Goal: Task Accomplishment & Management: Use online tool/utility

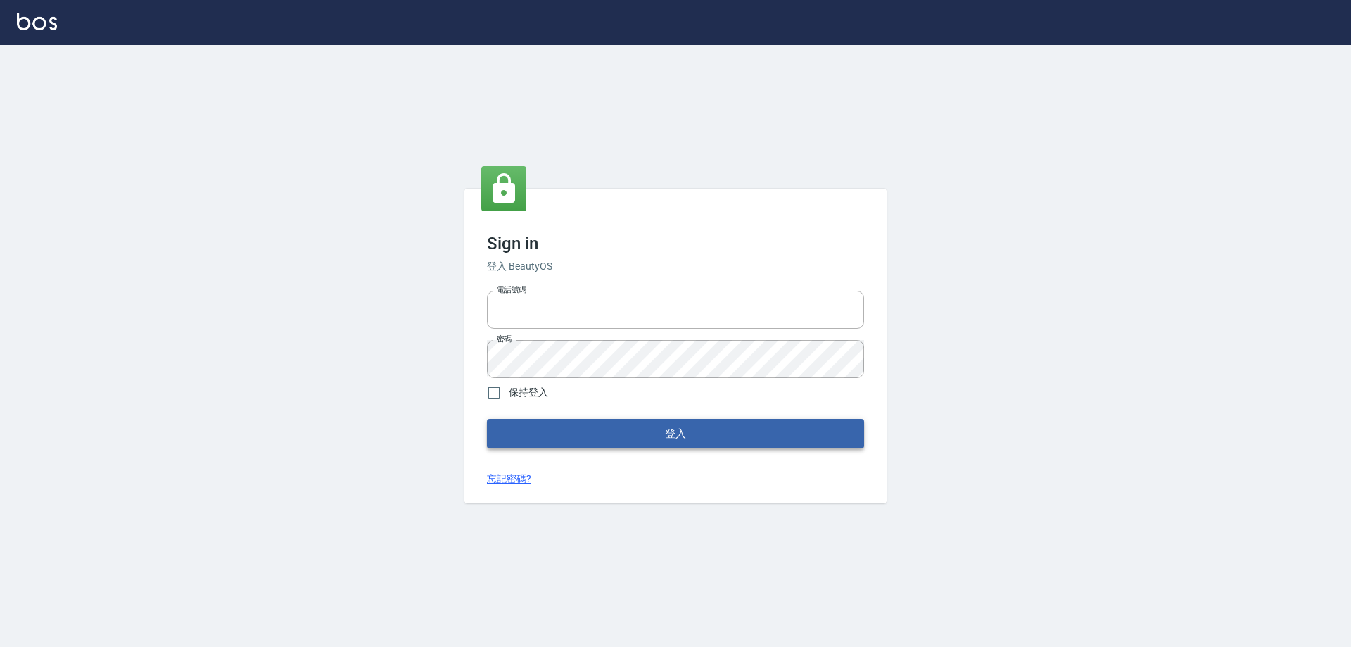
type input "0426657991"
click at [629, 435] on button "登入" at bounding box center [675, 434] width 377 height 30
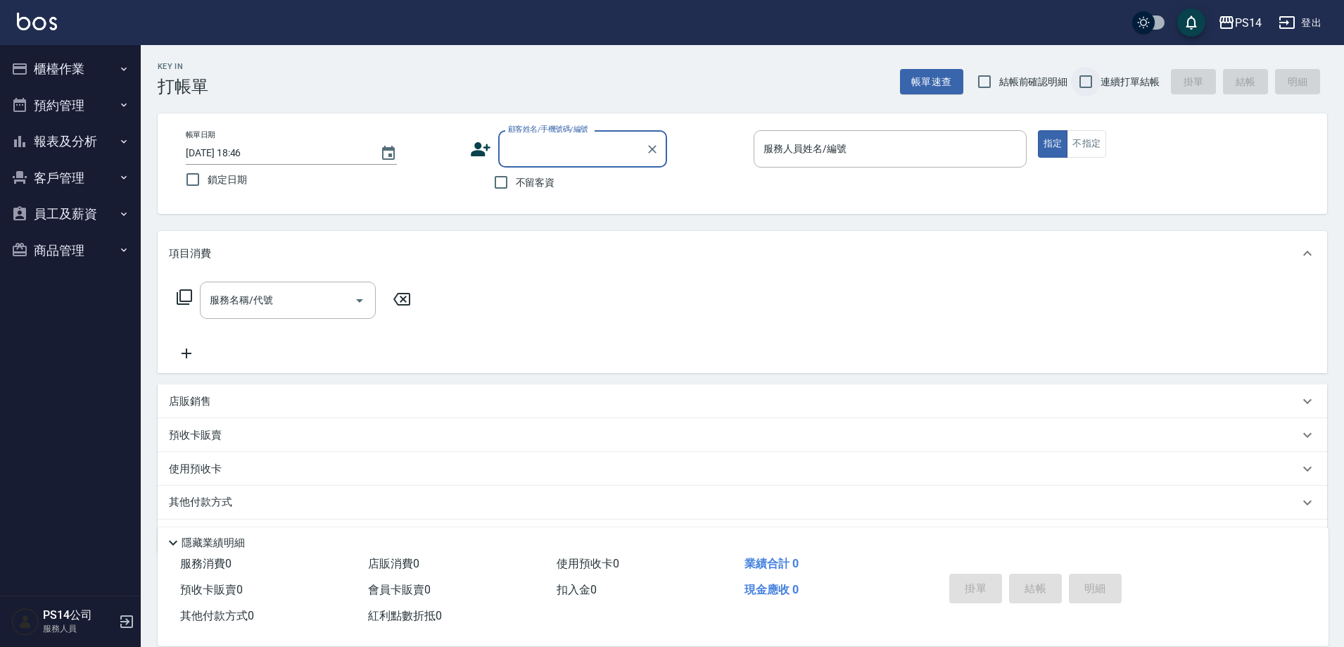
click at [1089, 82] on input "連續打單結帳" at bounding box center [1086, 82] width 30 height 30
checkbox input "true"
drag, startPoint x: 498, startPoint y: 184, endPoint x: 507, endPoint y: 181, distance: 10.5
click at [507, 181] on input "不留客資" at bounding box center [501, 182] width 30 height 30
checkbox input "true"
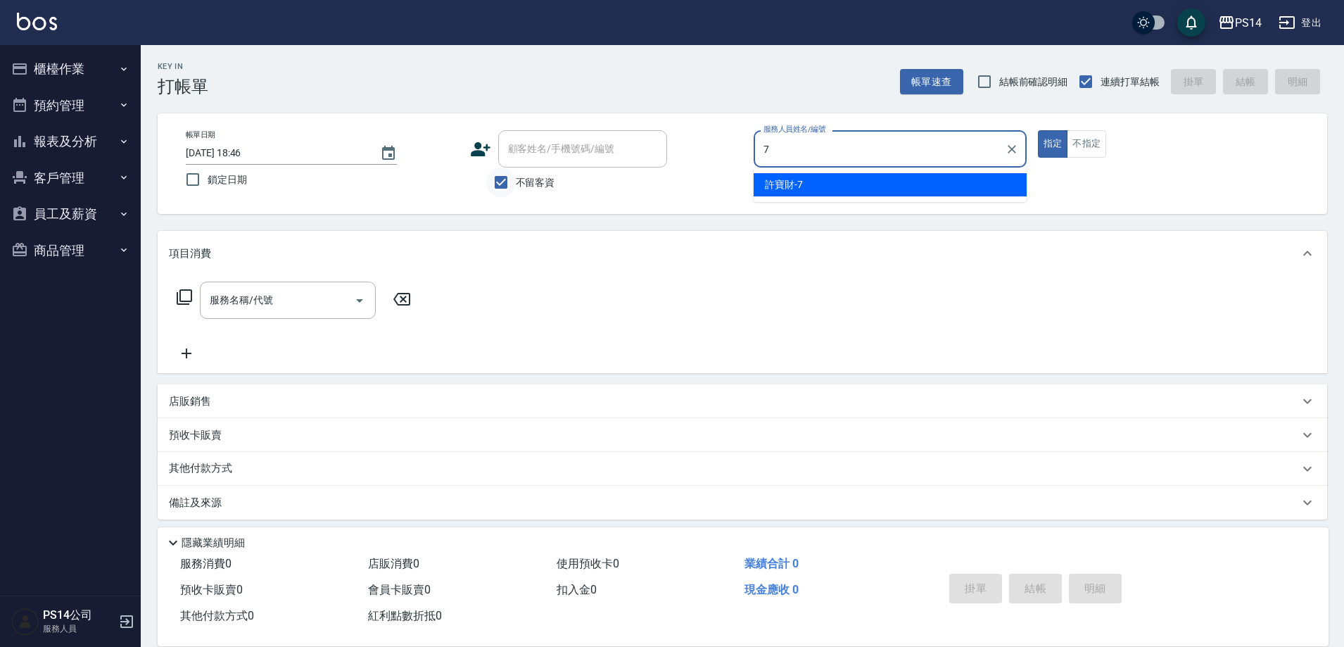
type input "許寶財-7"
type button "true"
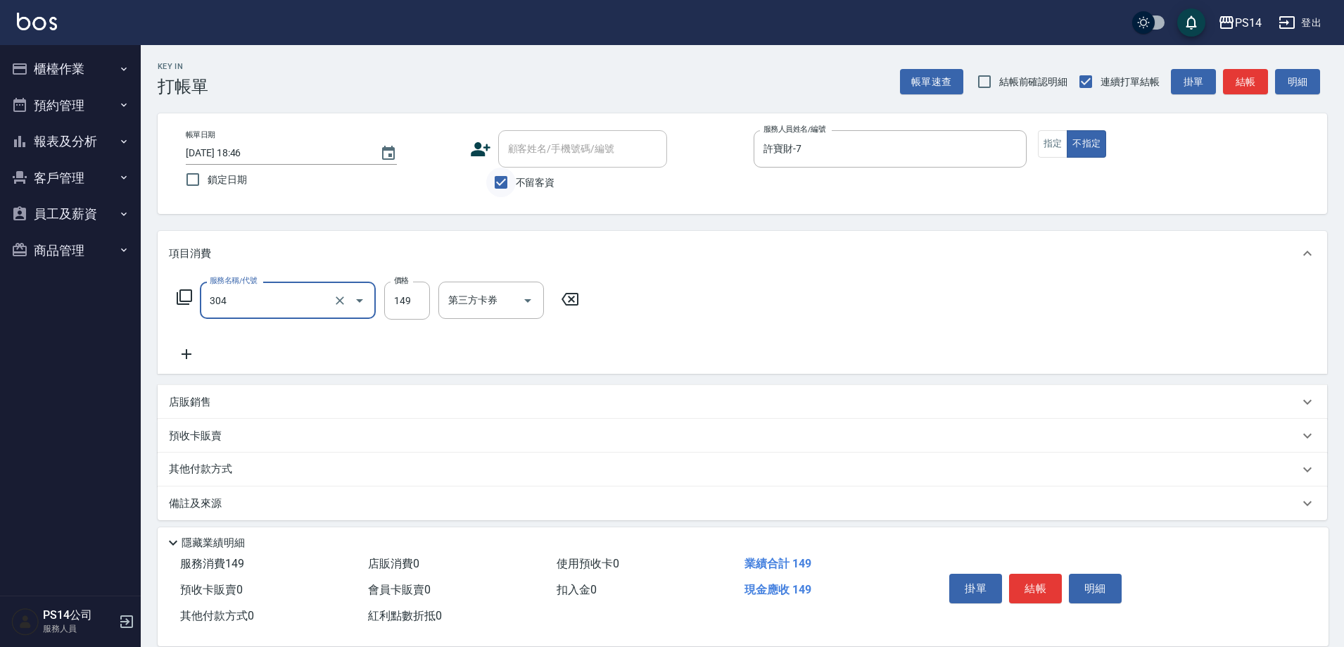
type input "剪髮(304)"
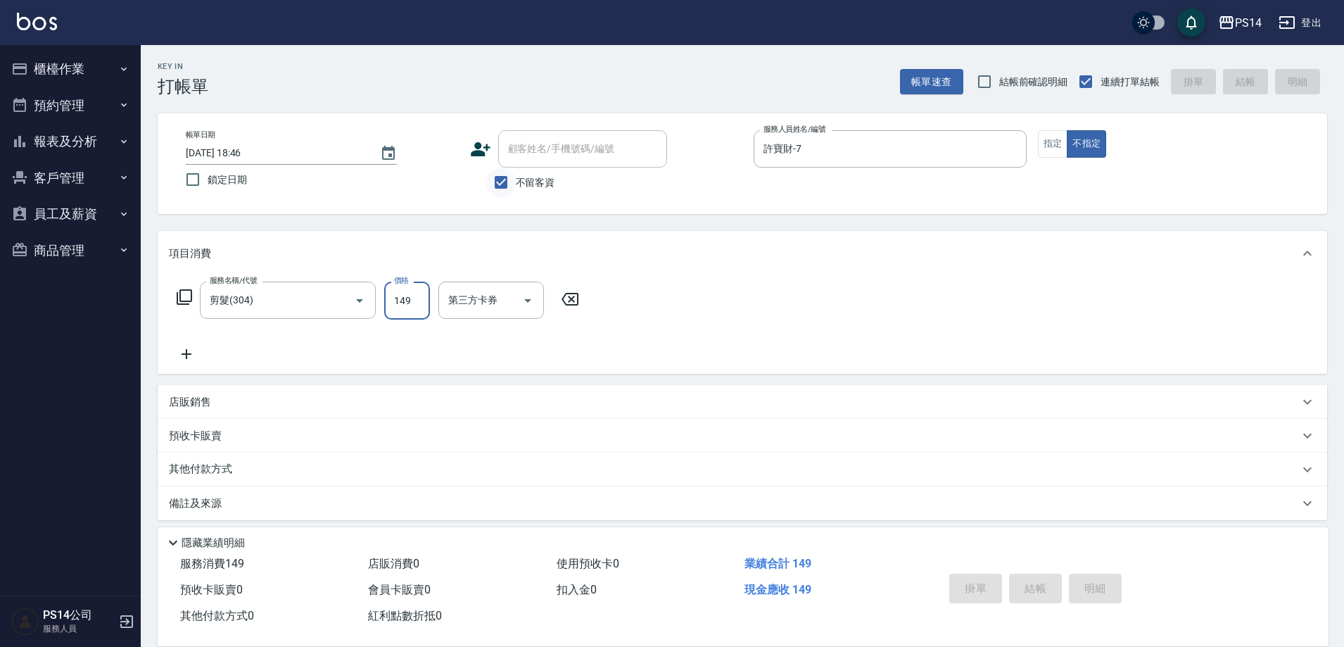
type input "[DATE] 18:48"
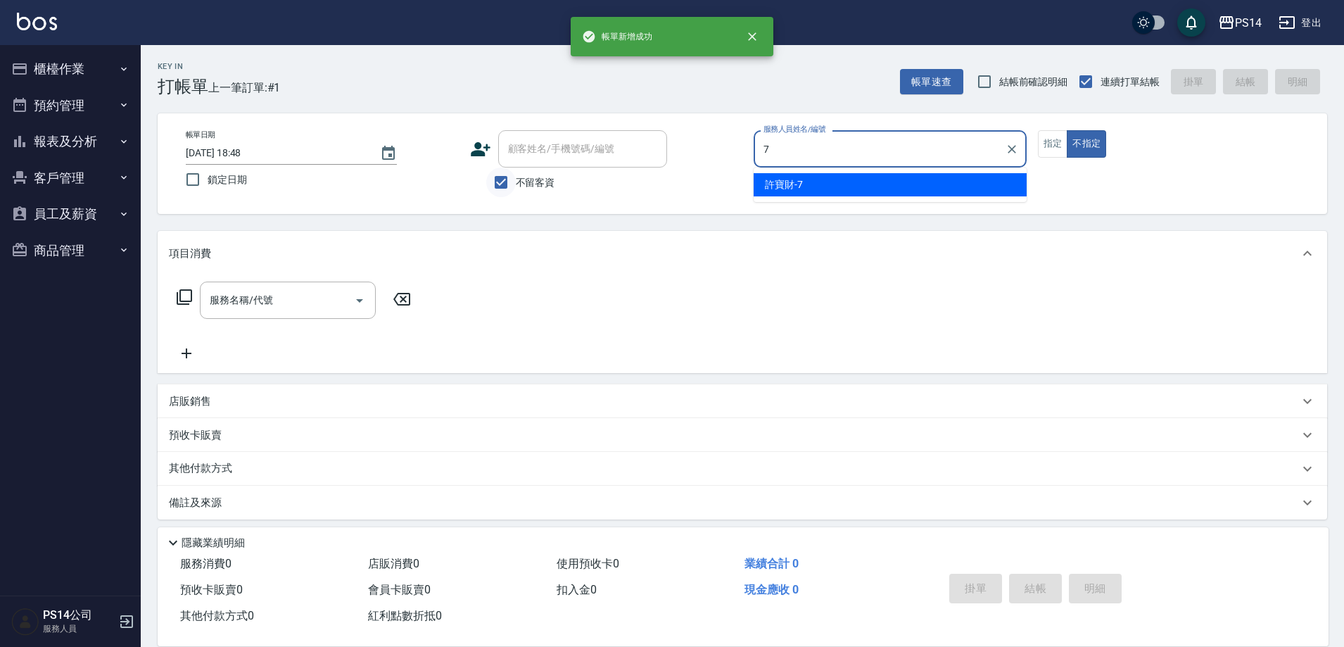
type input "許寶財-7"
type button "false"
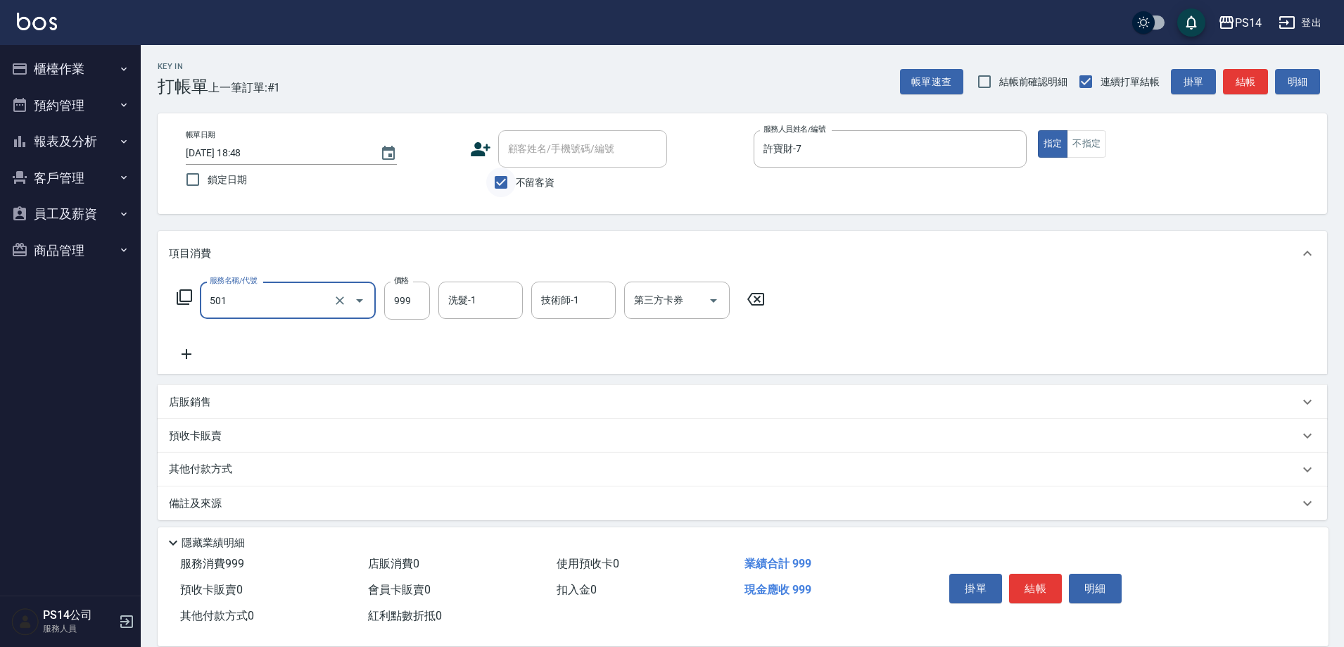
type input "染髮(501)"
type input "1000"
type input "顏誼婷-26"
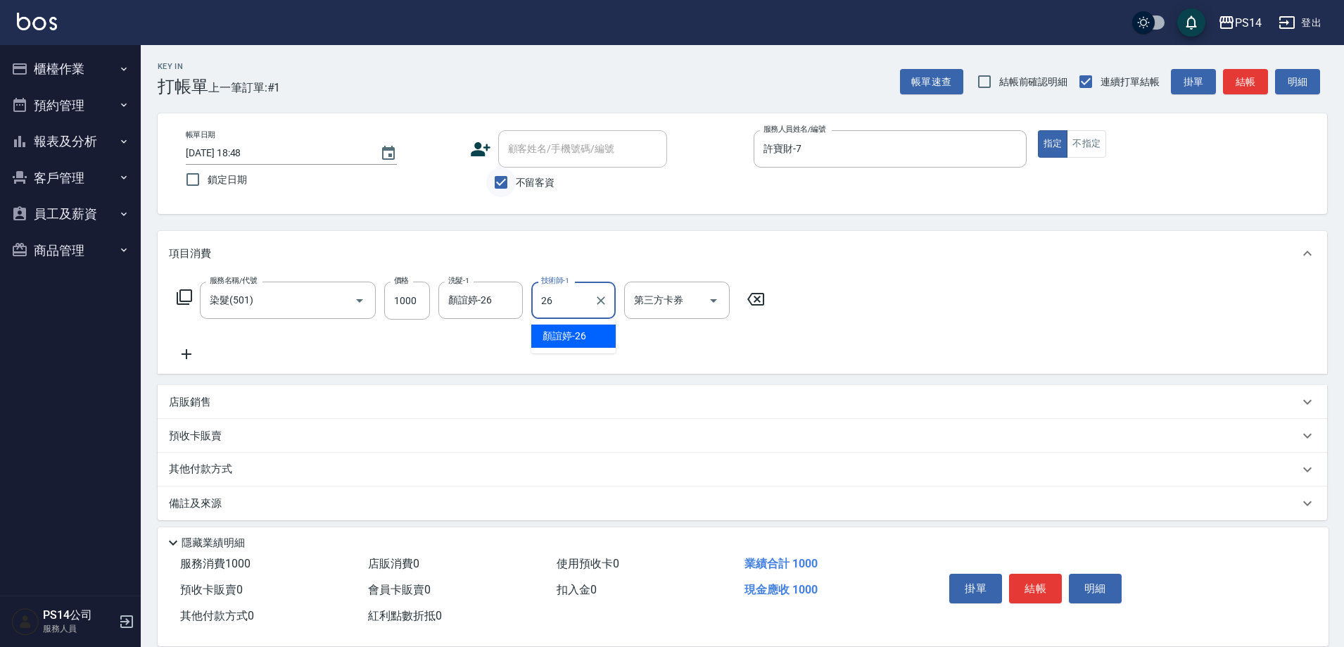
type input "顏誼婷-26"
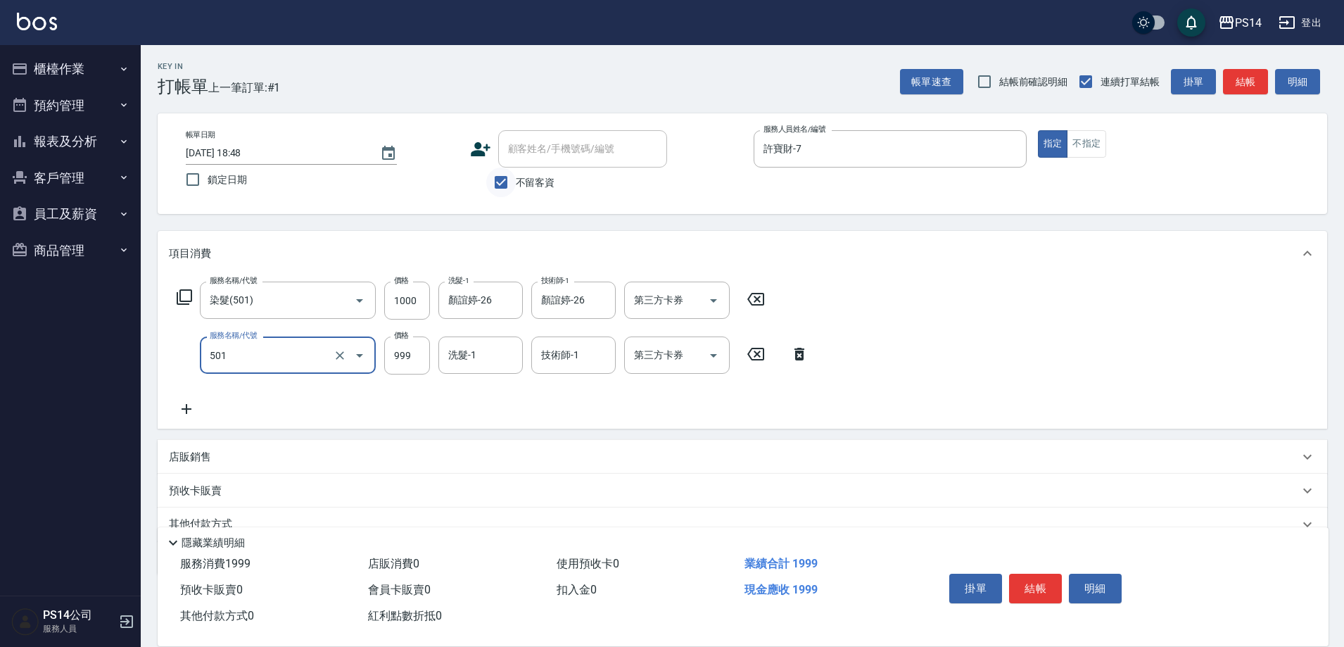
type input "染髮(501)"
type input "1200"
type input "顏誼婷-26"
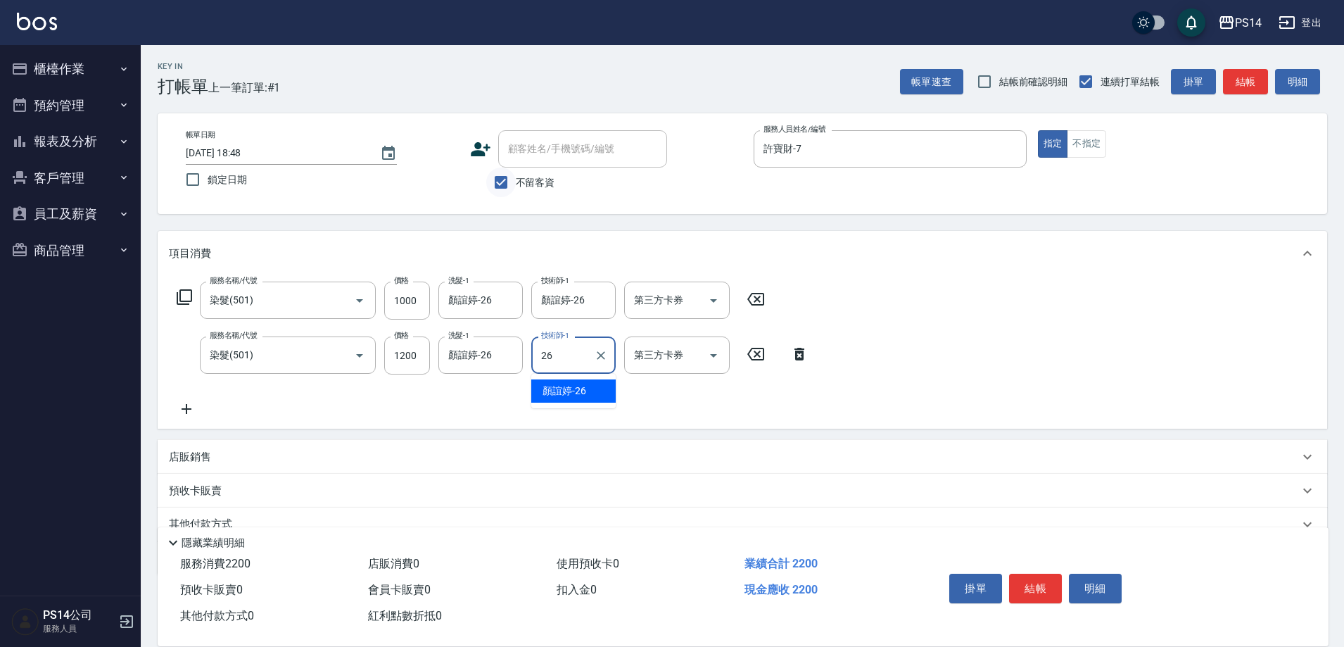
type input "顏誼婷-26"
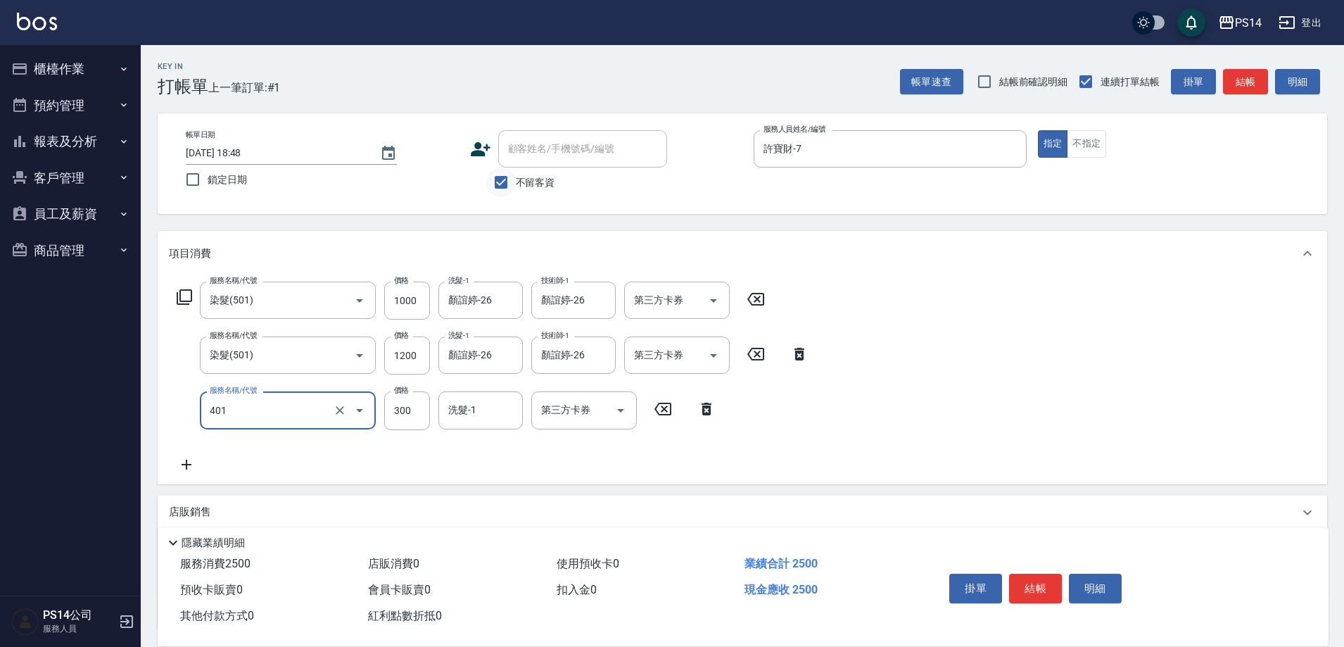
type input "300護(401)"
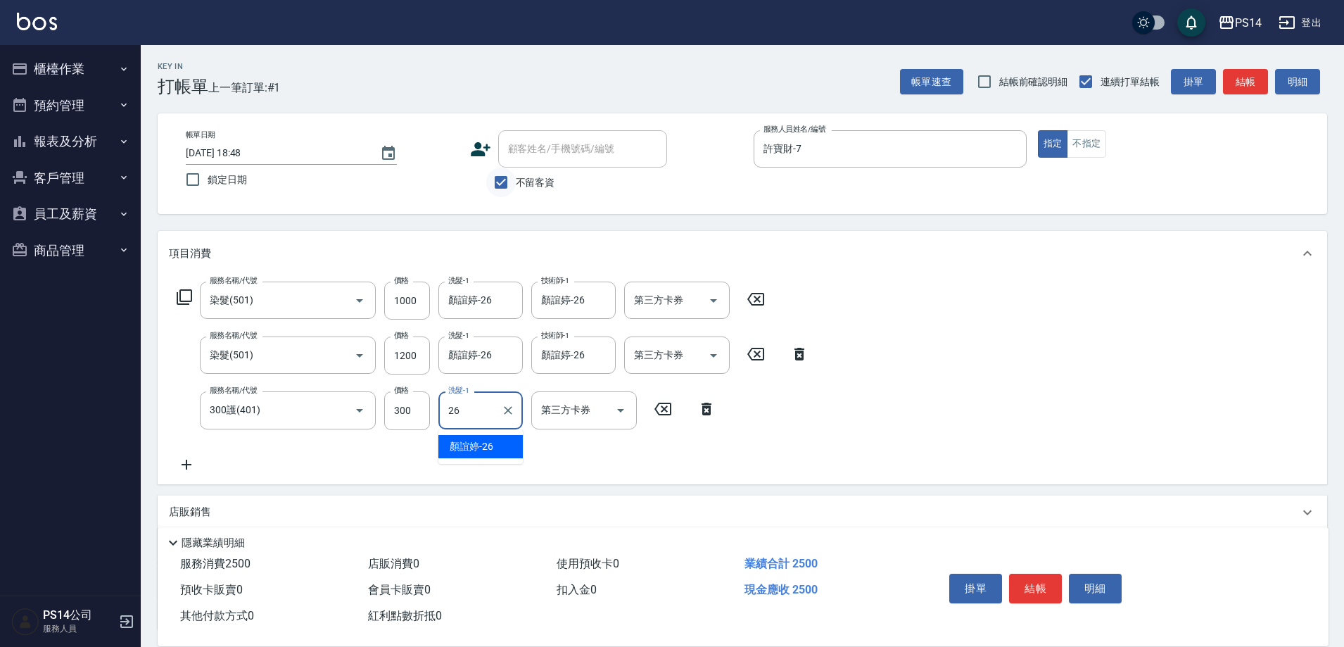
type input "顏誼婷-26"
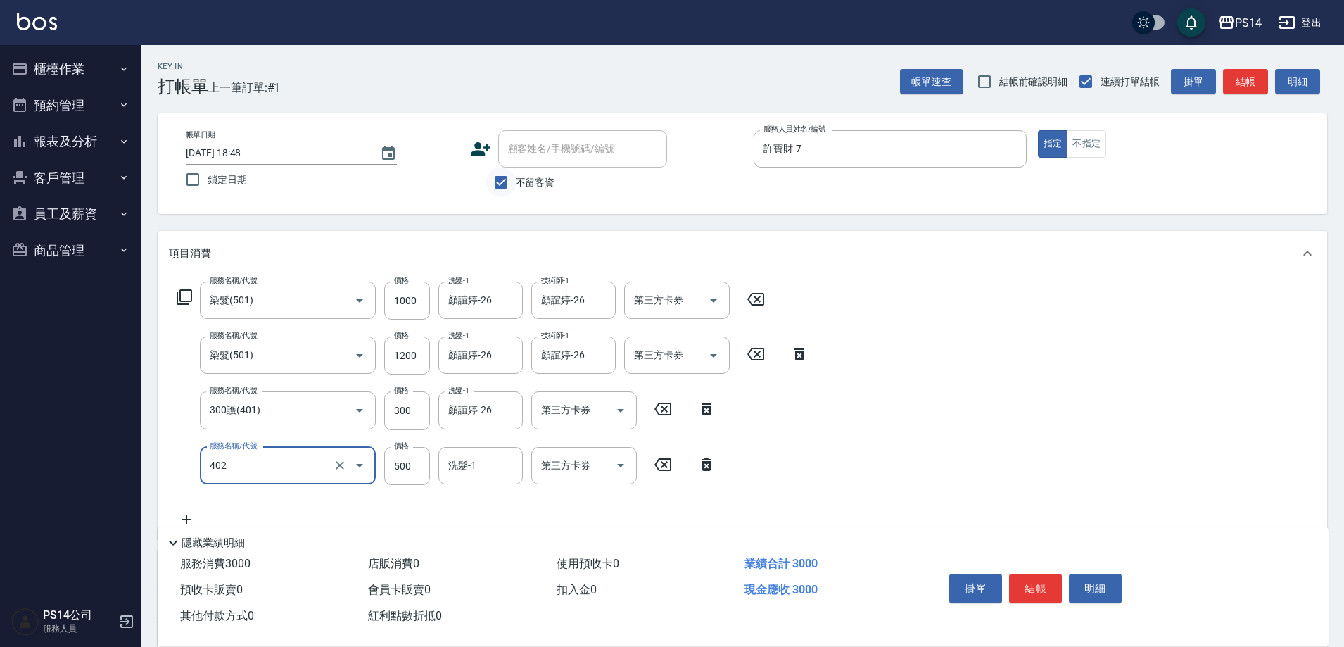
type input "500護(402)"
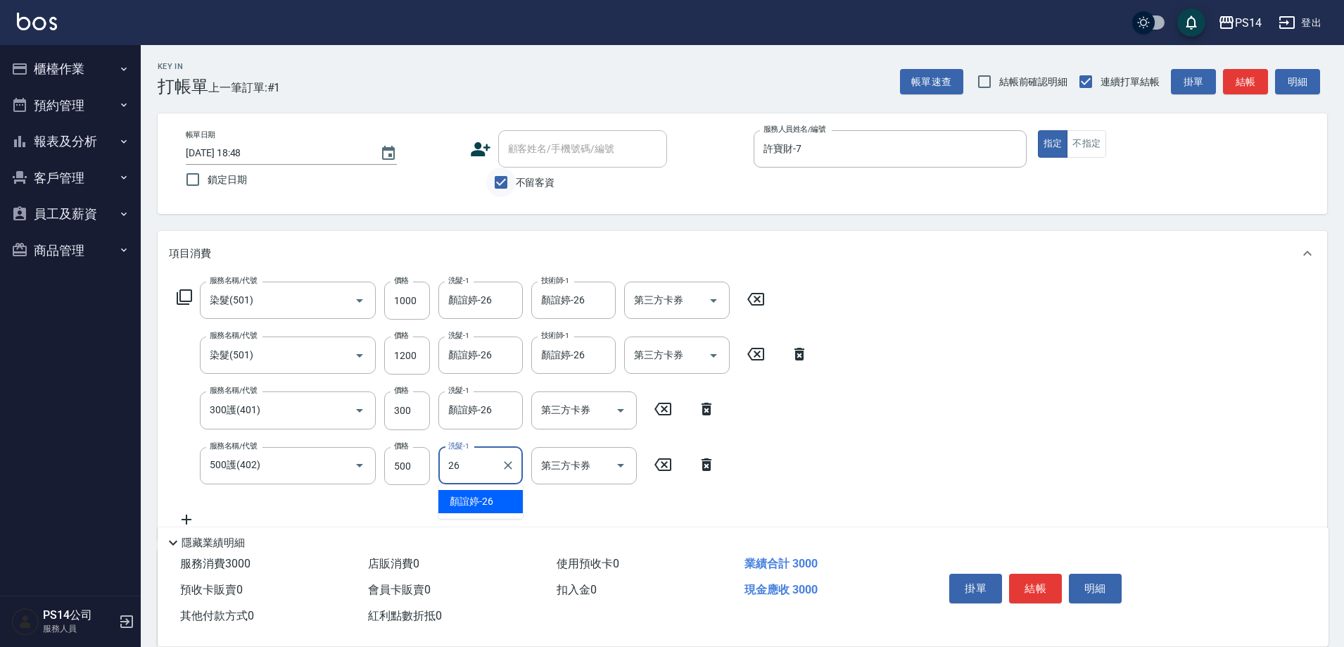
type input "顏誼婷-26"
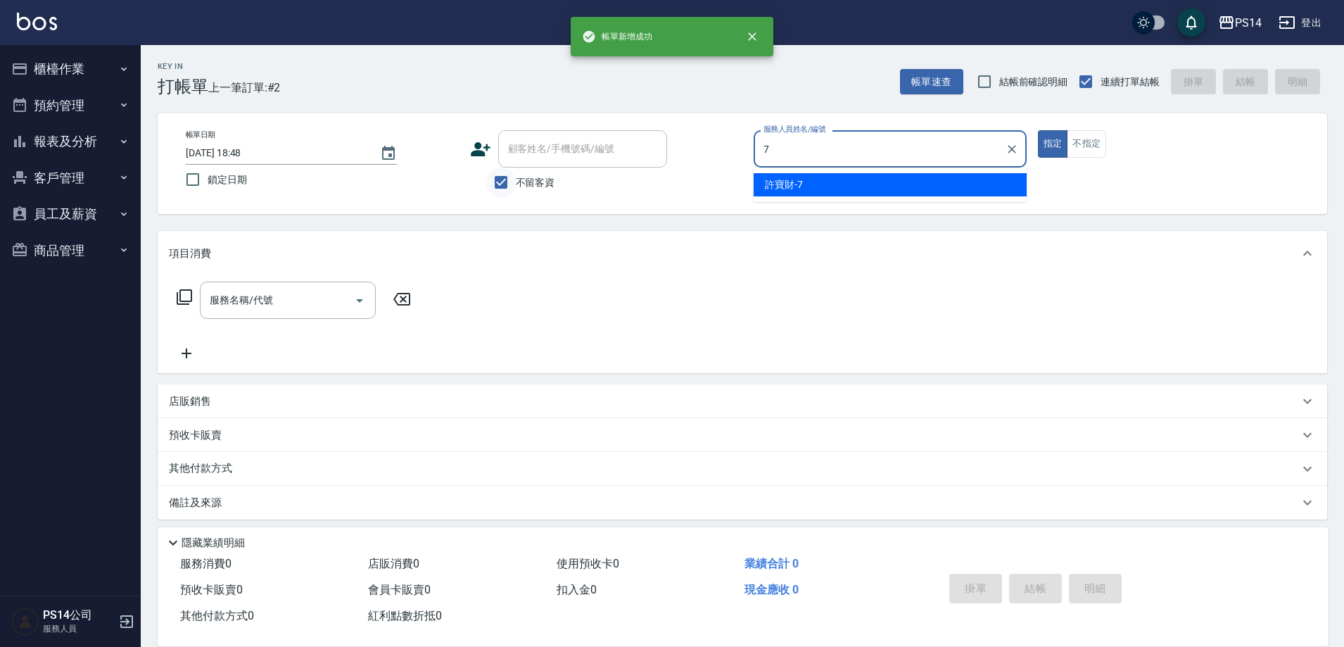
type input "許寶財-7"
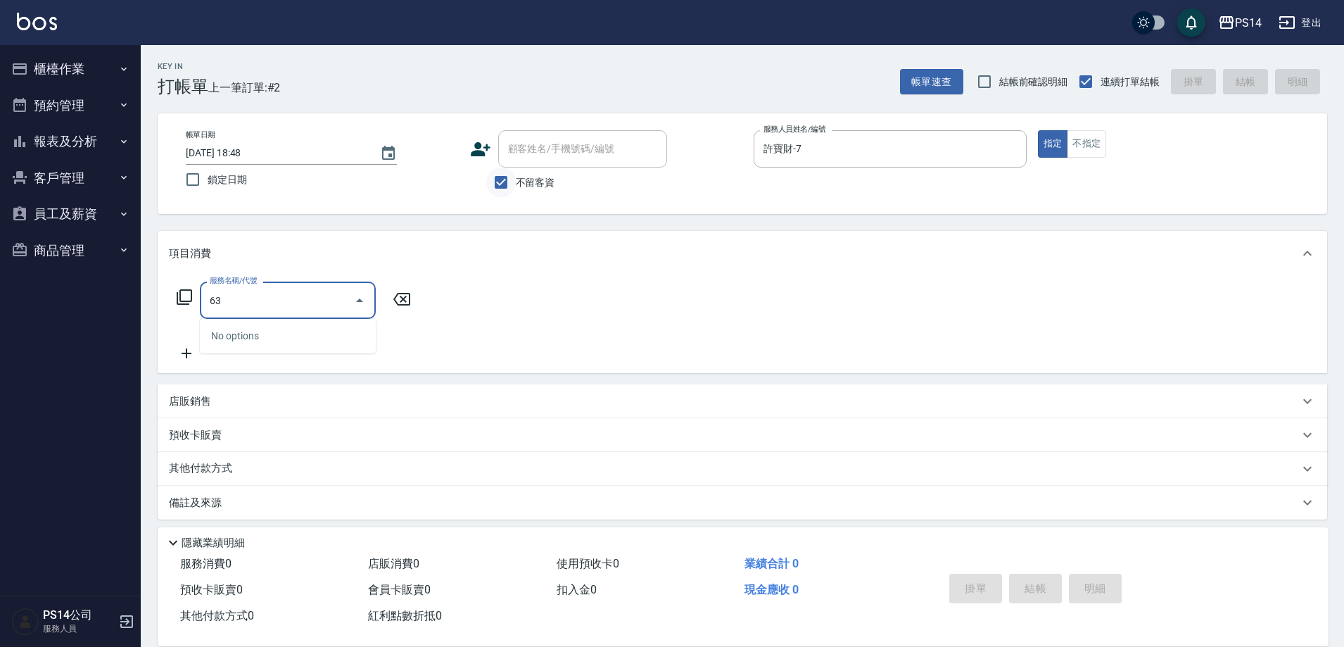
type input "6"
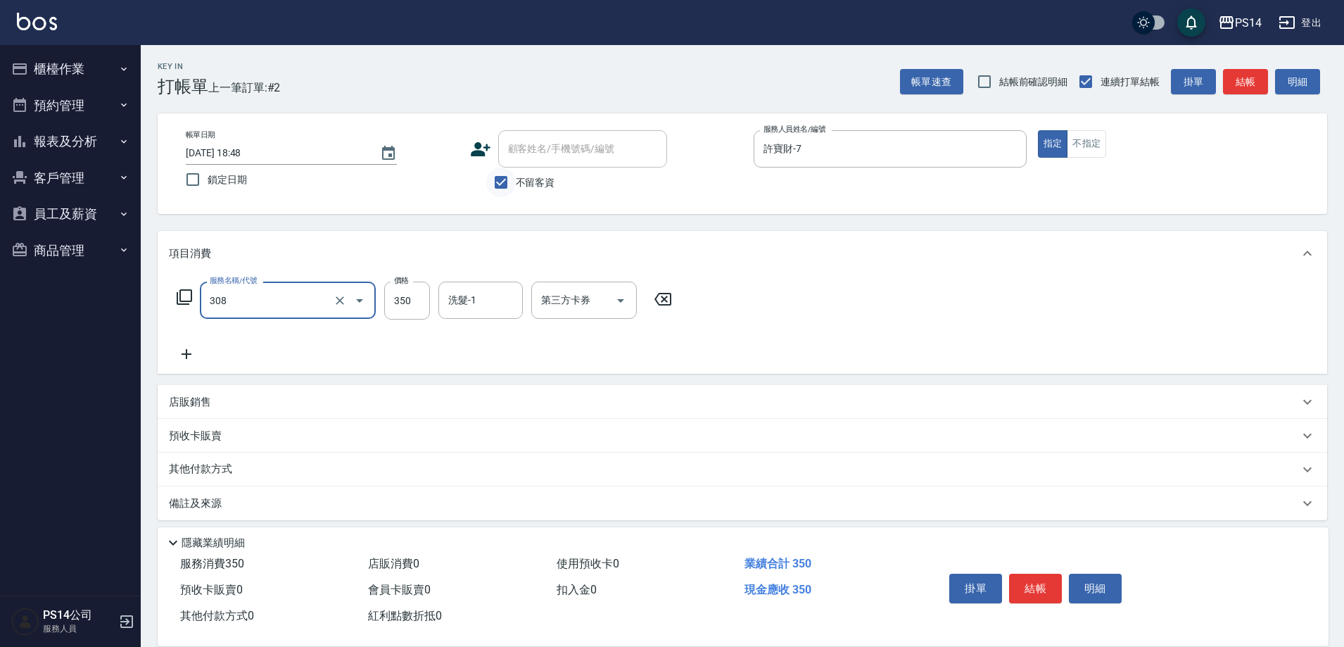
type input "洗+剪(308)"
type input "[PERSON_NAME]-11"
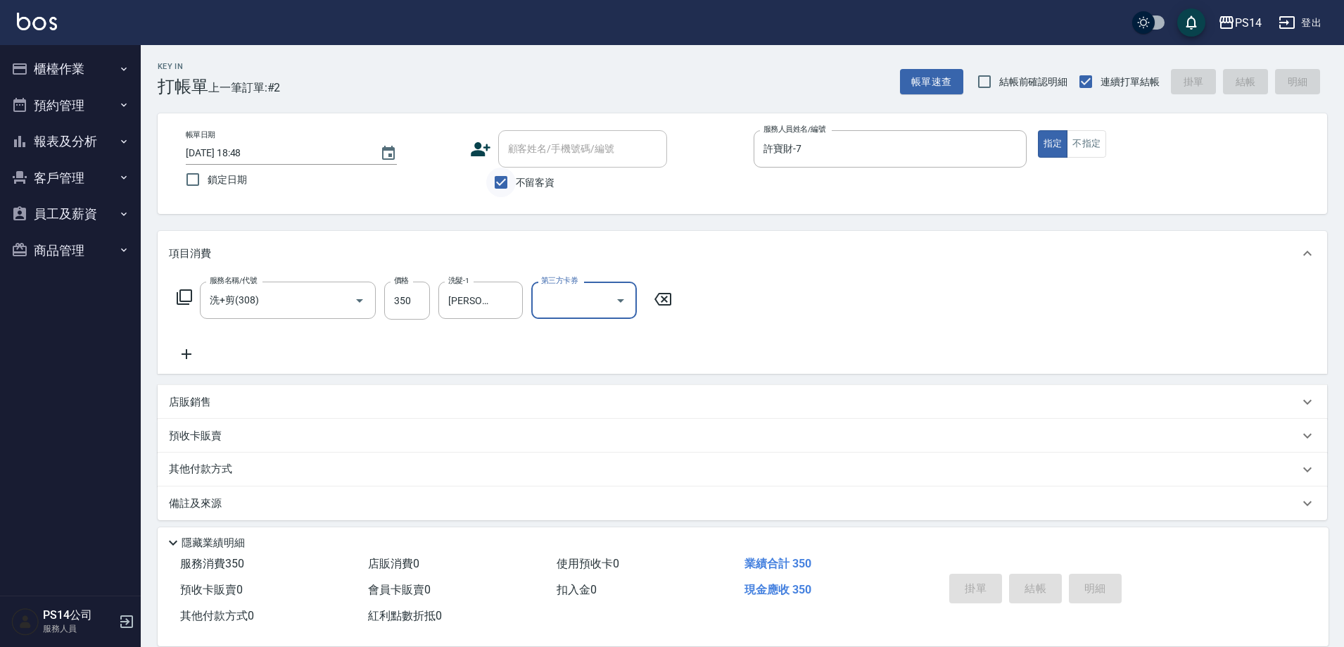
type input "[DATE] 18:49"
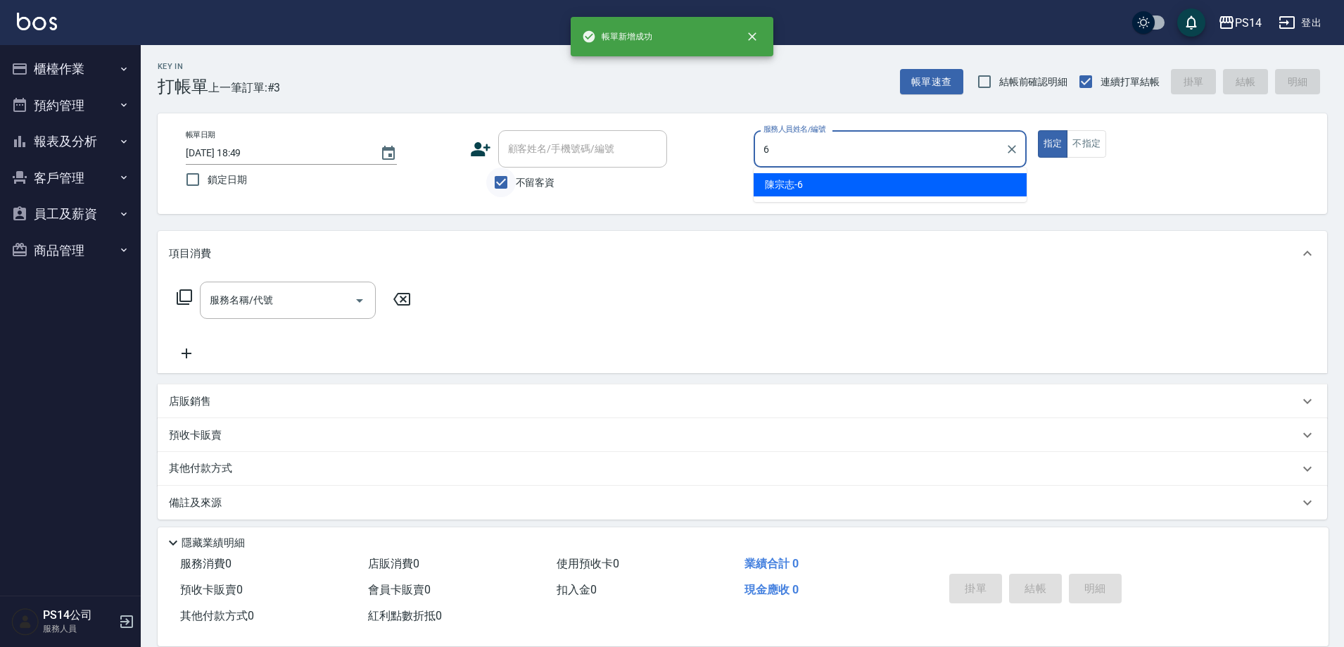
type input "[PERSON_NAME]-6"
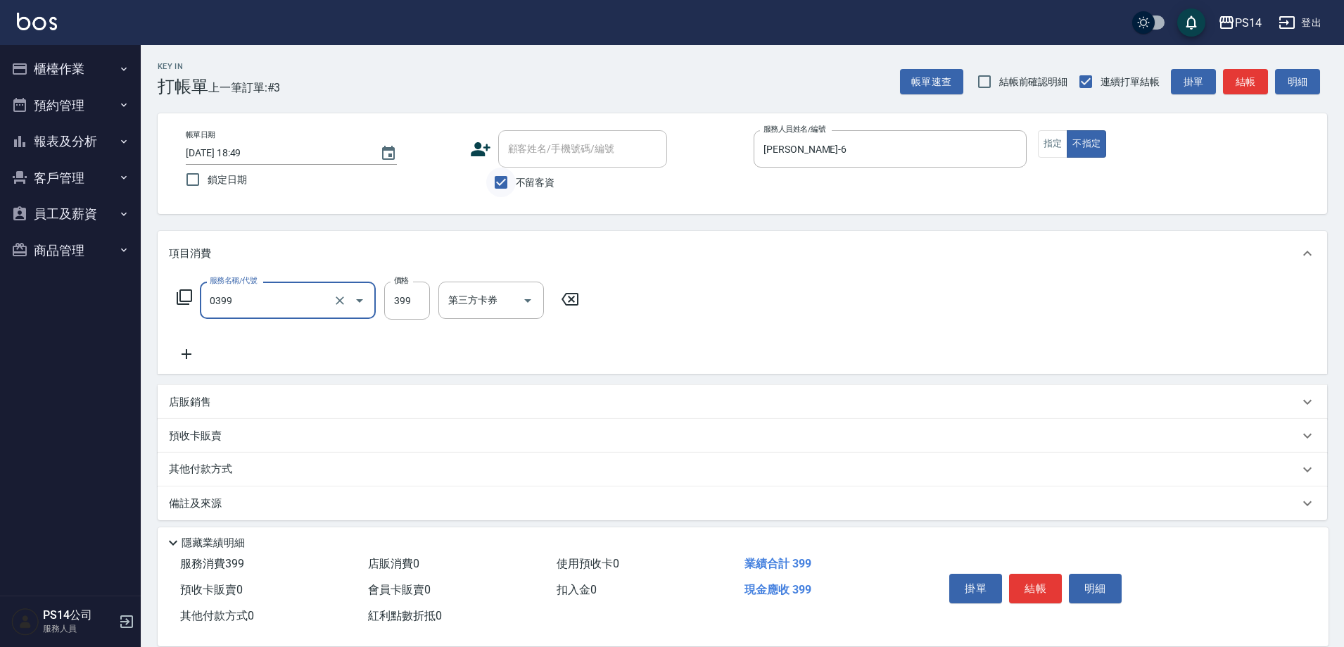
type input "海鹽399(0399)"
type input "顏誼婷-26"
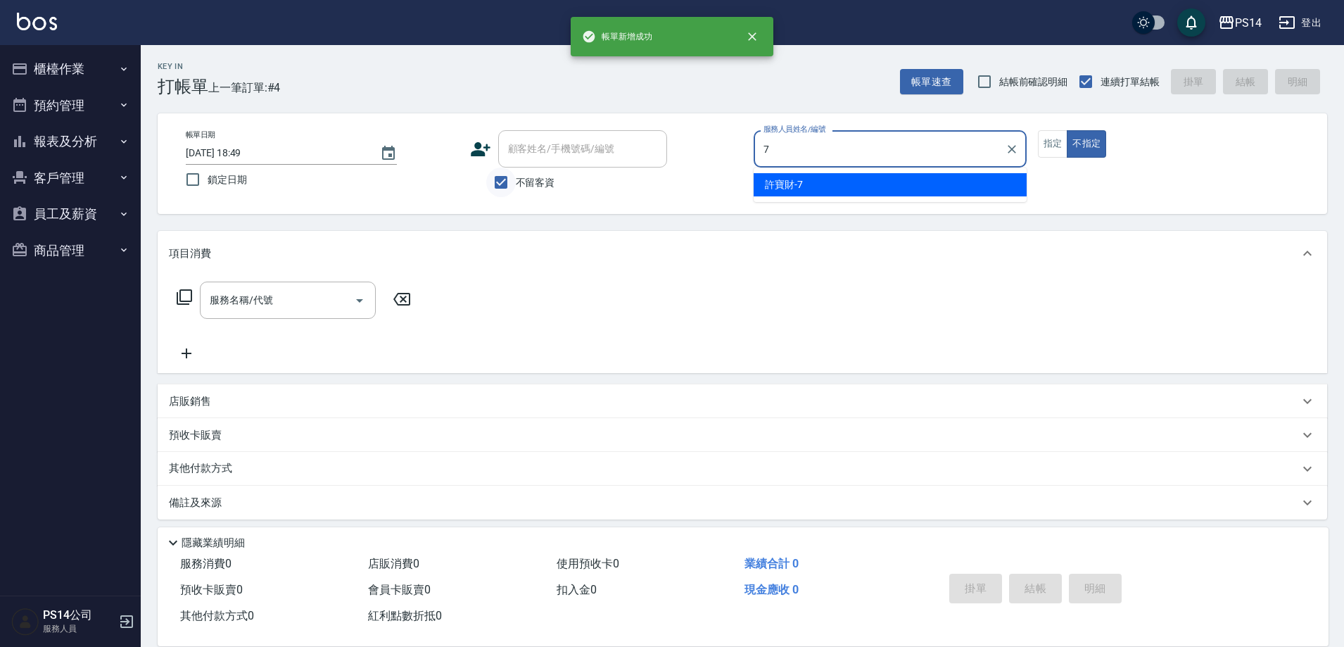
type input "許寶財-7"
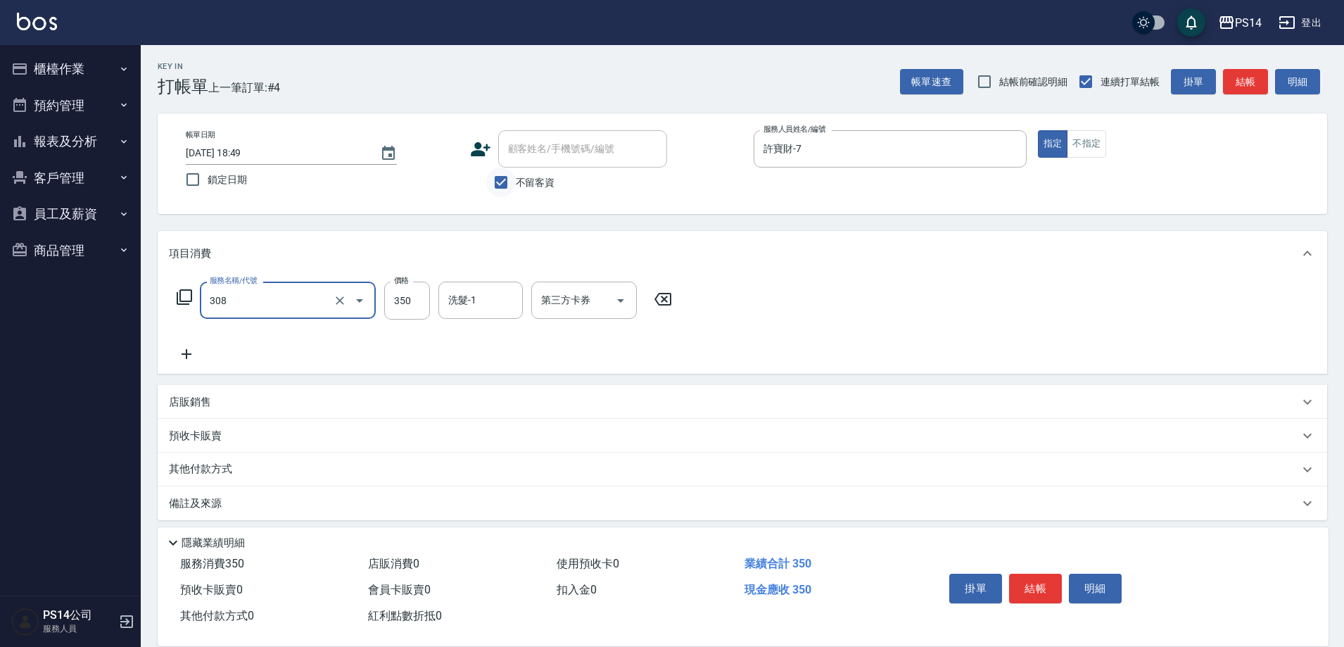
type input "洗+剪(308)"
type input "[PERSON_NAME]-11"
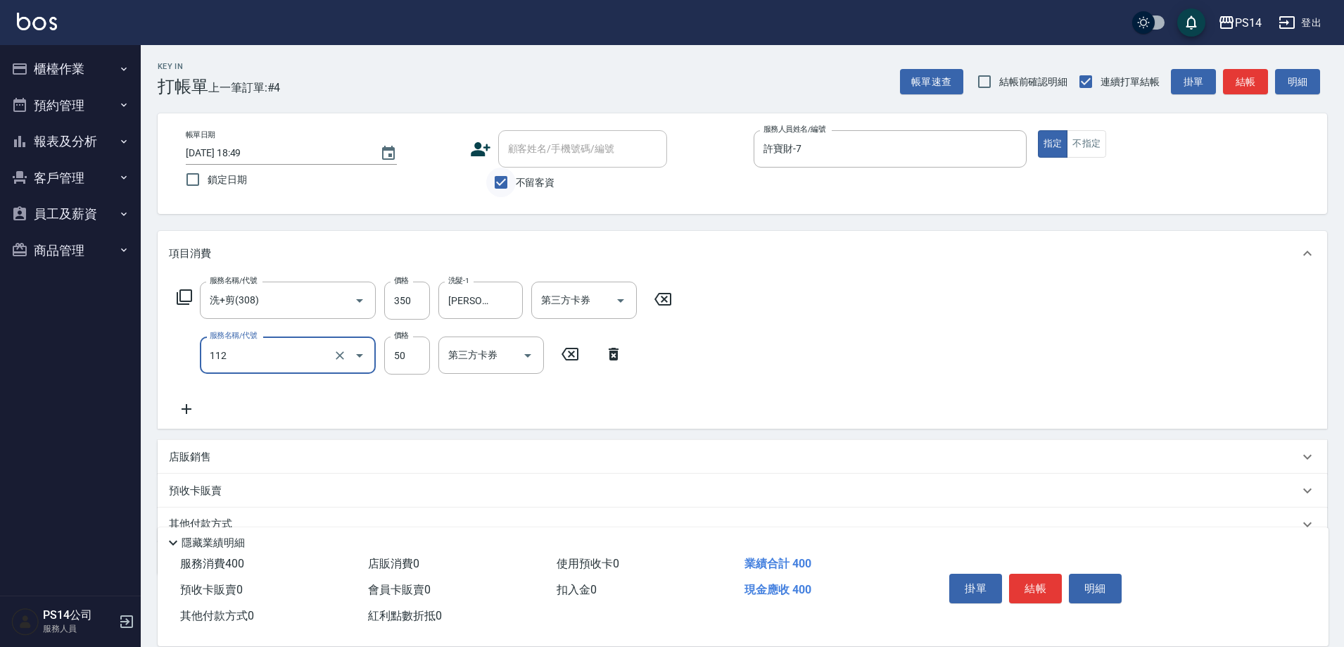
type input "精油50(112)"
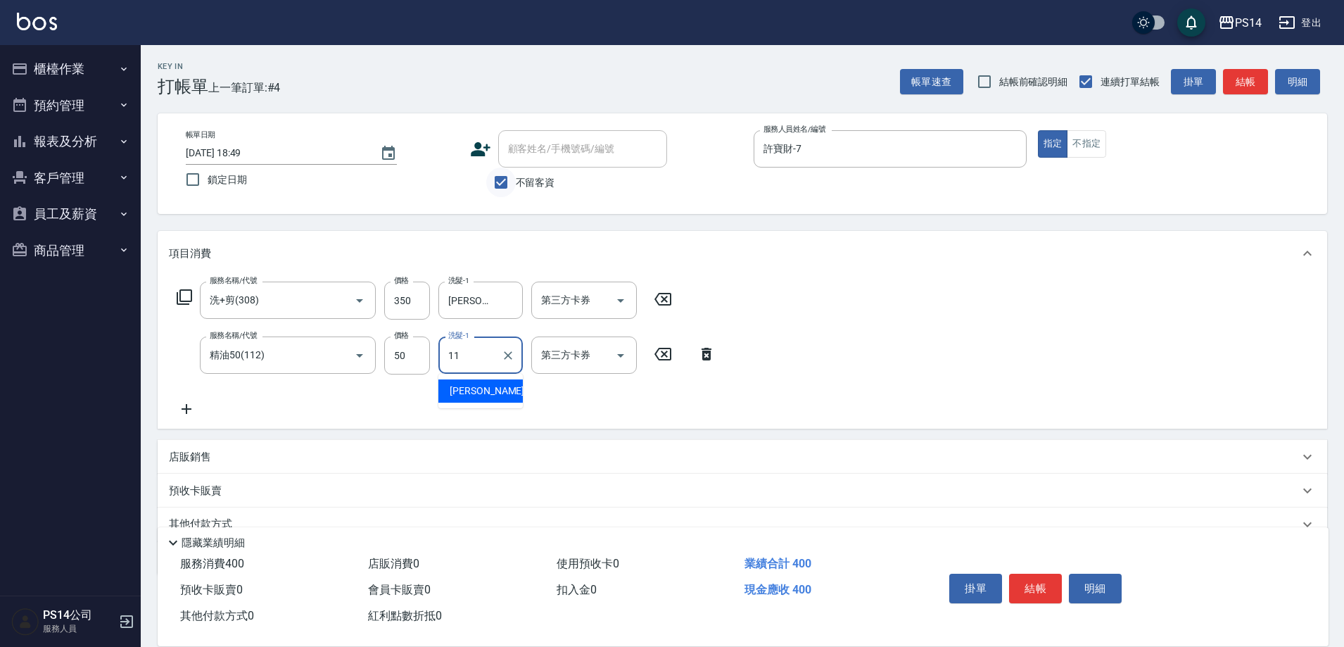
type input "[PERSON_NAME]-11"
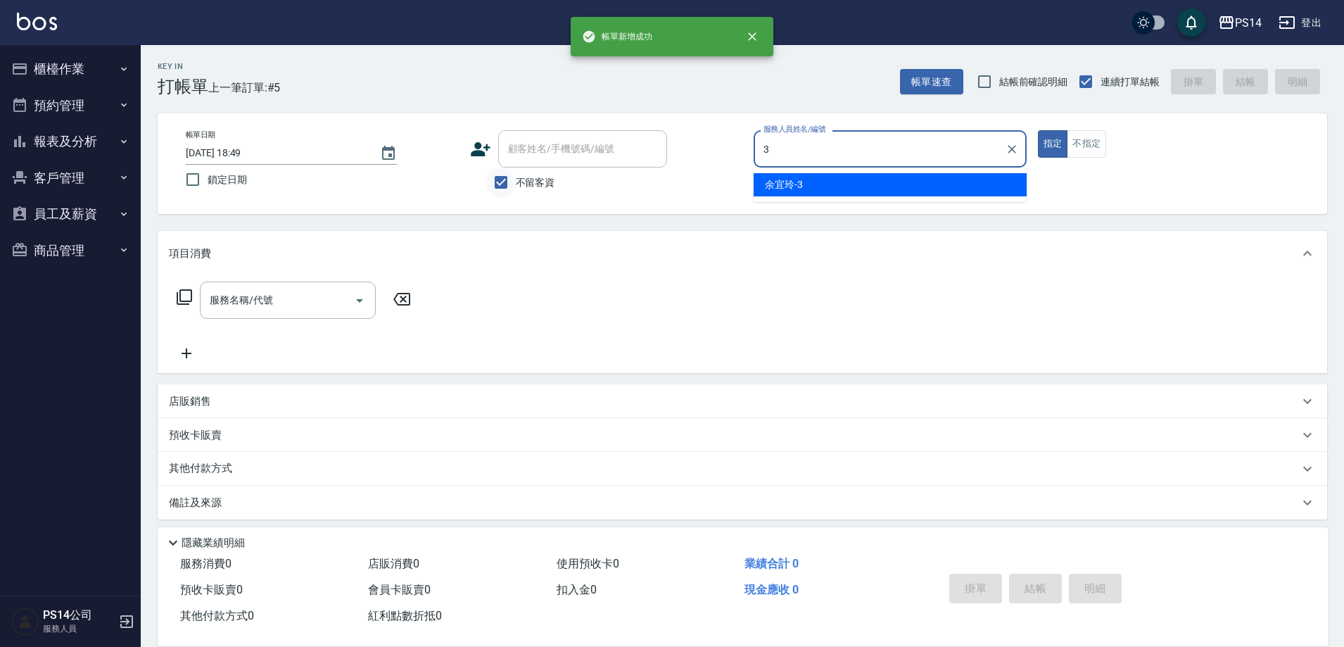
type input "余宜玲-3"
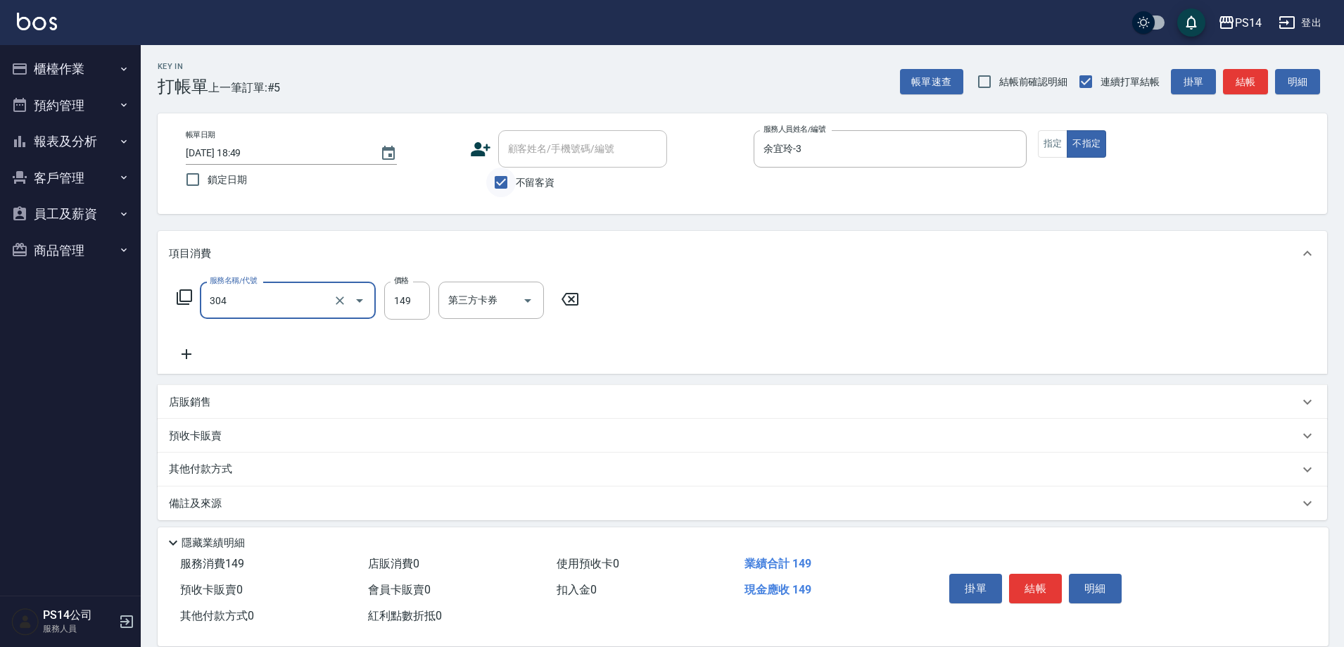
type input "剪髮(304)"
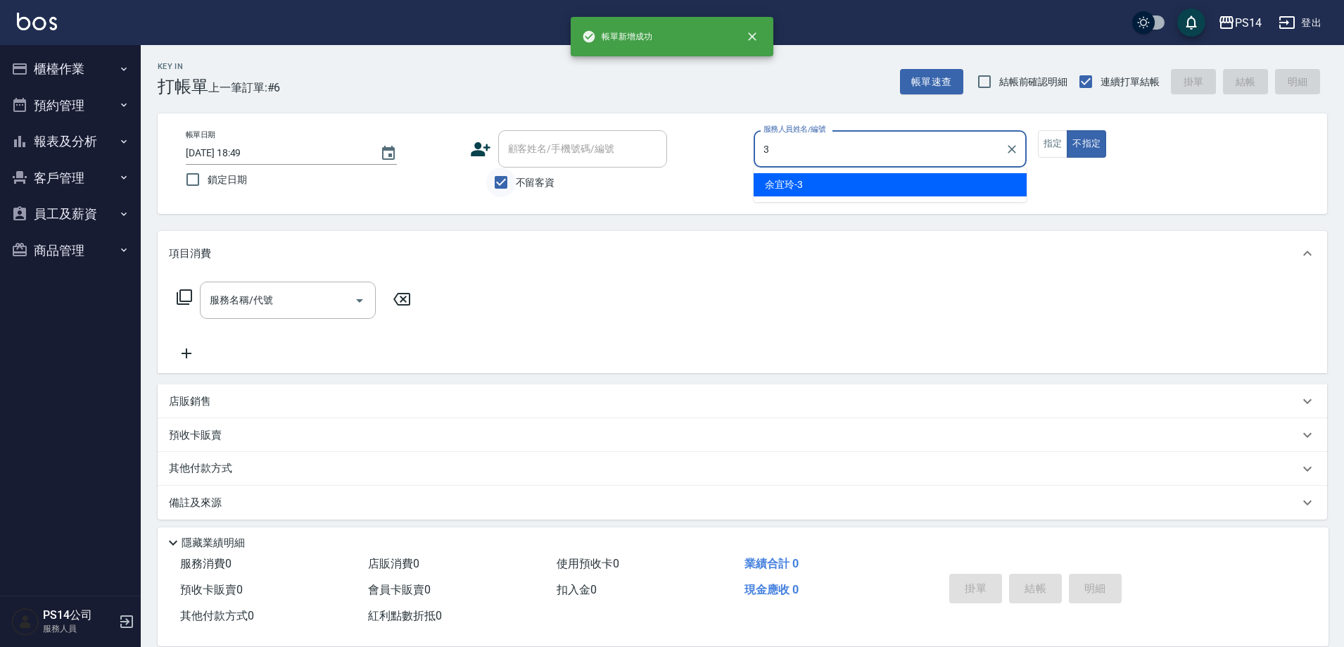
type input "余宜玲-3"
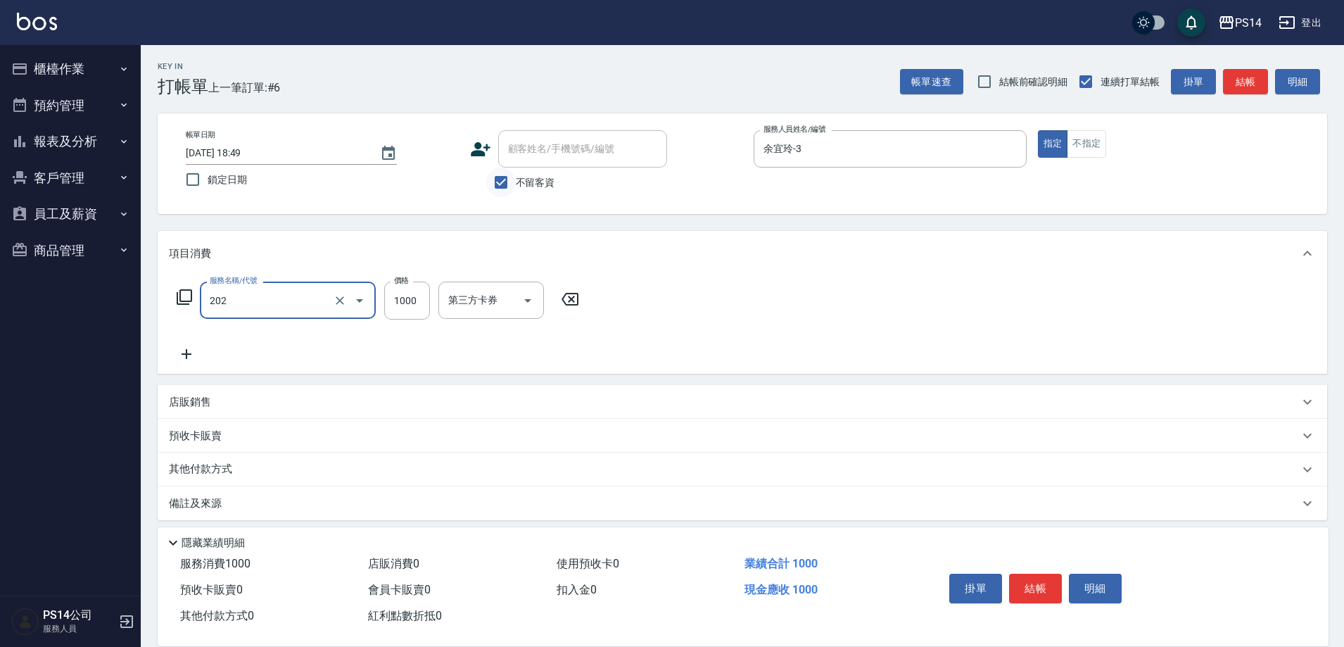
type input "燙髮(202)"
type input "2000"
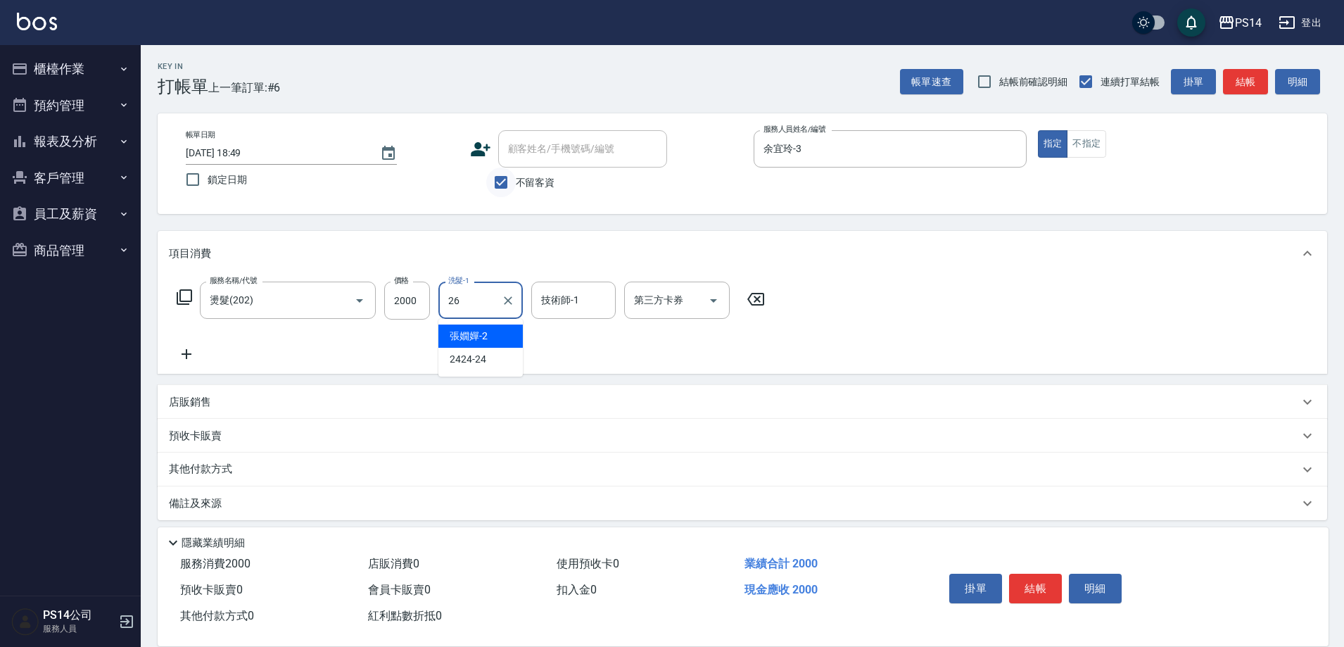
type input "顏誼婷-26"
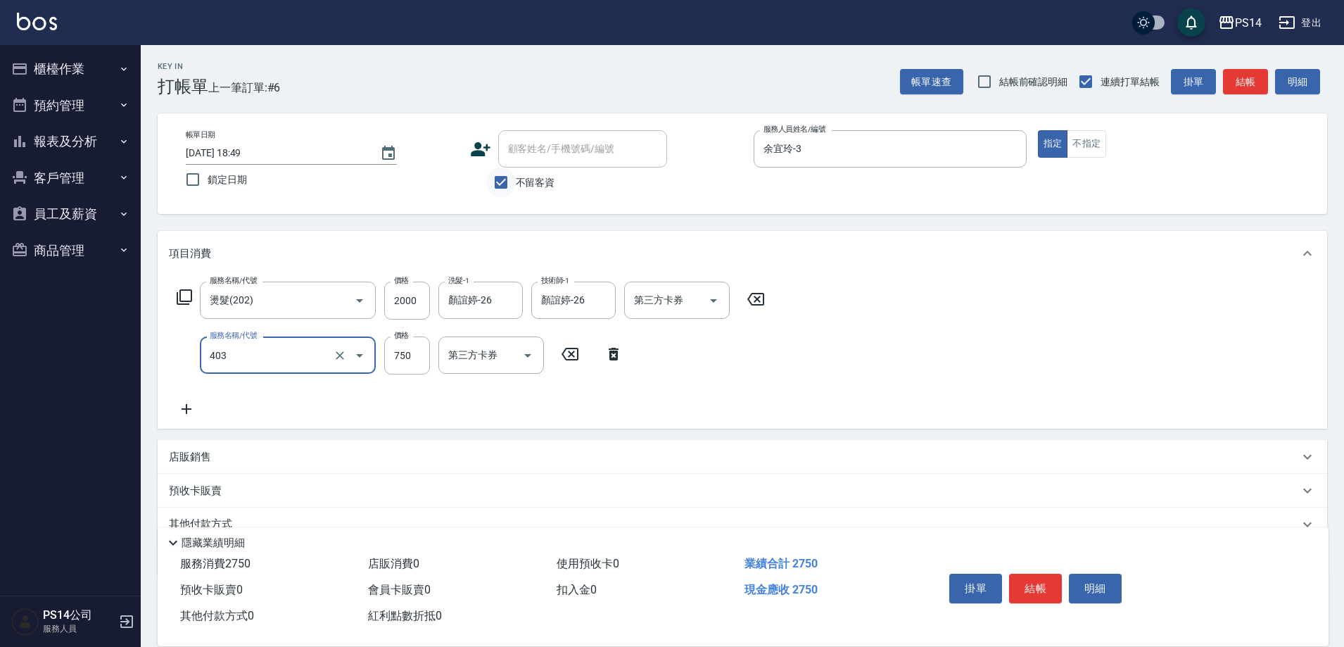
type input "750護(403)"
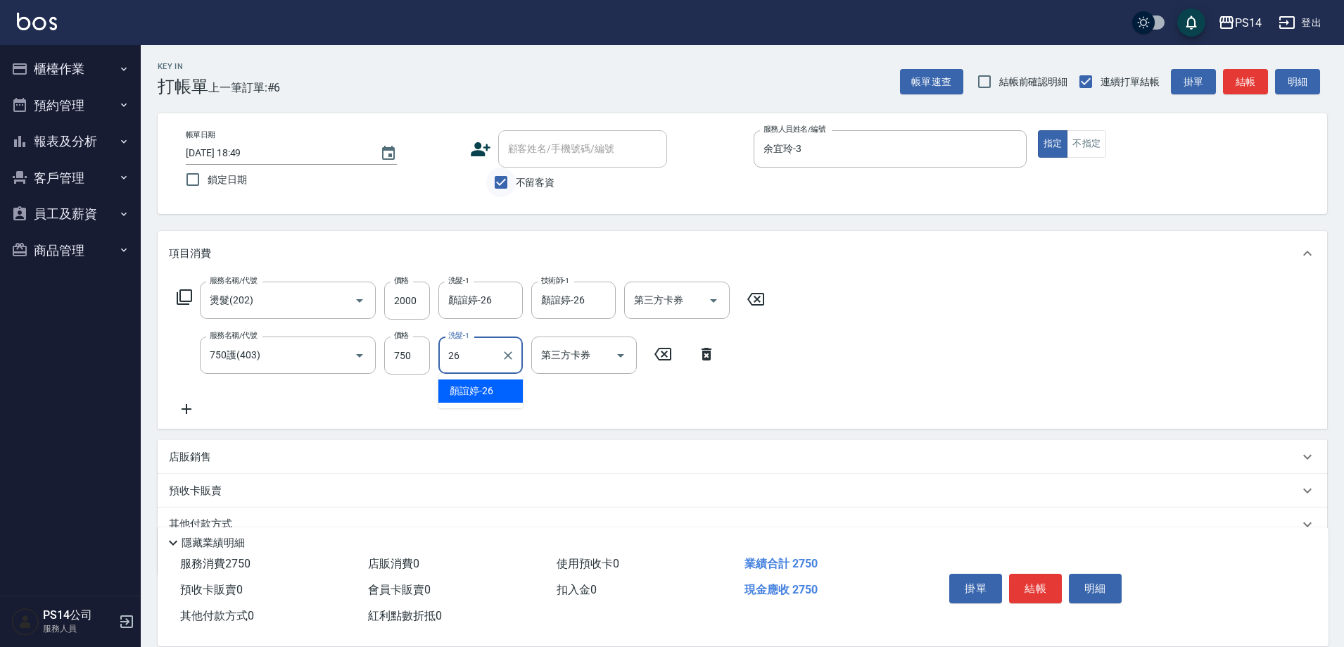
type input "顏誼婷-26"
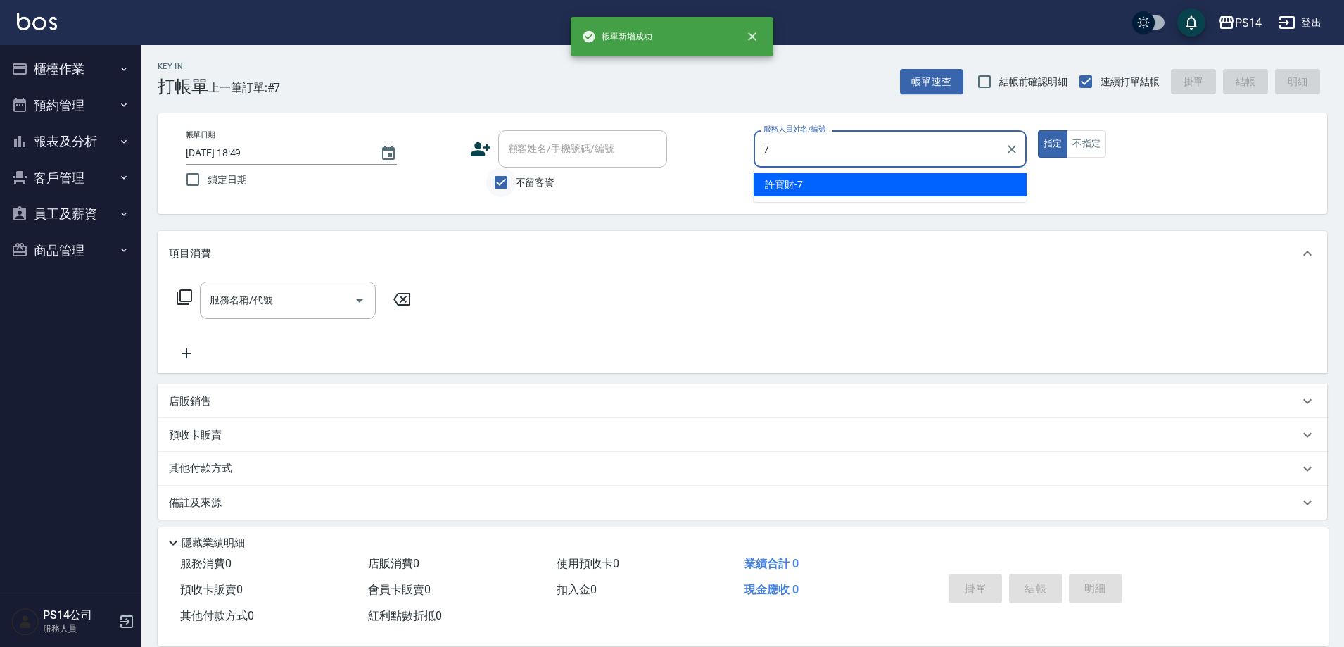
type input "許寶財-7"
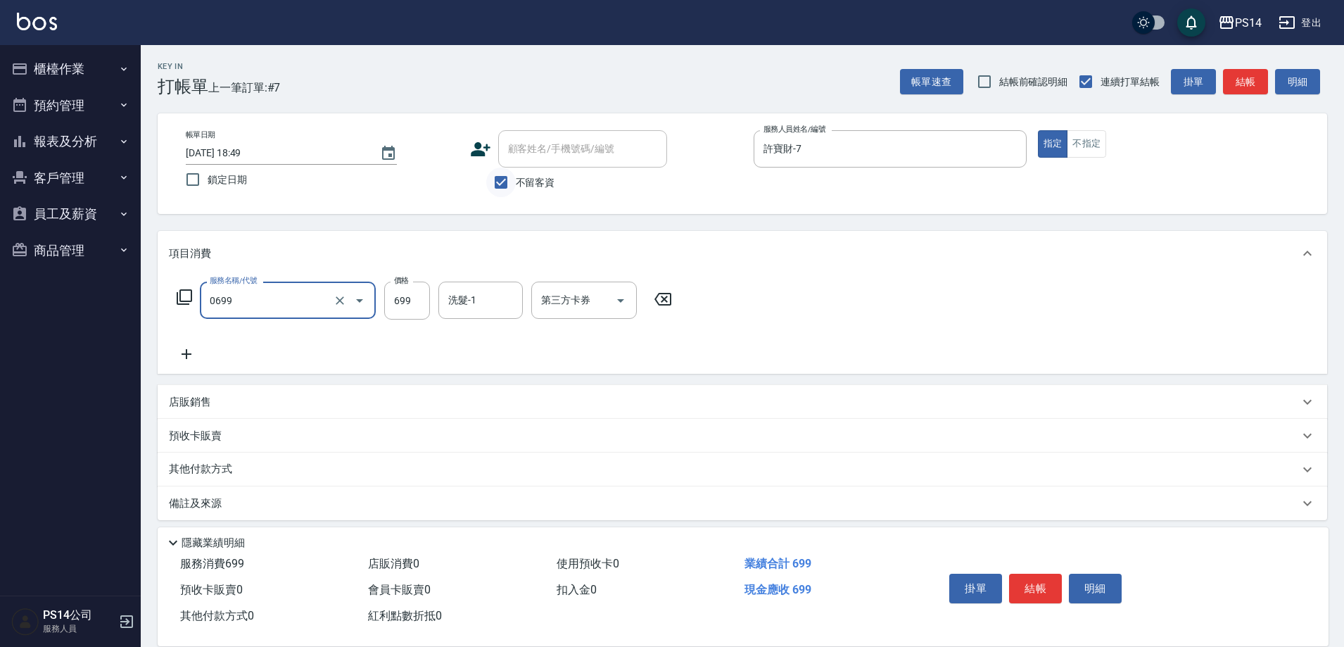
type input "精油SPA(0699)"
type input "[PERSON_NAME]-11"
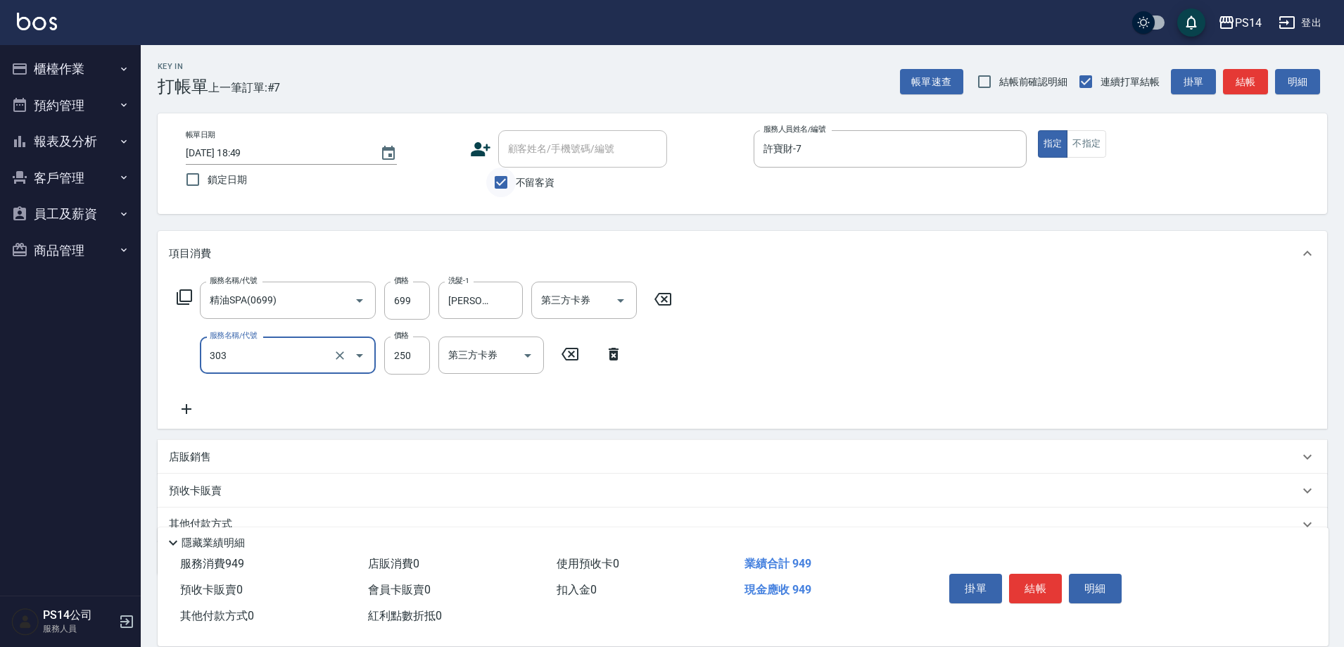
type input "剪髮(303)"
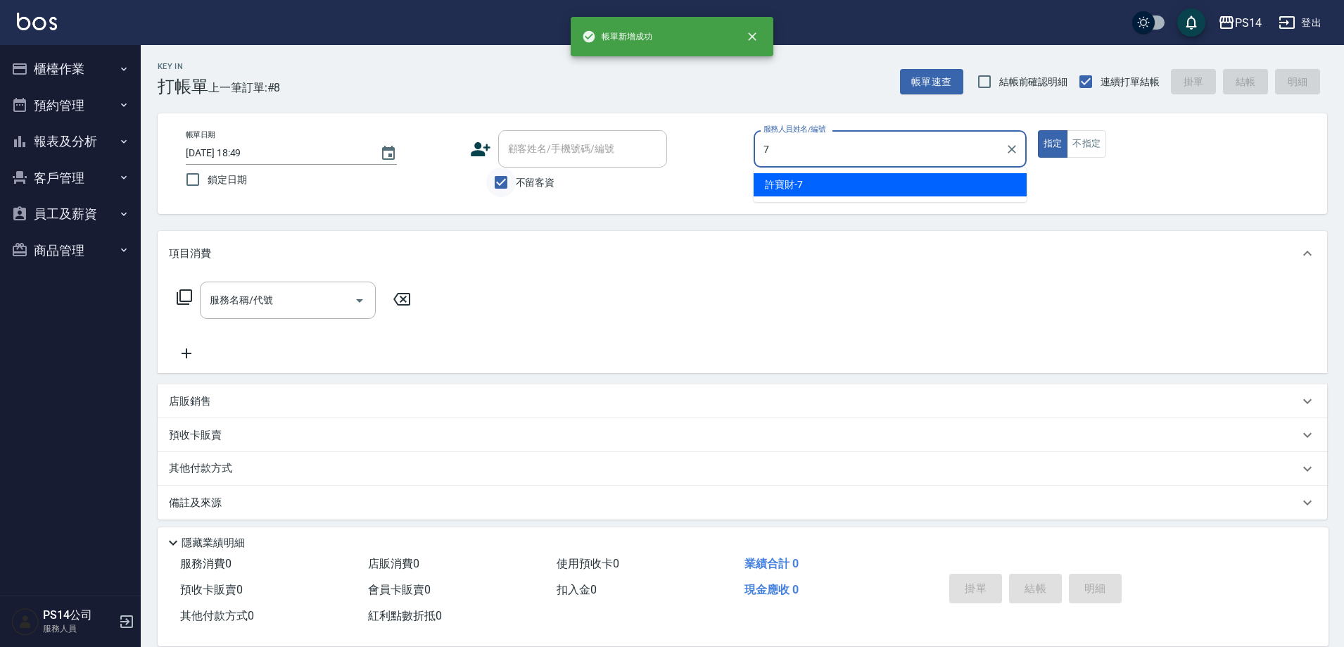
type input "許寶財-7"
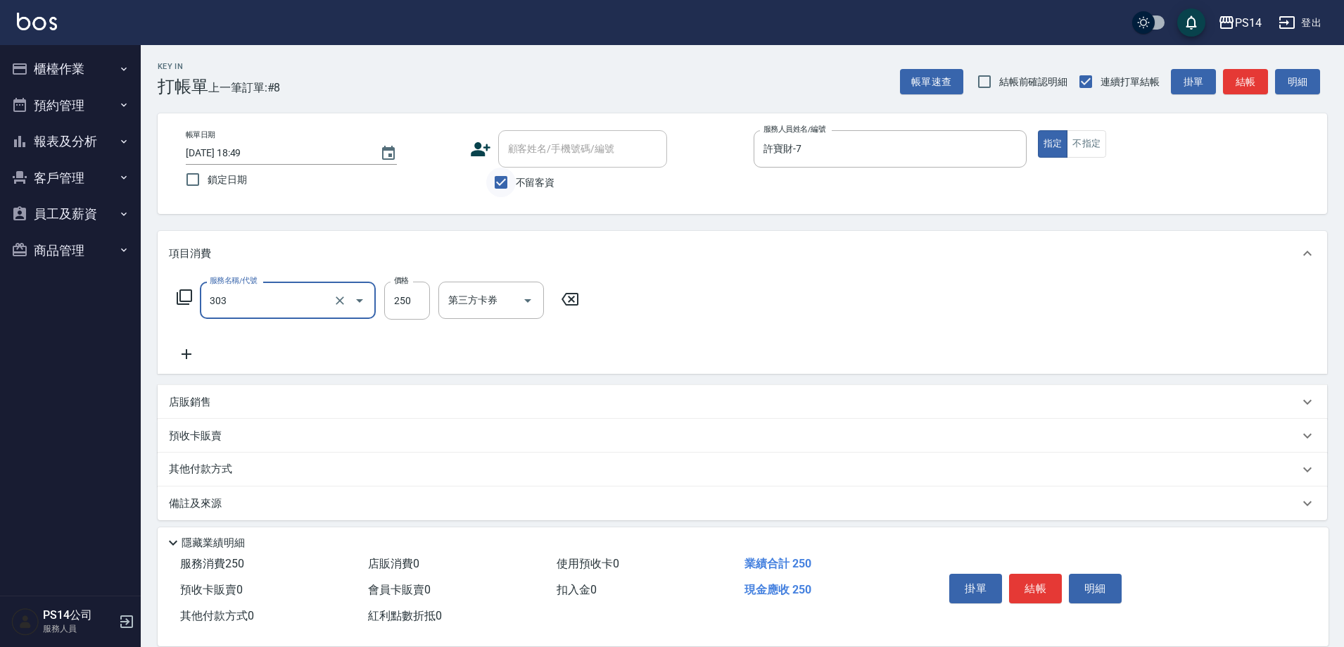
type input "剪髮(303)"
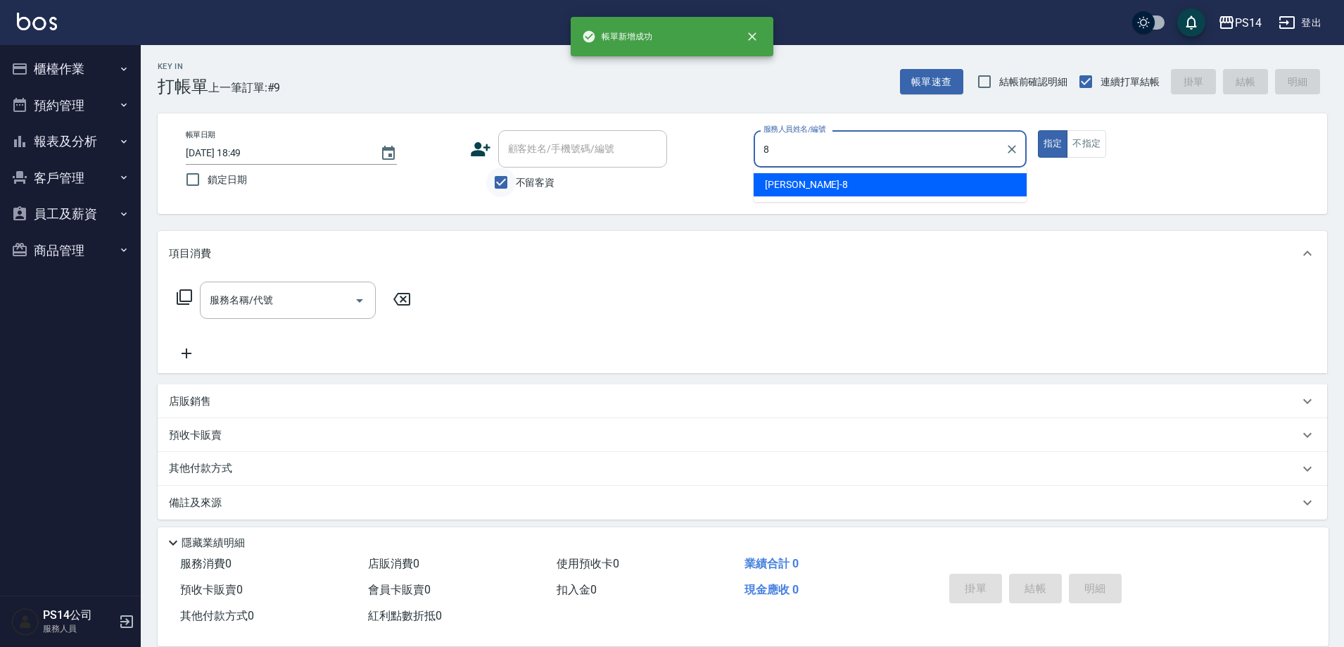
type input "[PERSON_NAME]-8"
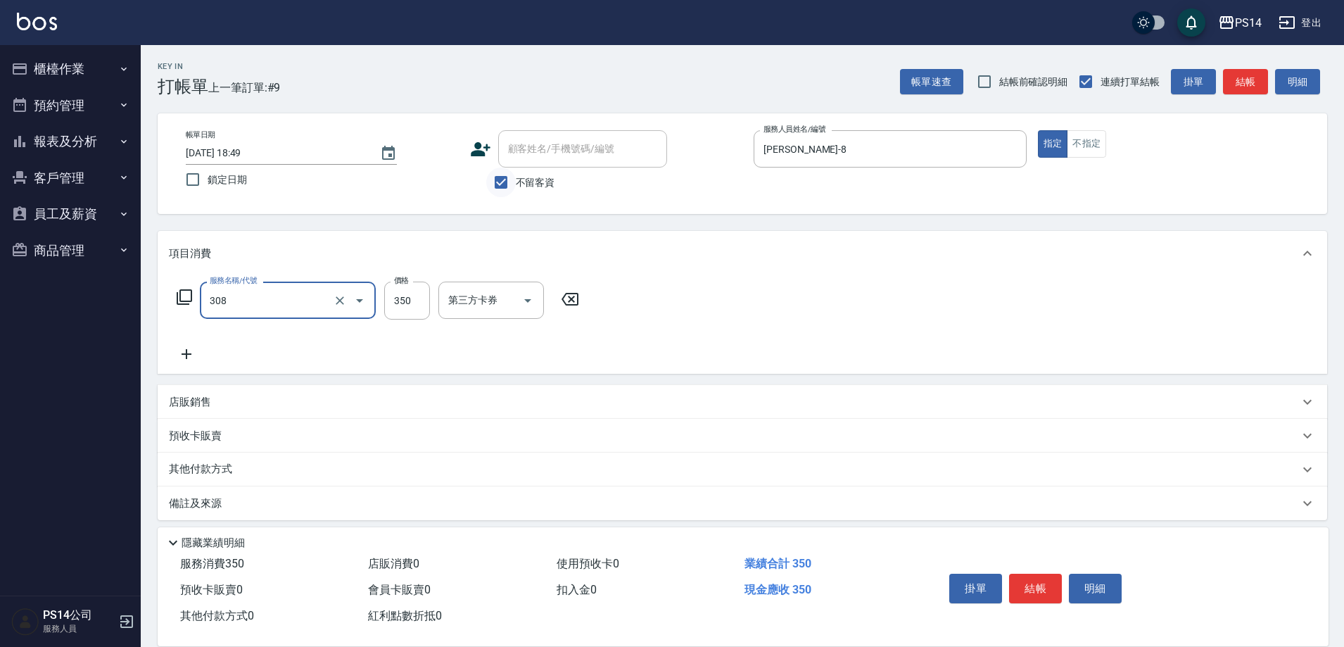
type input "洗+剪(308)"
type input "顏誼婷-26"
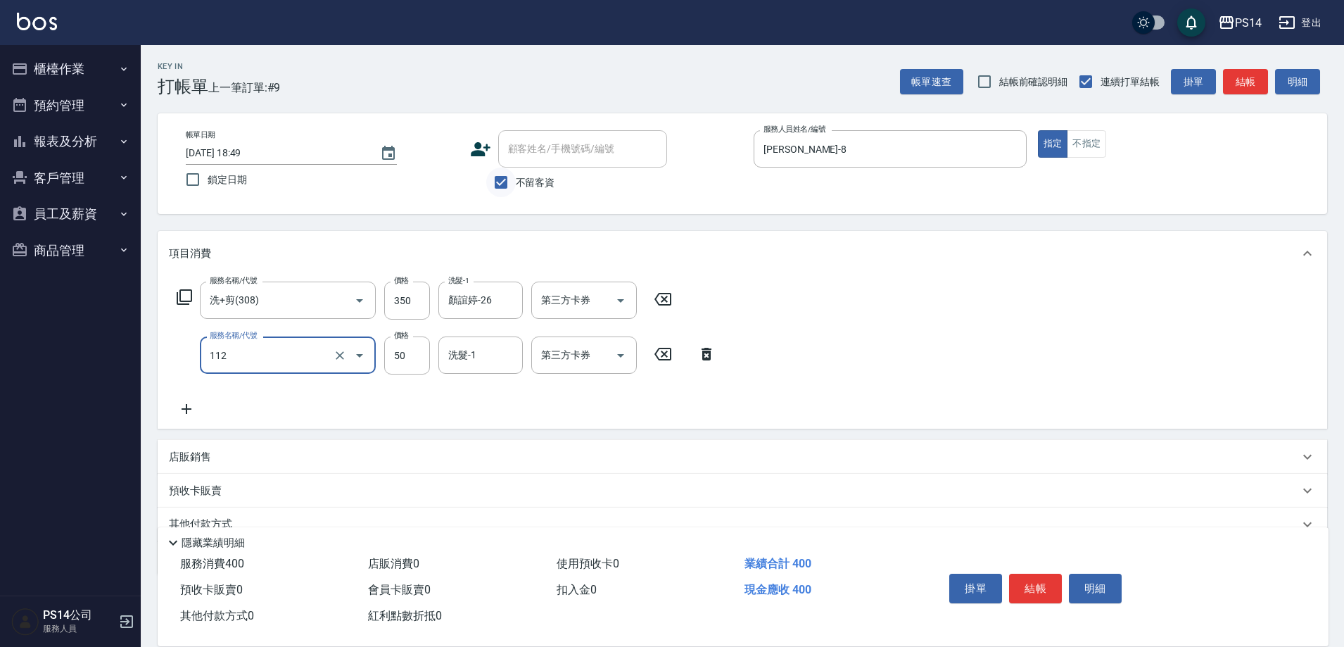
type input "精油50(112)"
type input "顏誼婷-26"
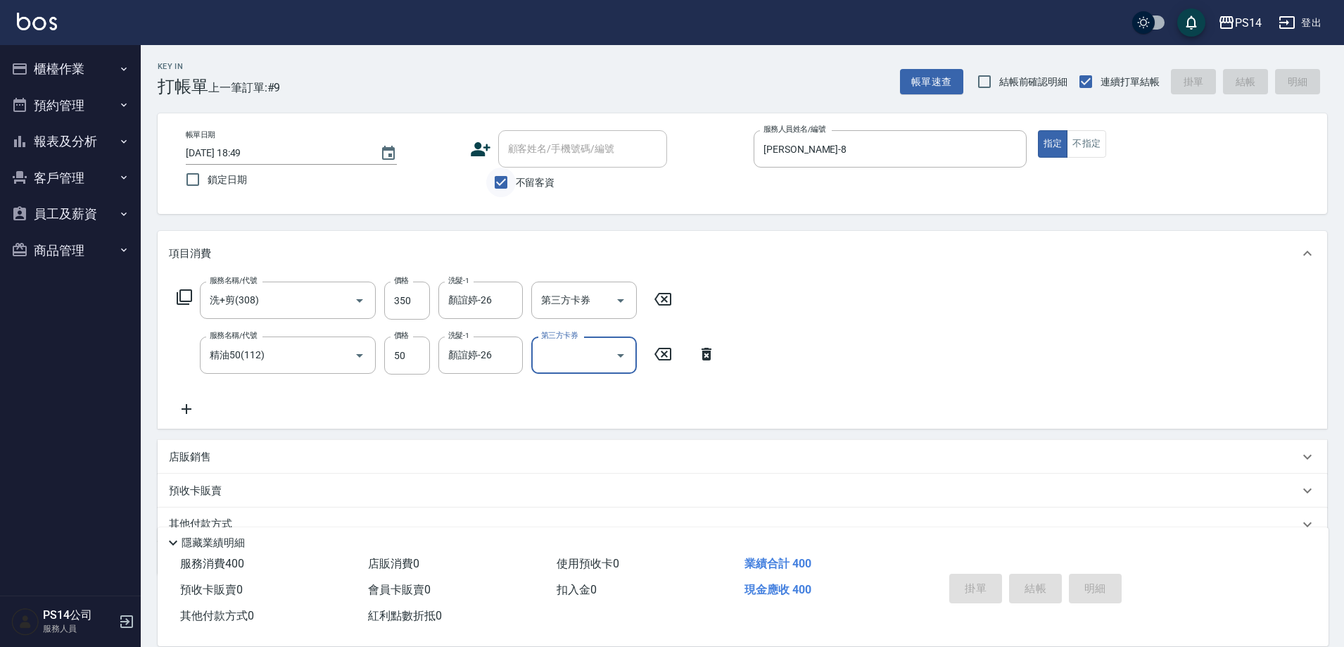
type input "[DATE] 18:50"
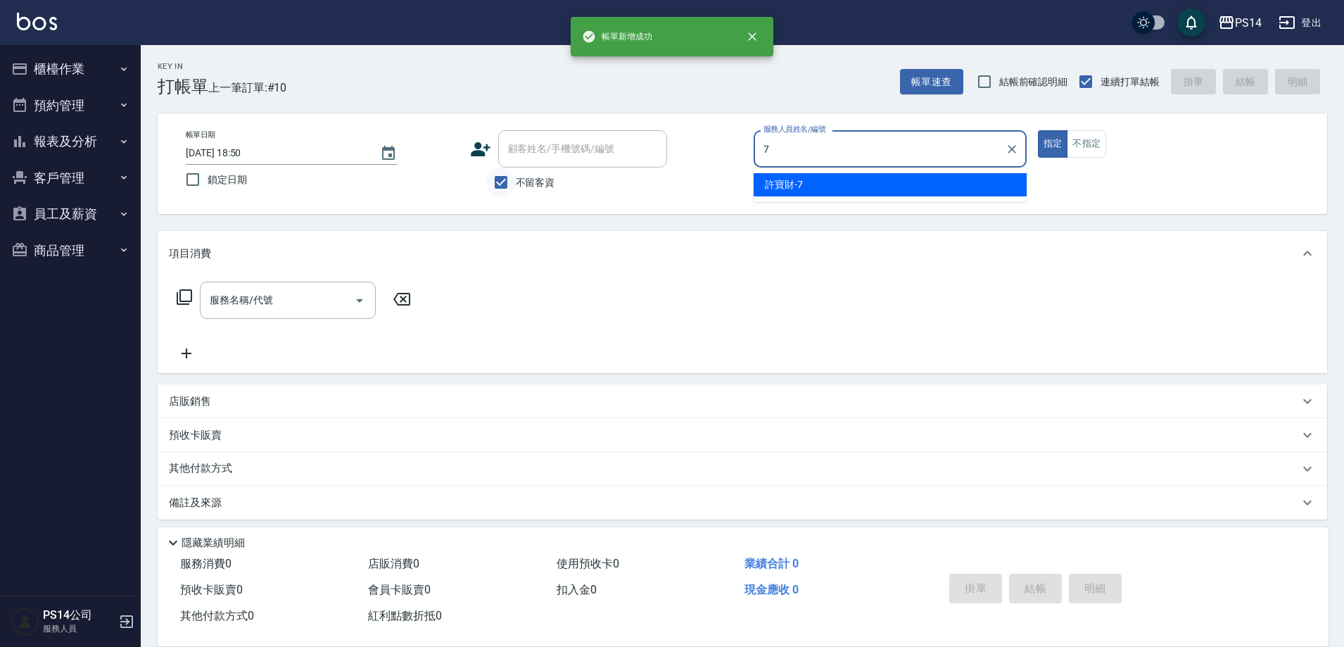
type input "許寶財-7"
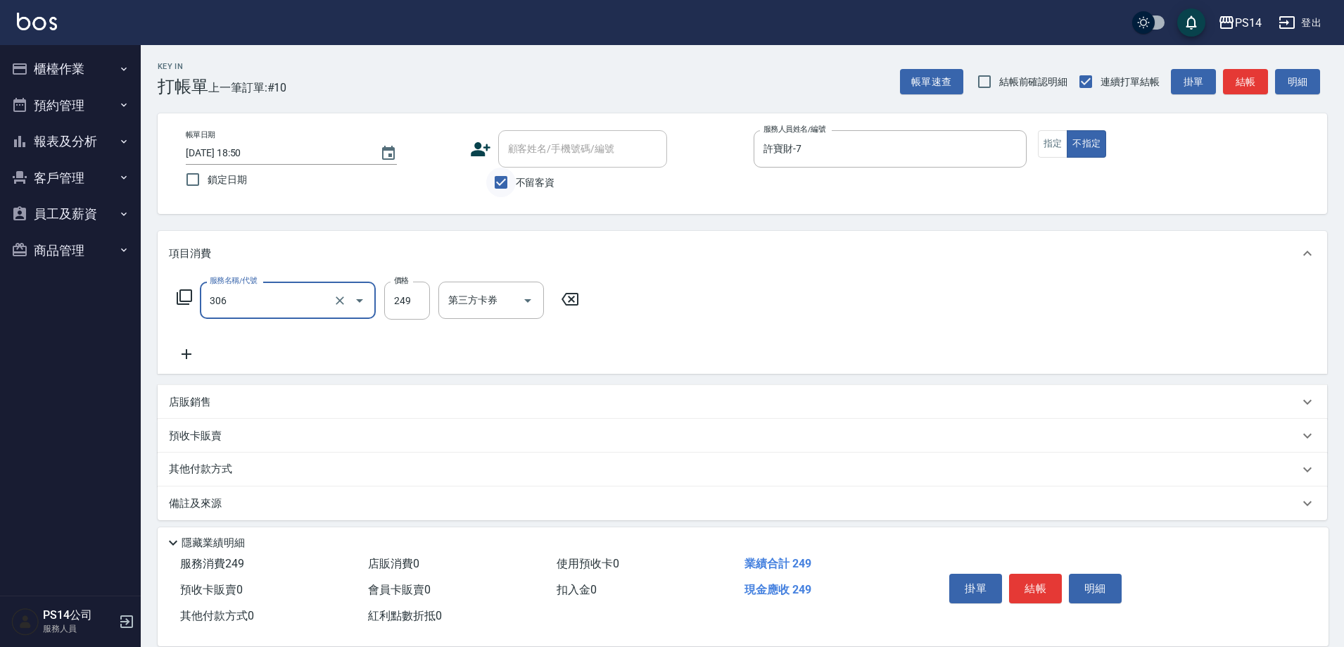
type input "剪髮(306)"
type input "顏誼婷-26"
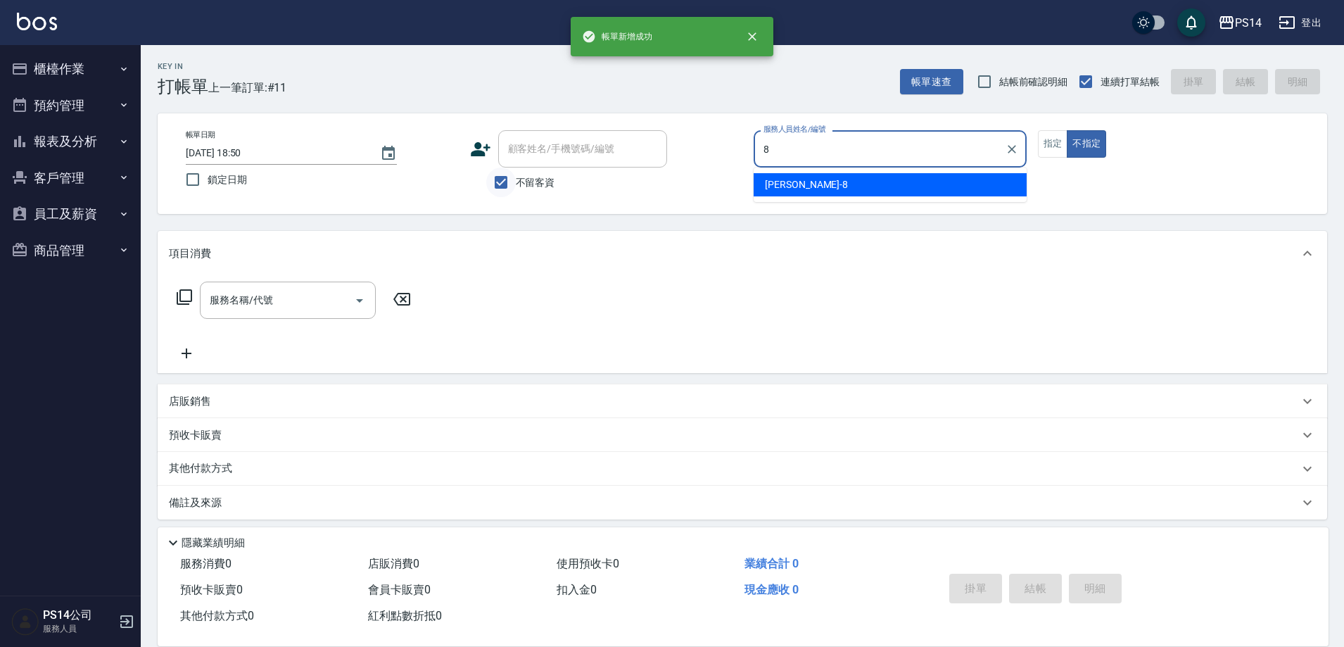
type input "[PERSON_NAME]-8"
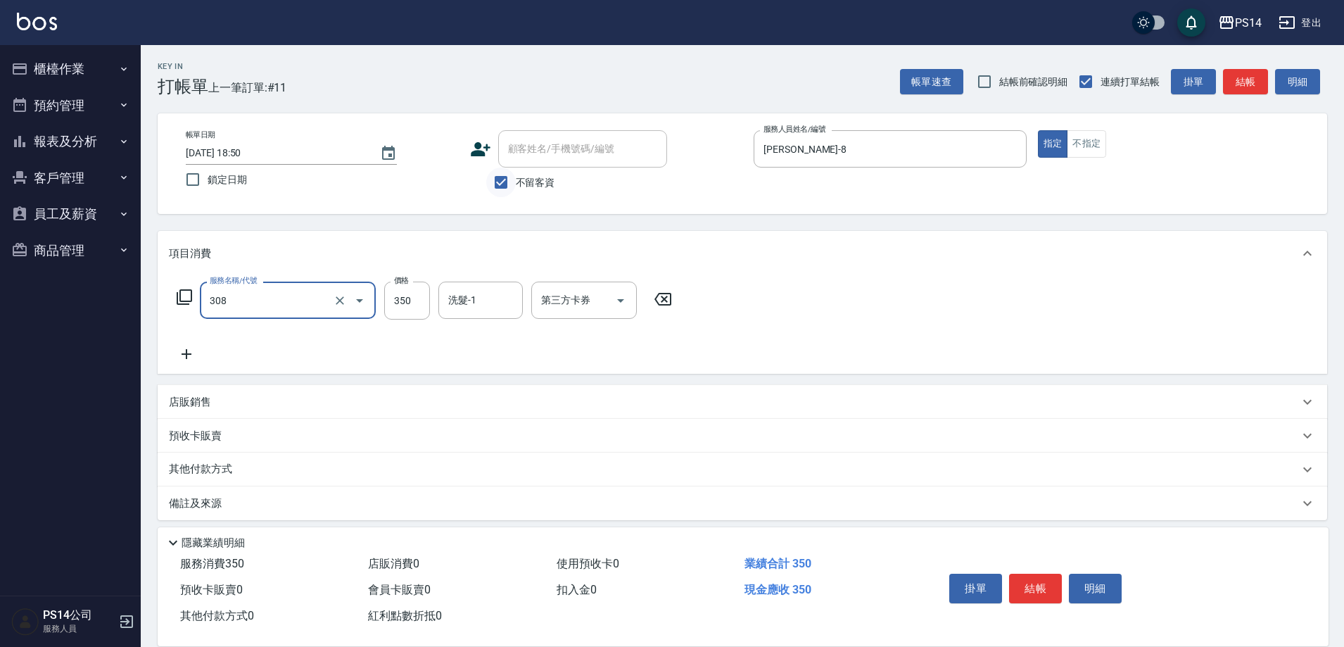
type input "洗+剪(308)"
type input "[PERSON_NAME]-11"
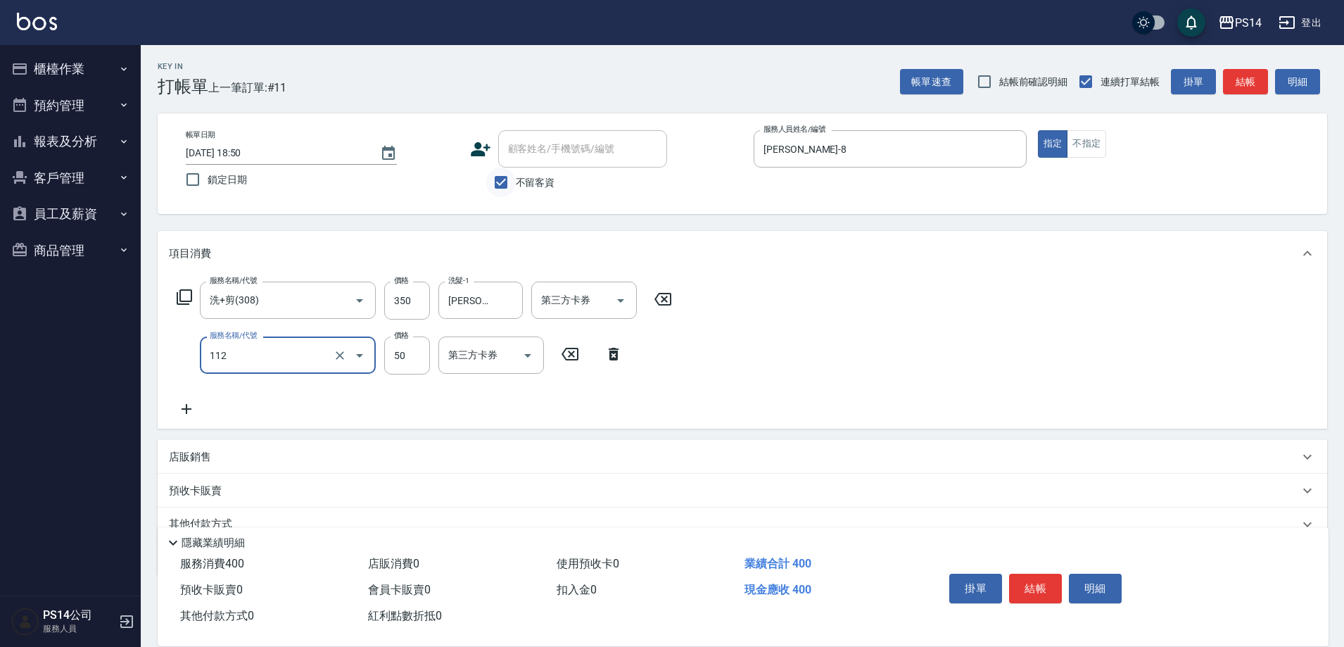
type input "精油50(112)"
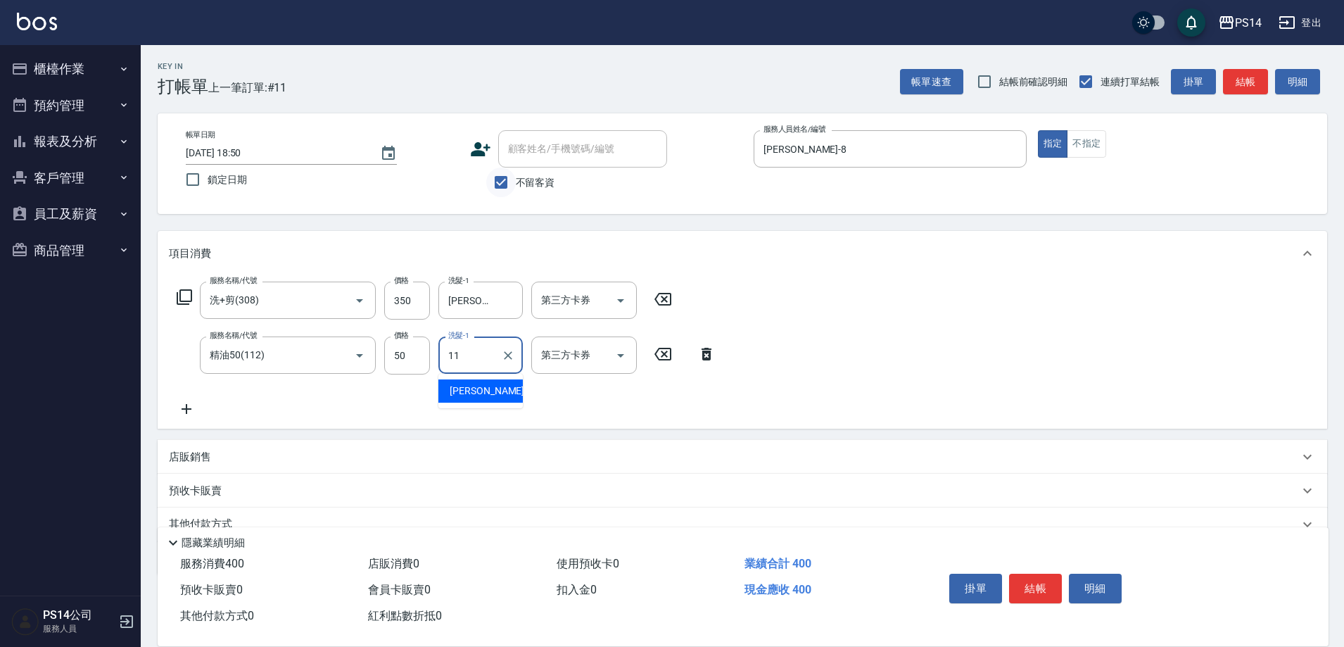
type input "[PERSON_NAME]-11"
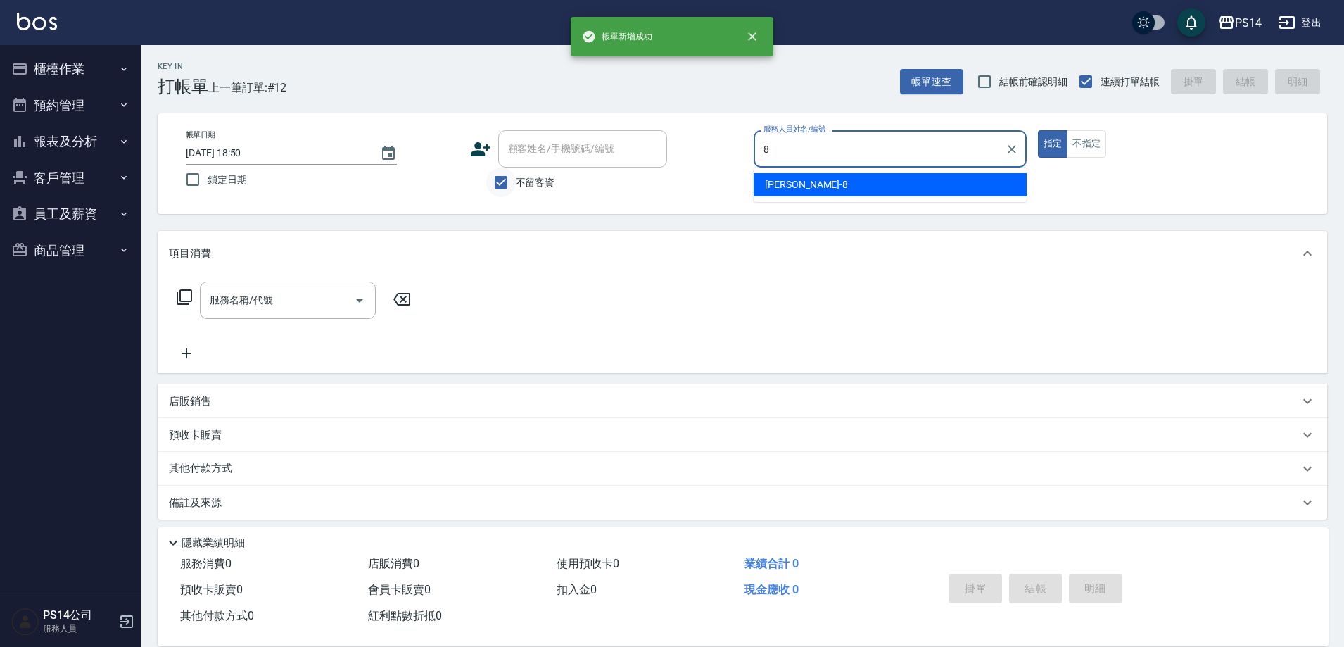
type input "[PERSON_NAME]-8"
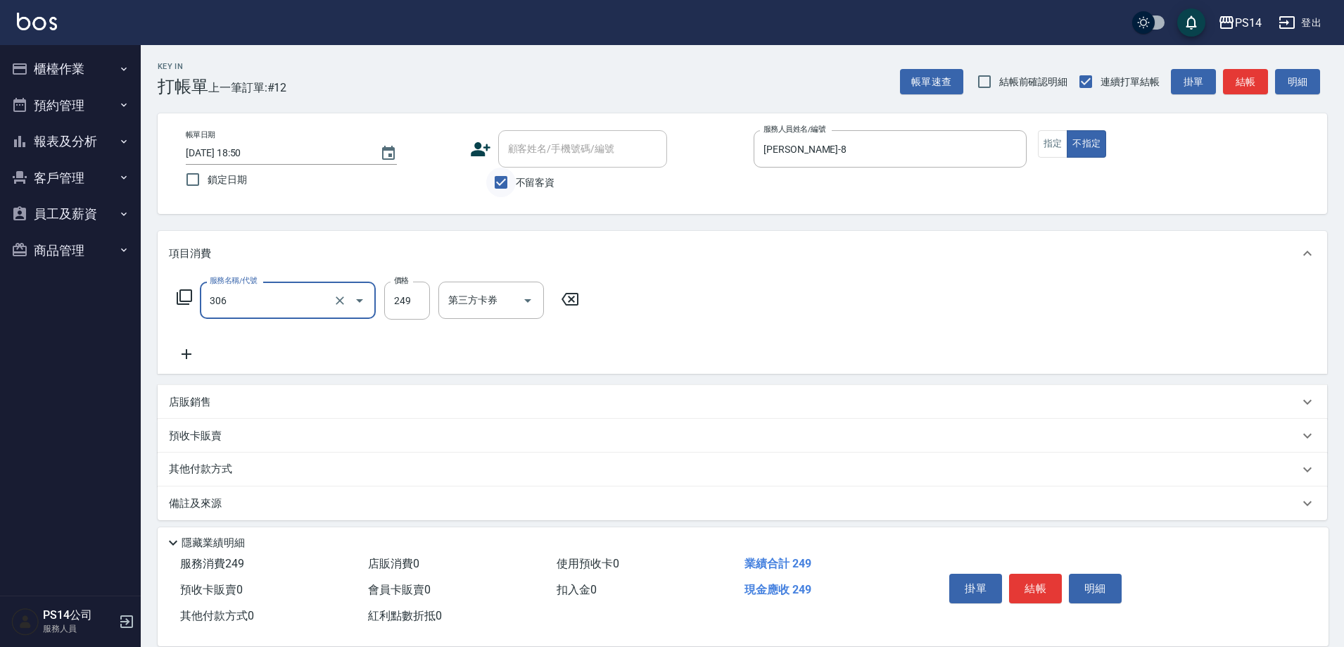
type input "剪髮(306)"
type input "[PERSON_NAME]-11"
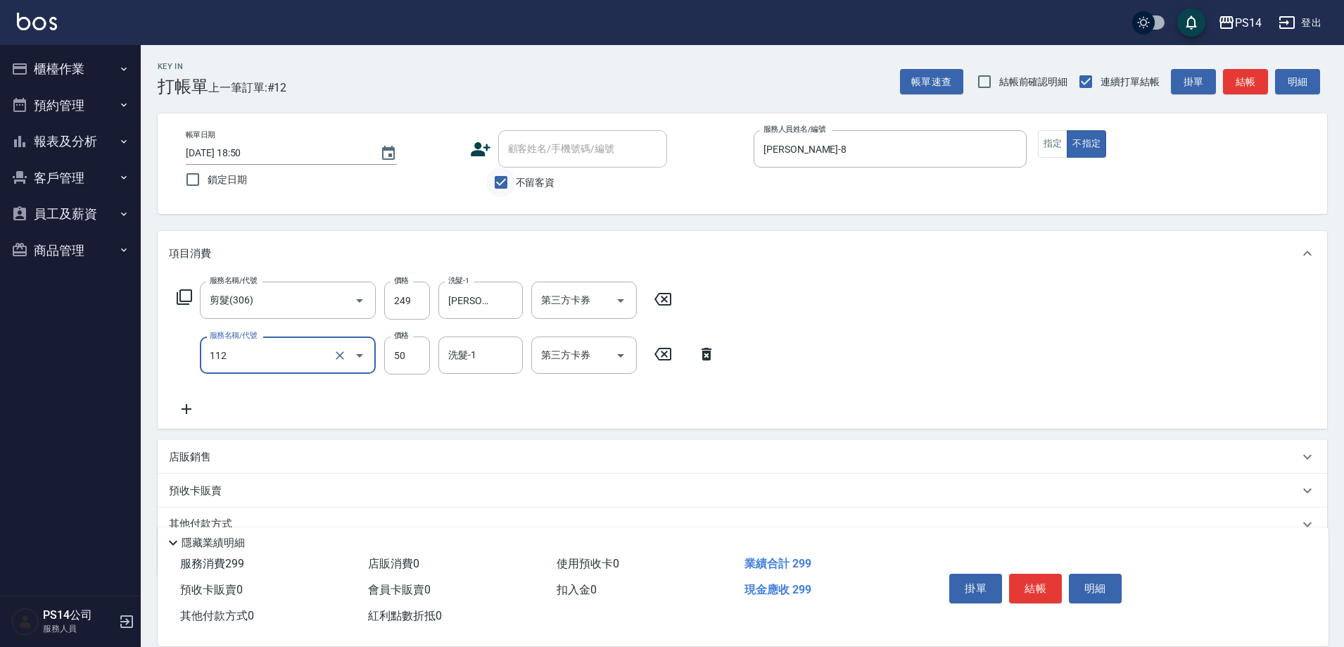
type input "精油50(112)"
type input "[PERSON_NAME]-11"
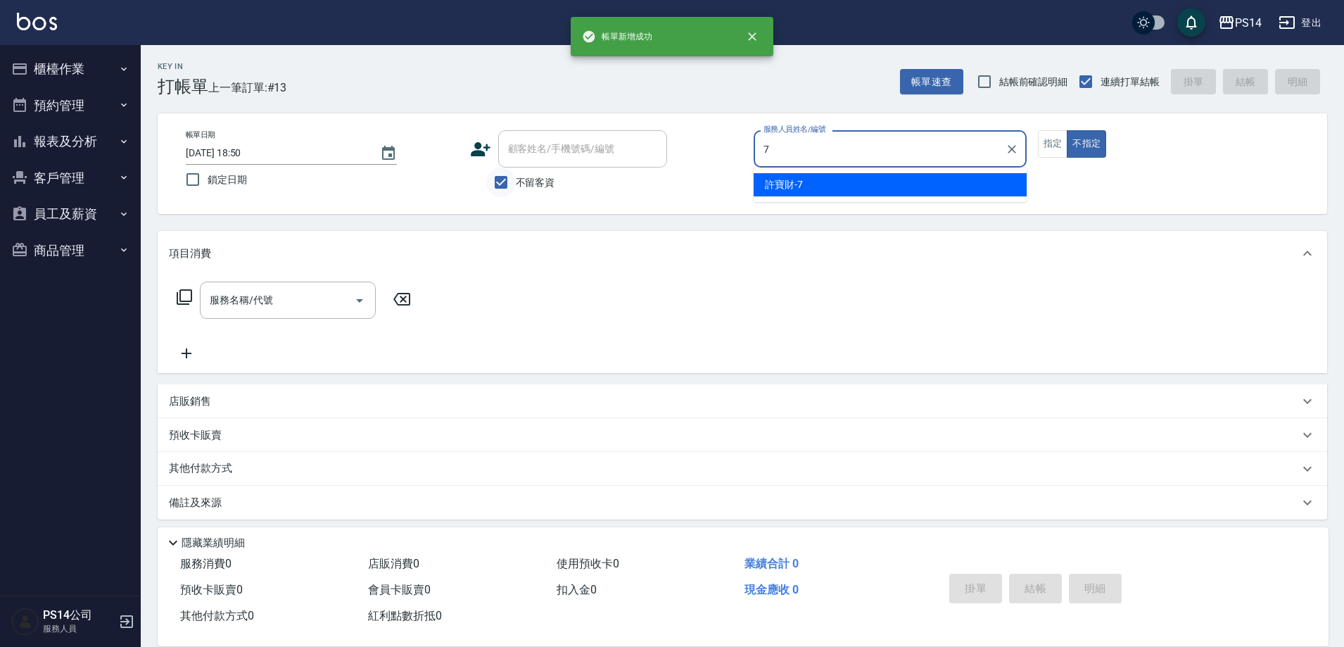
type input "許寶財-7"
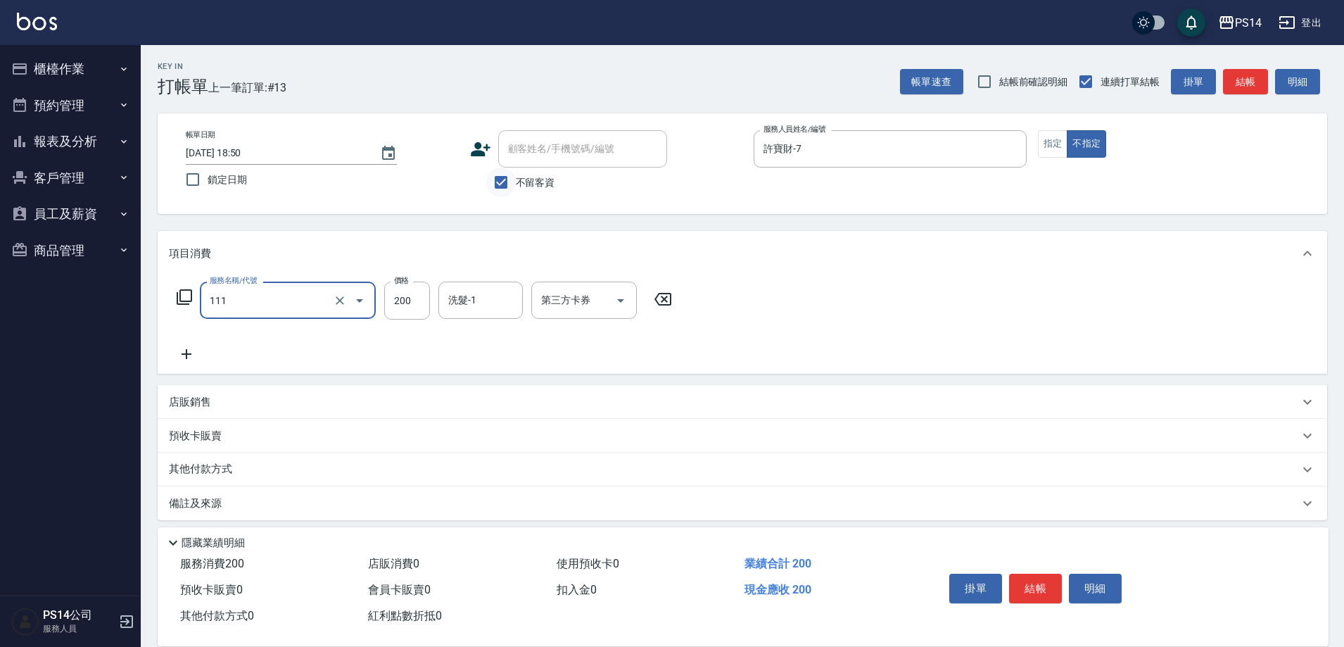
type input "200(111)"
type input "顏誼婷-26"
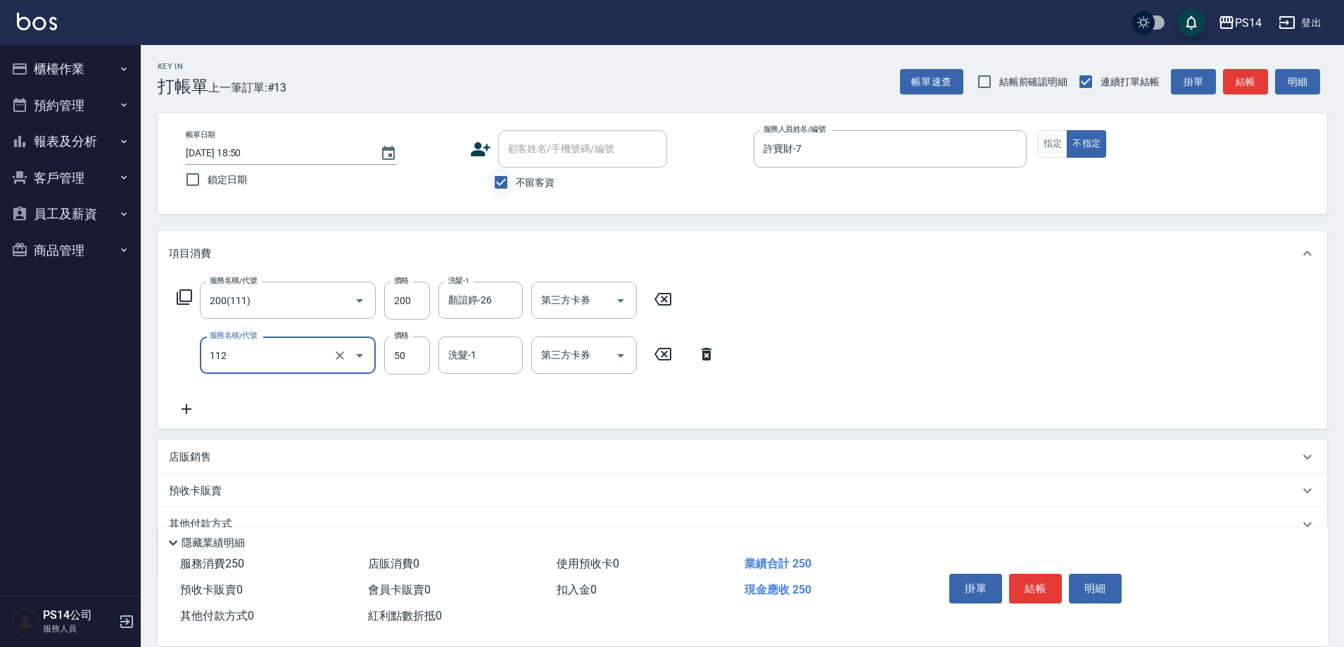
type input "精油50(112)"
type input "顏誼婷-26"
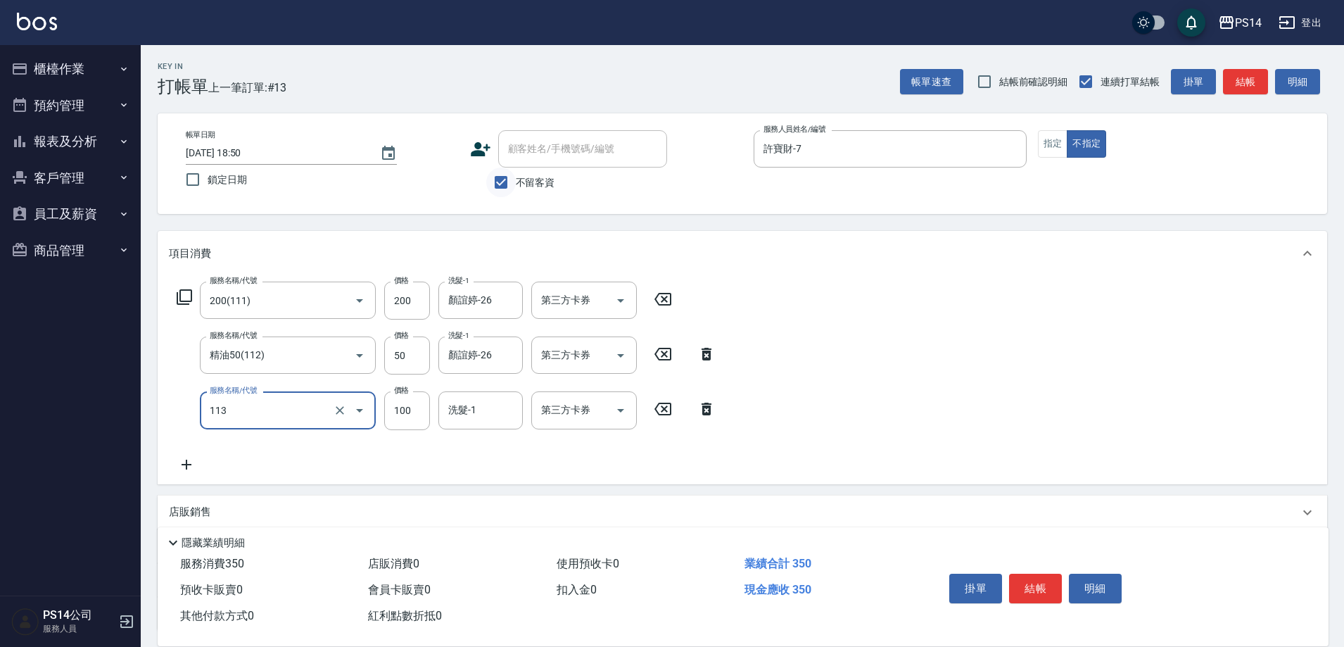
type input "瞬護100(113)"
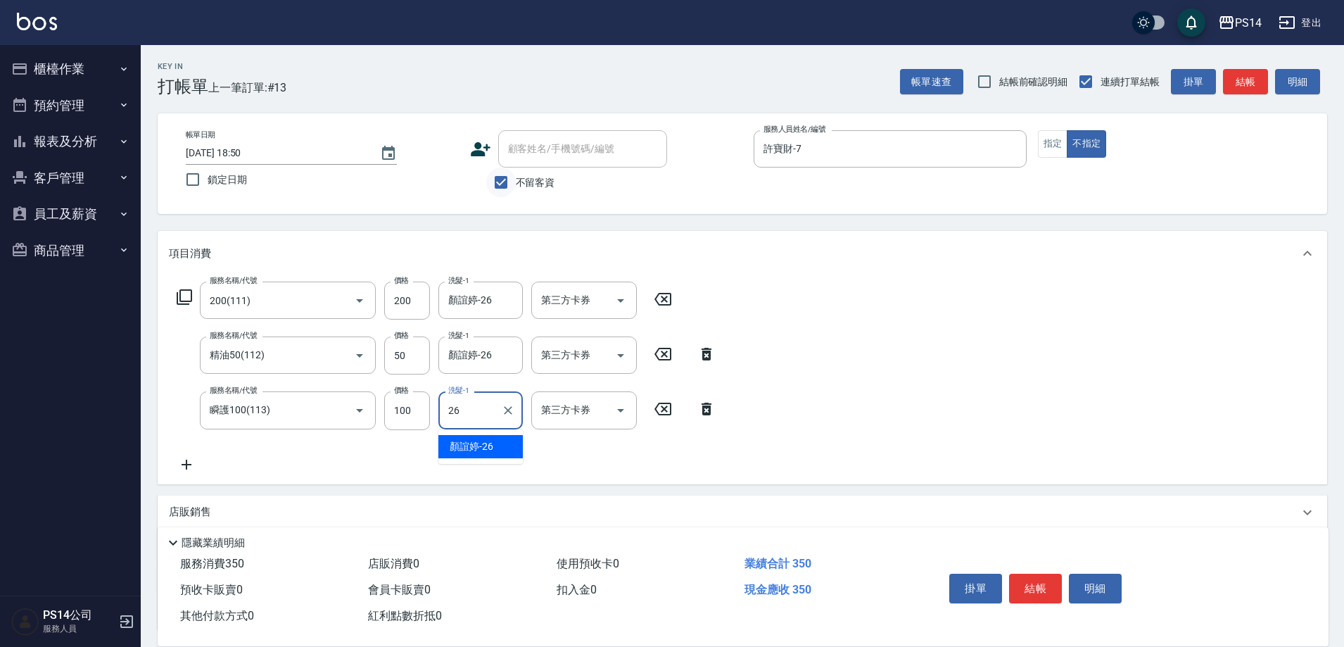
type input "顏誼婷-26"
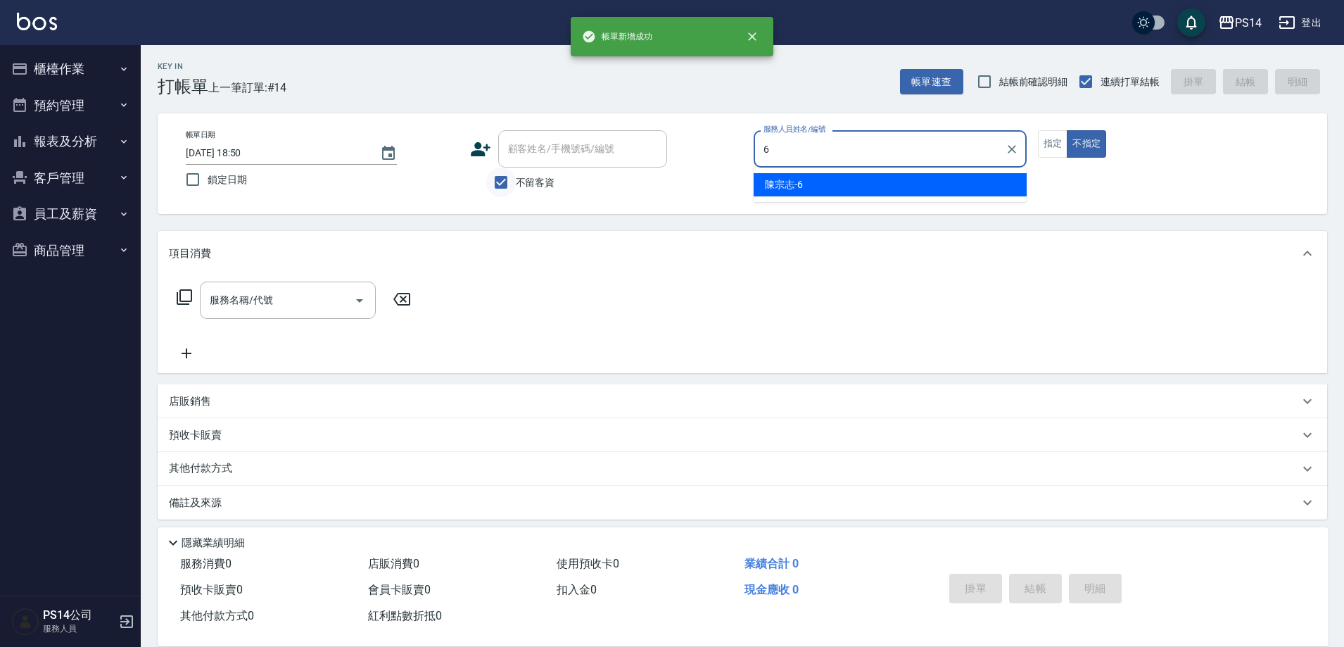
type input "[PERSON_NAME]-6"
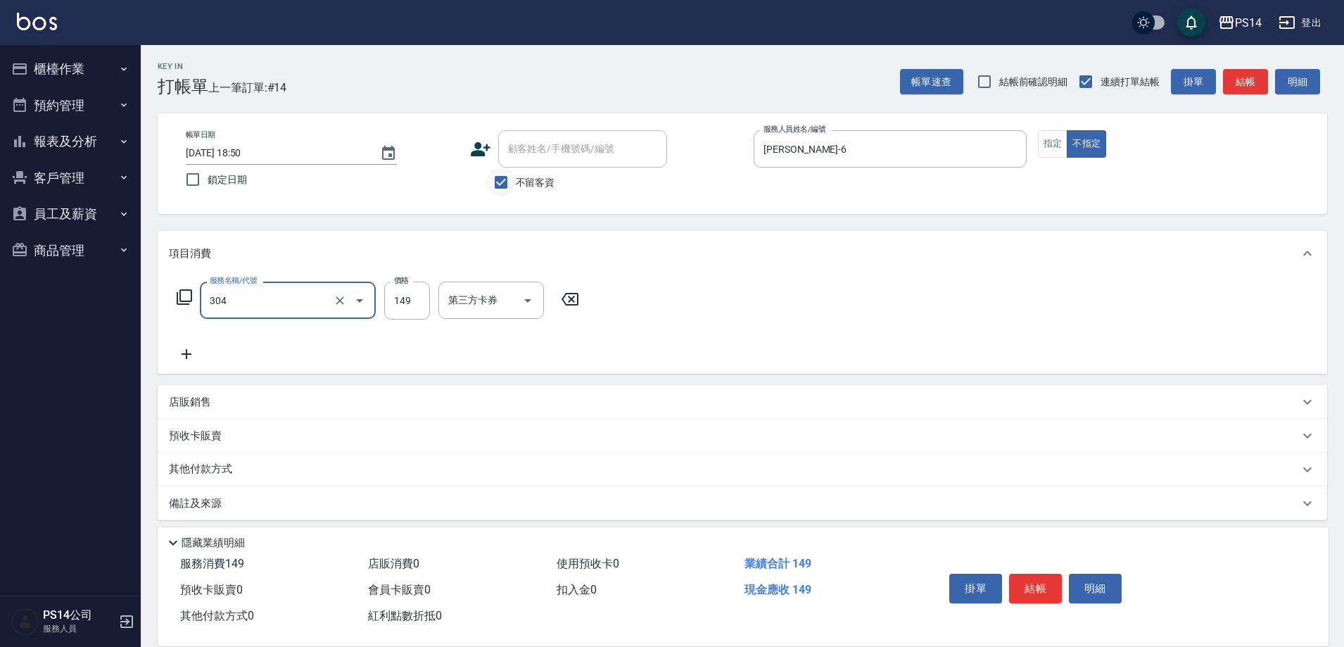
type input "剪髮(304)"
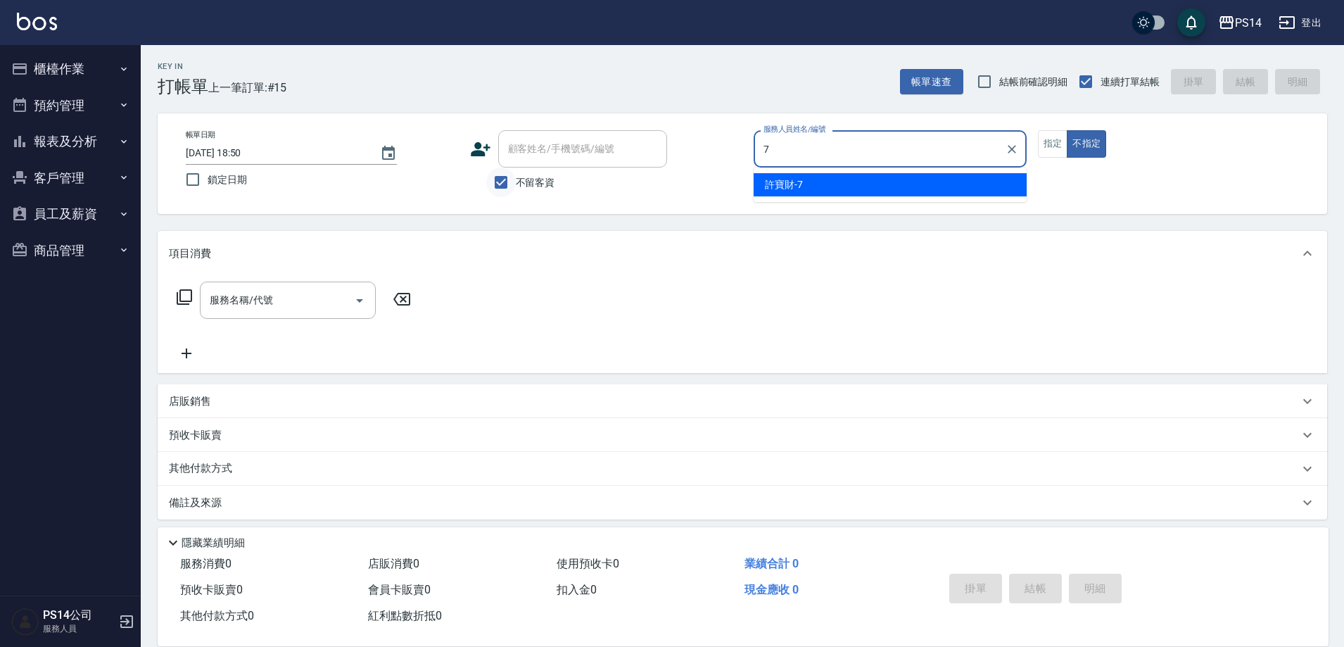
type input "許寶財-7"
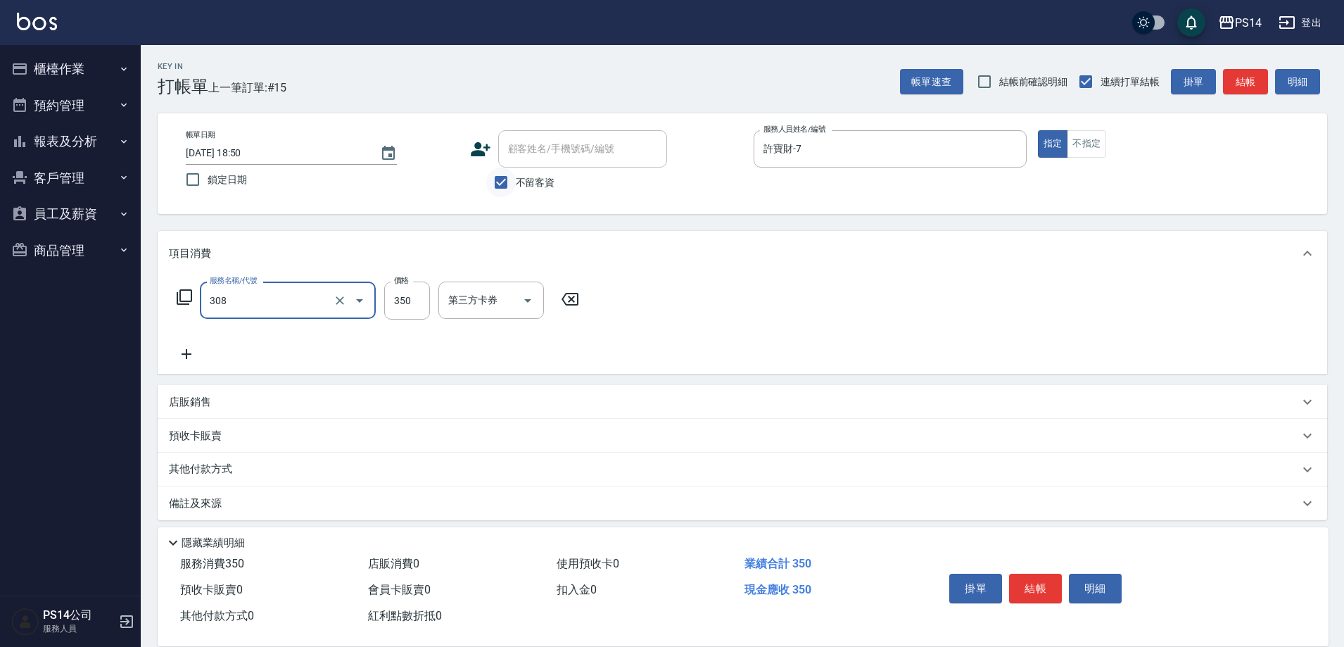
type input "洗+剪(308)"
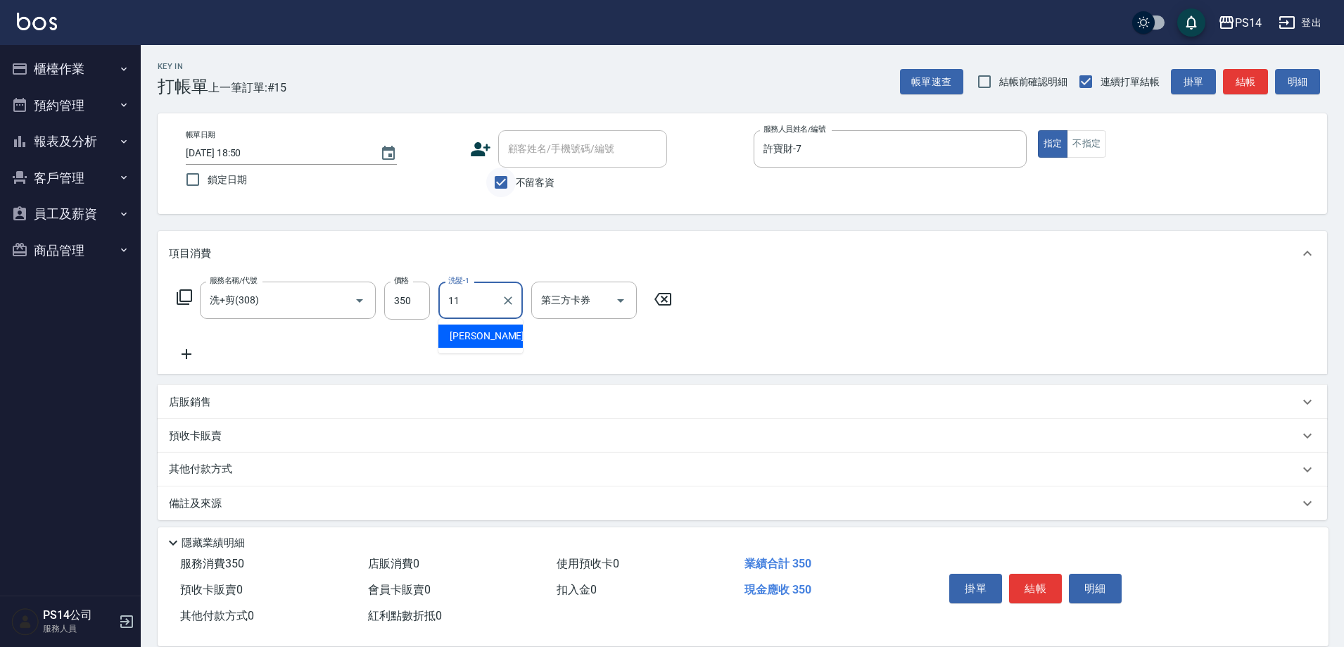
type input "[PERSON_NAME]-11"
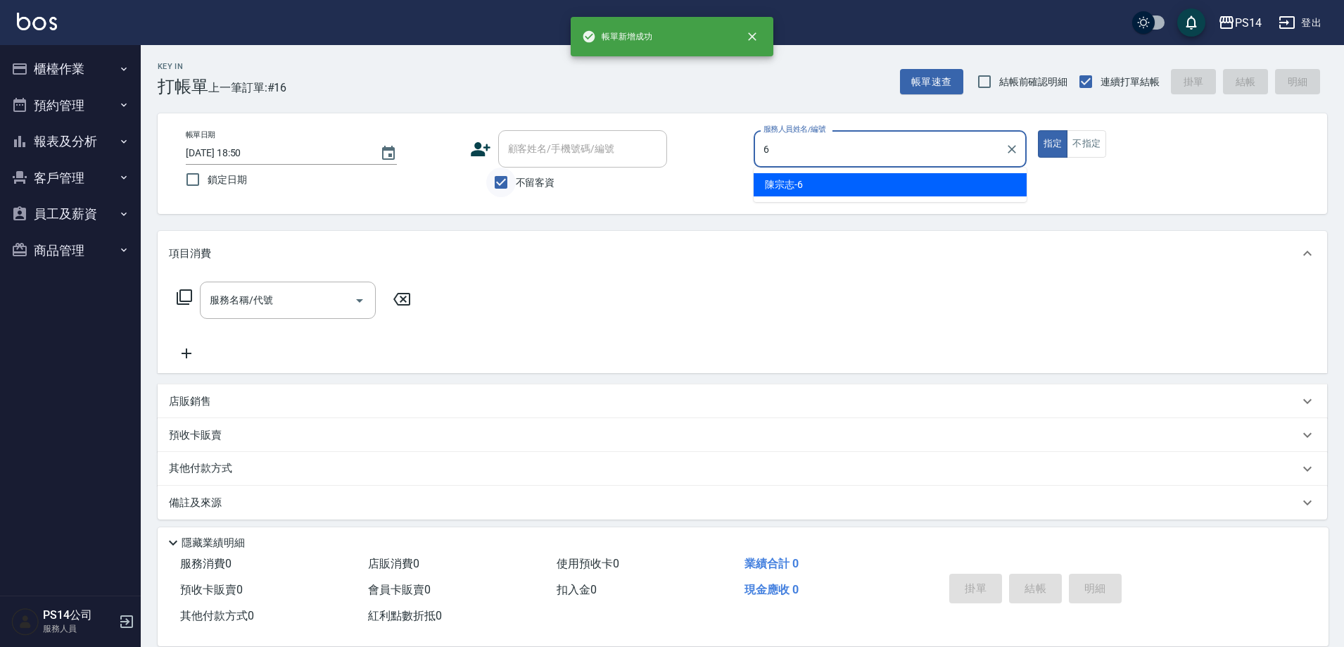
type input "[PERSON_NAME]-6"
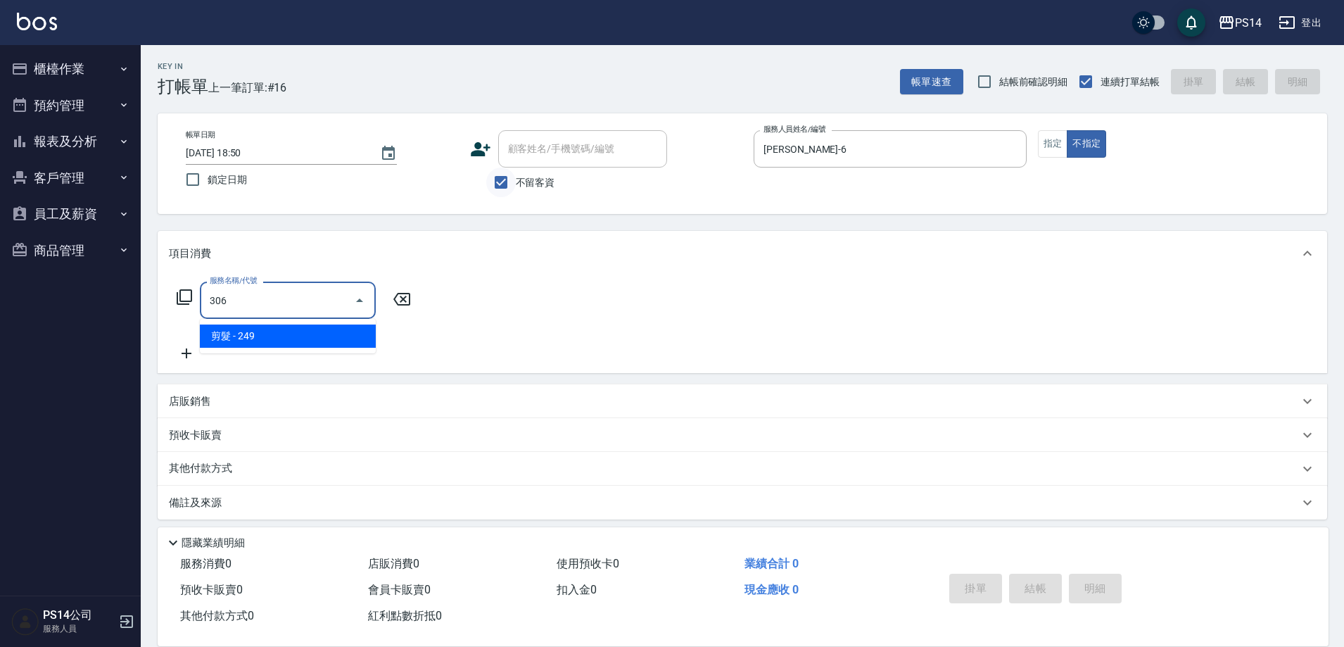
type input "剪髮(306)"
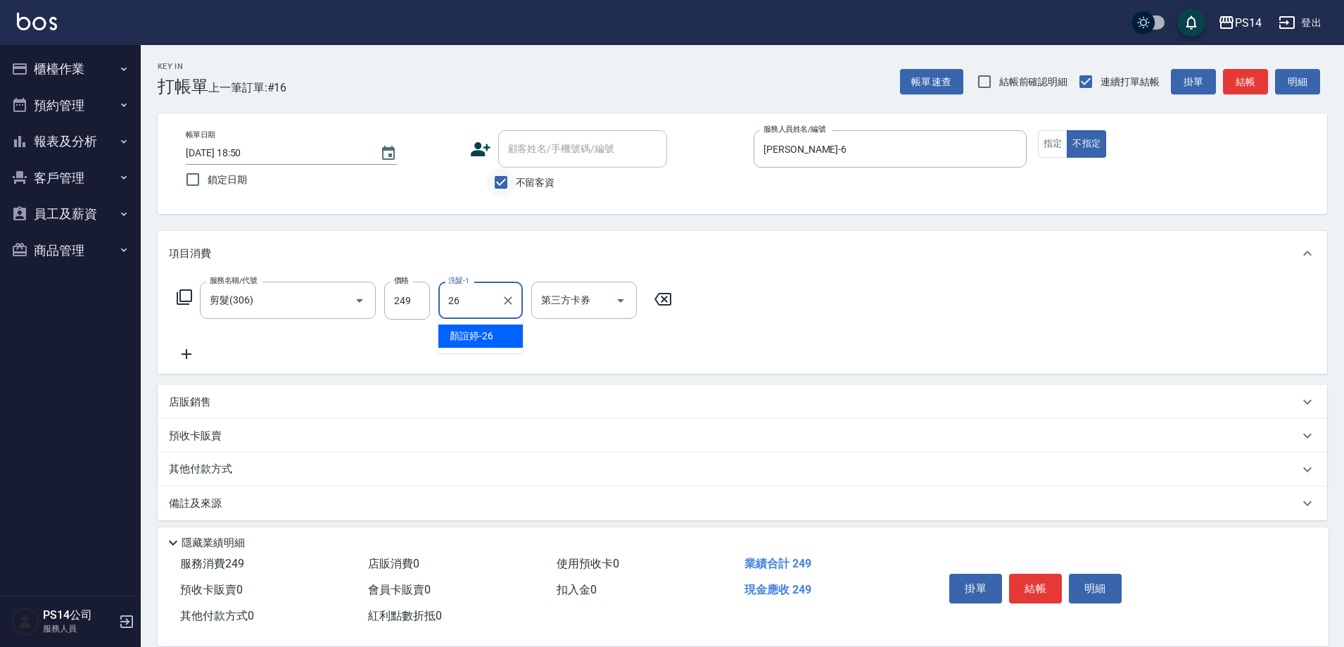
type input "顏誼婷-26"
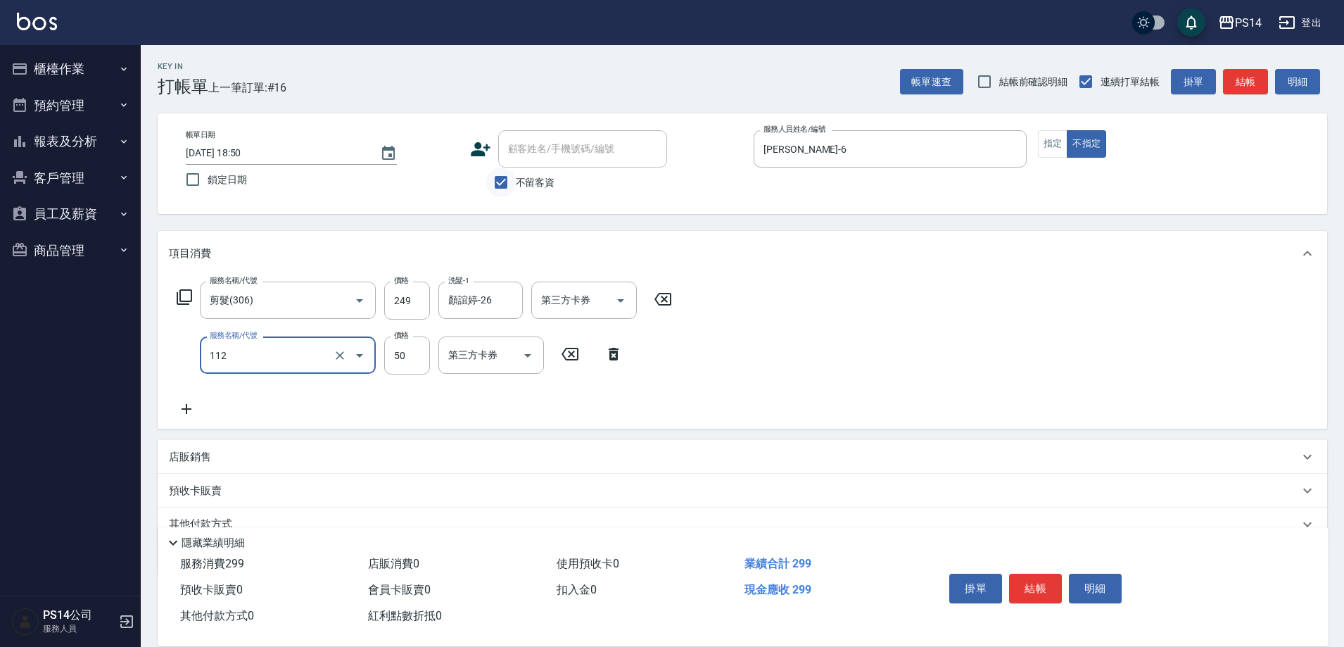
type input "精油50(112)"
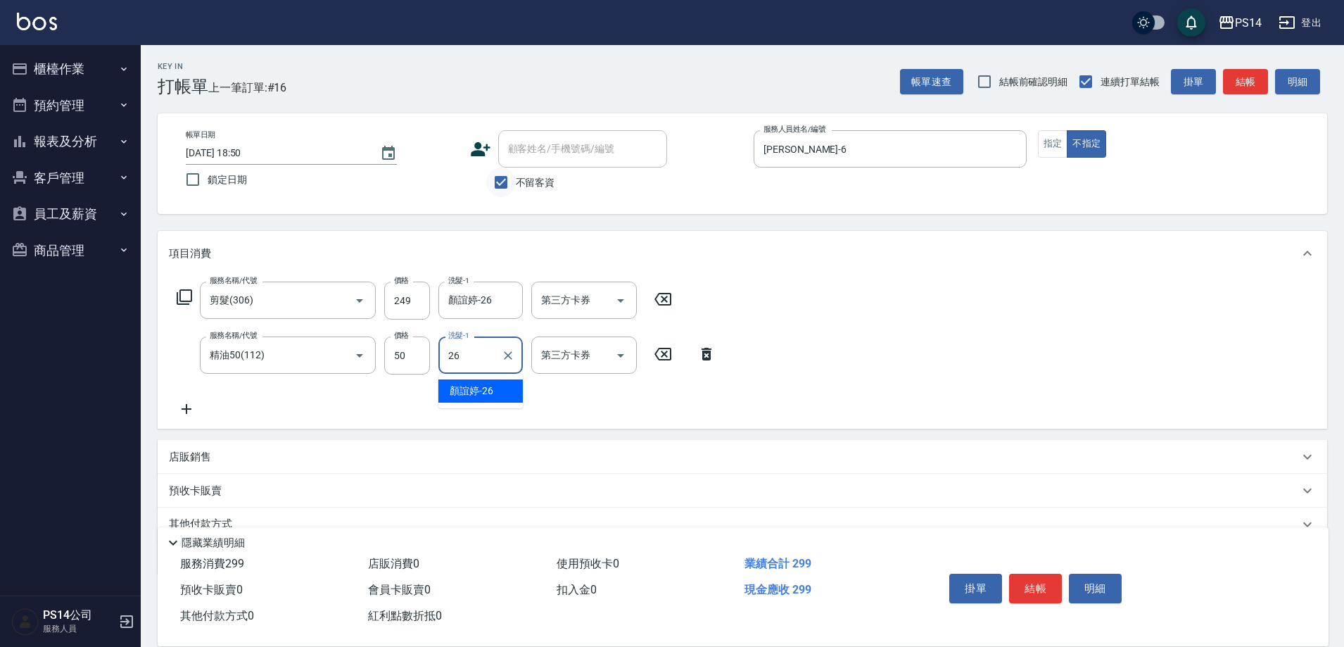
type input "顏誼婷-26"
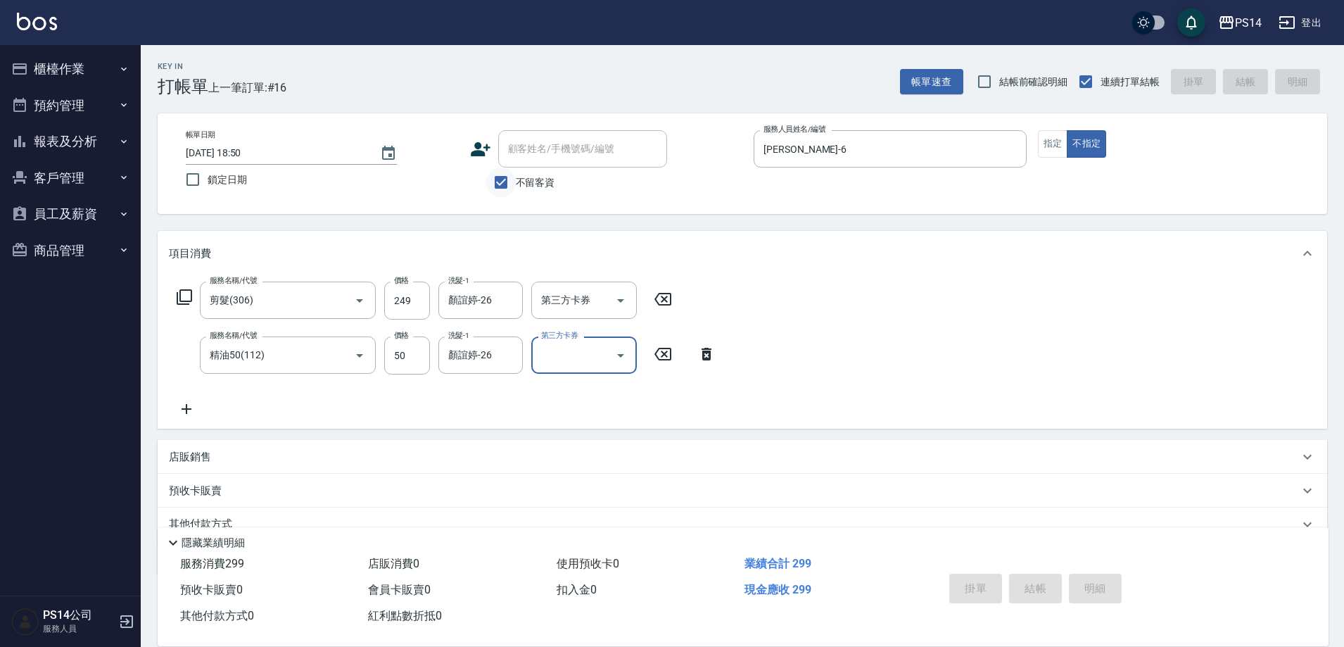
type input "[DATE] 18:51"
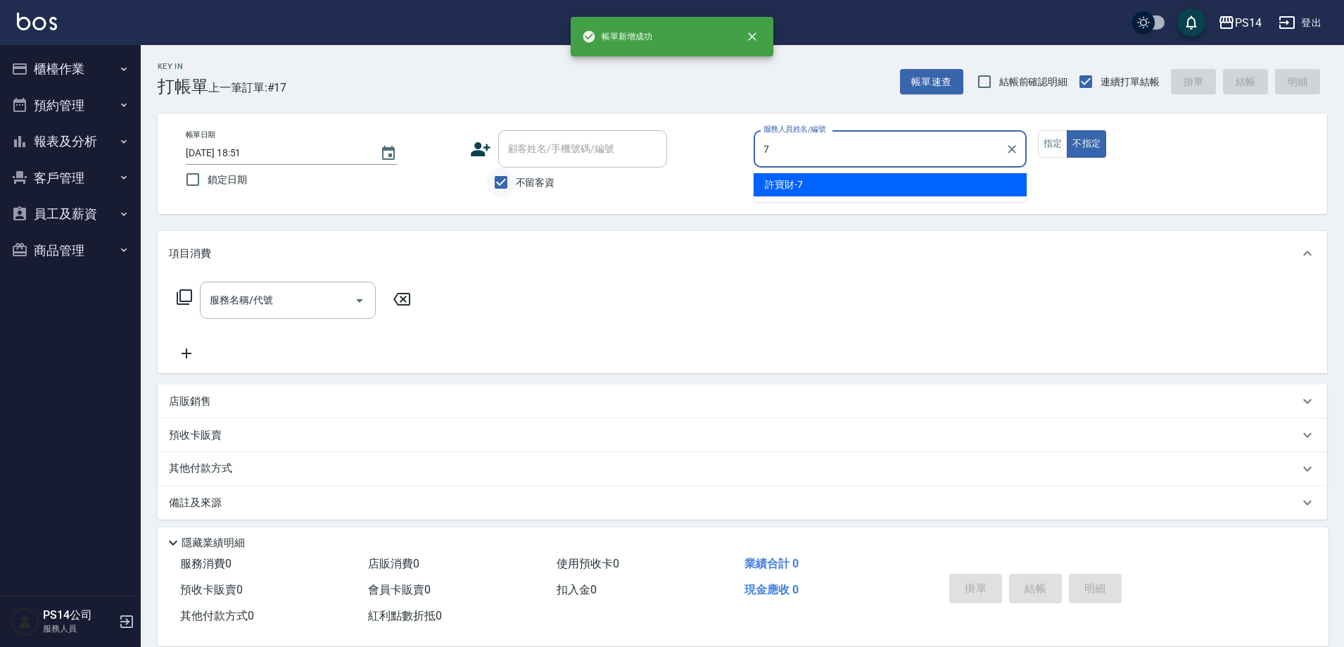
type input "許寶財-7"
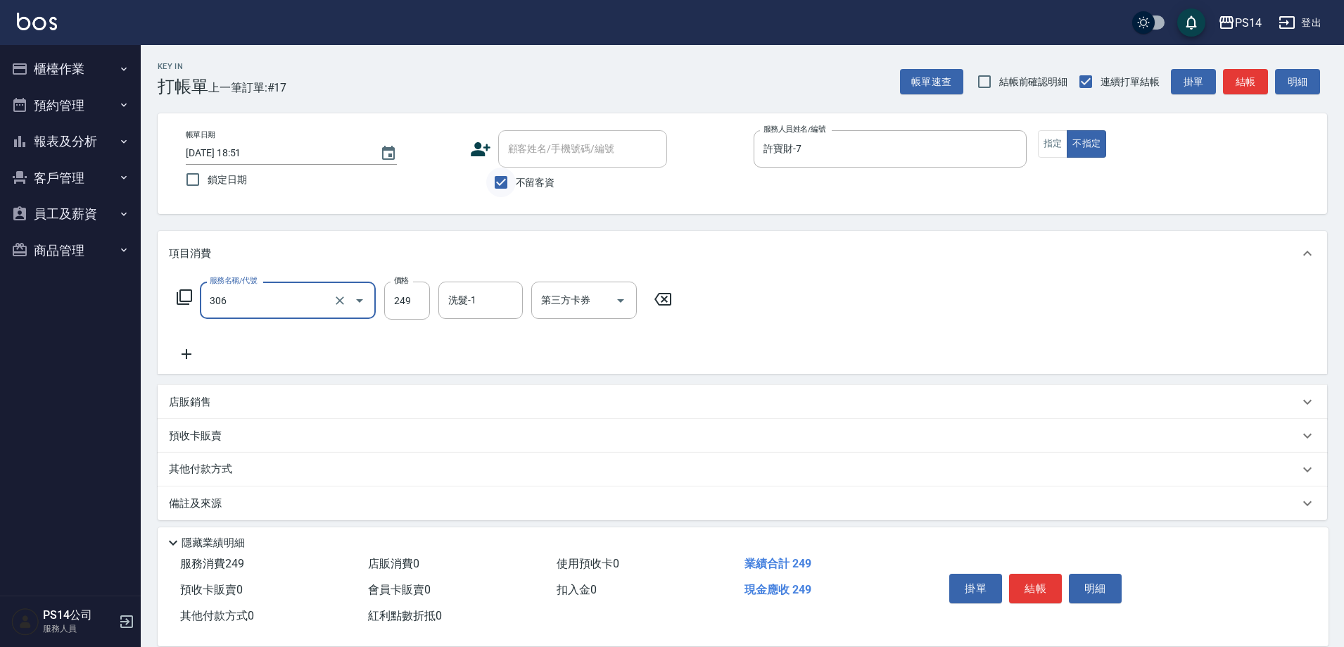
type input "剪髮(306)"
type input "[PERSON_NAME]-11"
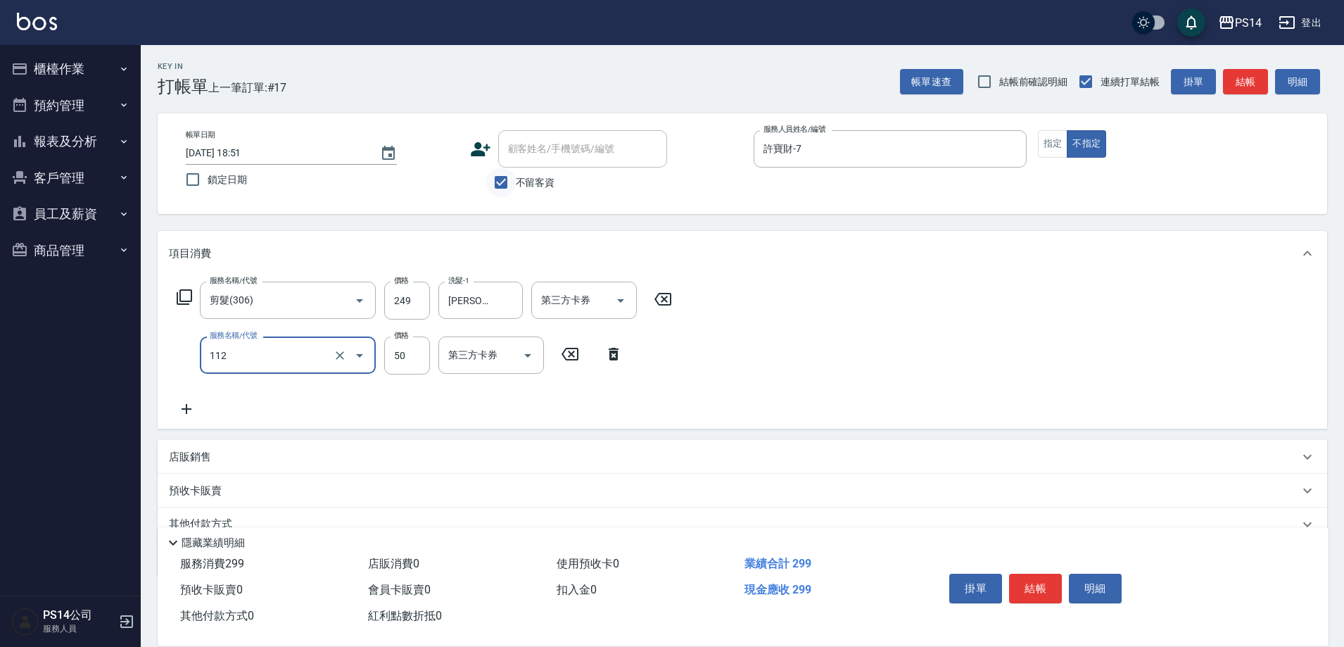
type input "精油50(112)"
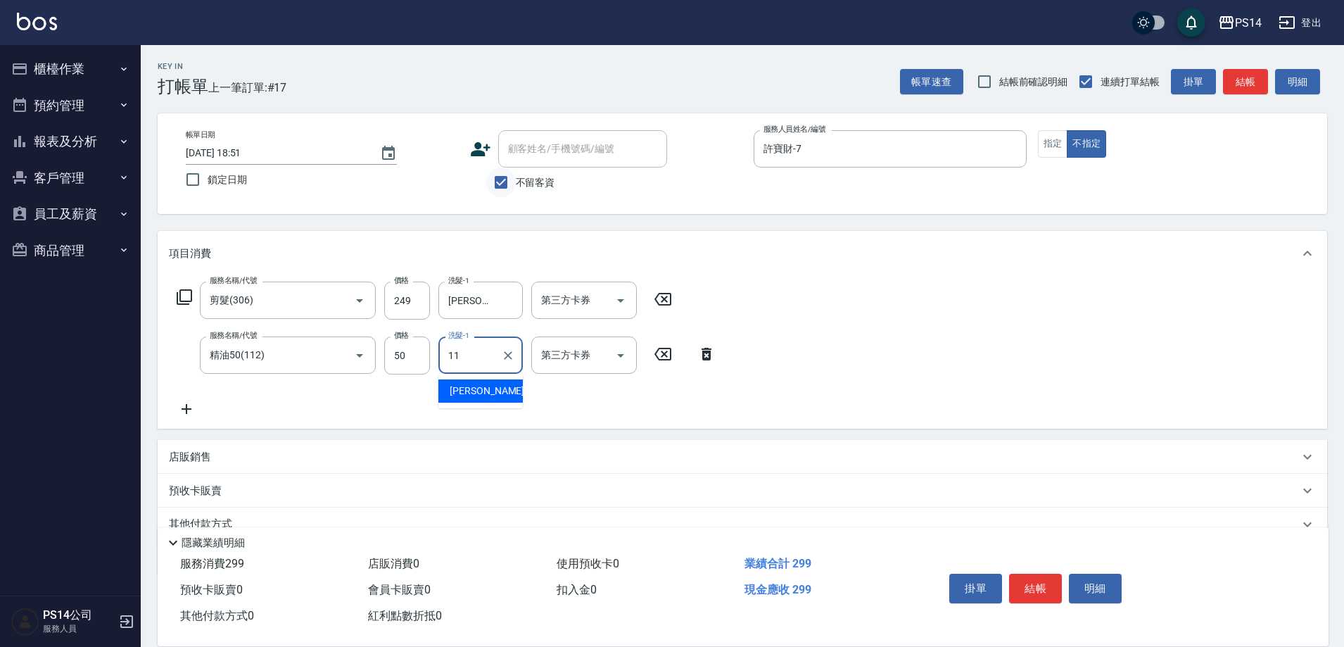
type input "[PERSON_NAME]-11"
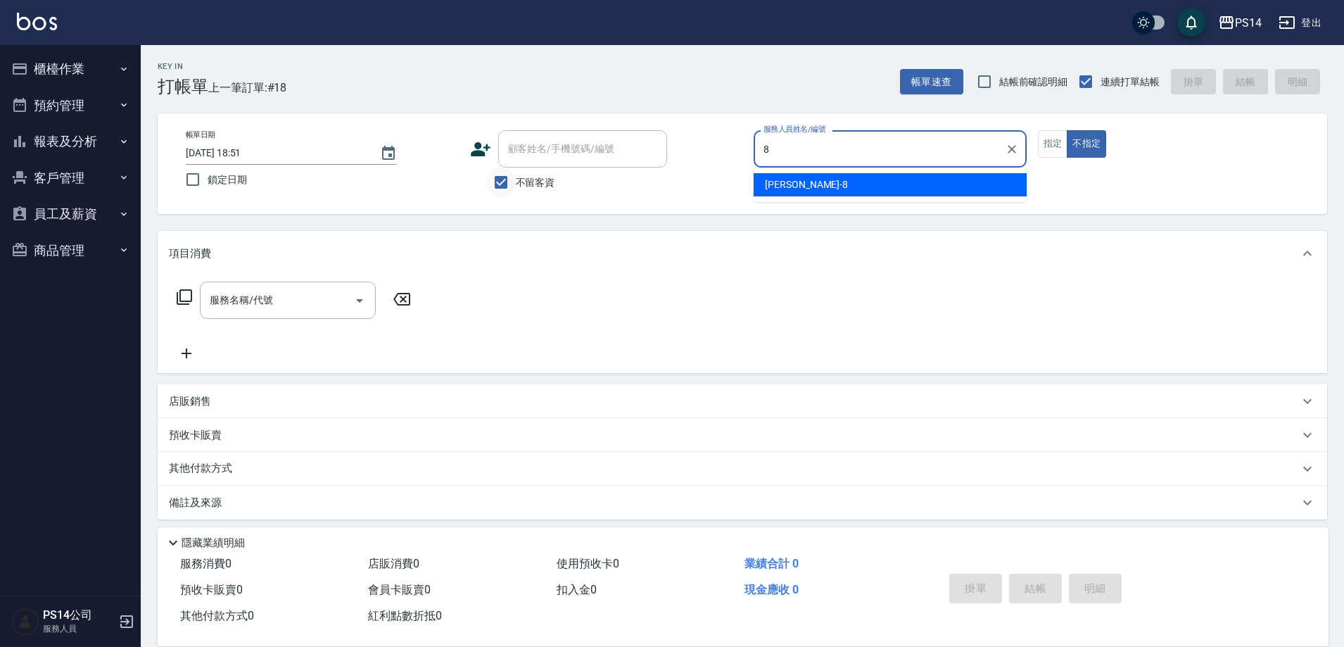
type input "[PERSON_NAME]-8"
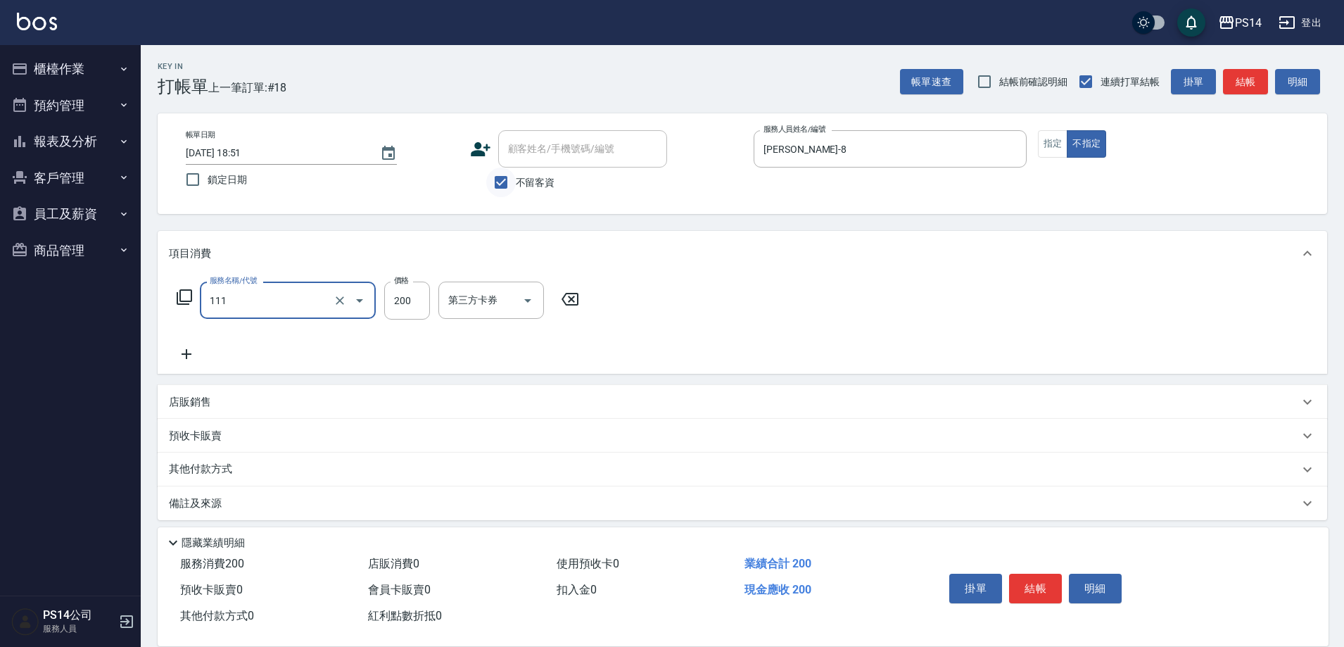
type input "200(111)"
type input "顏誼婷-26"
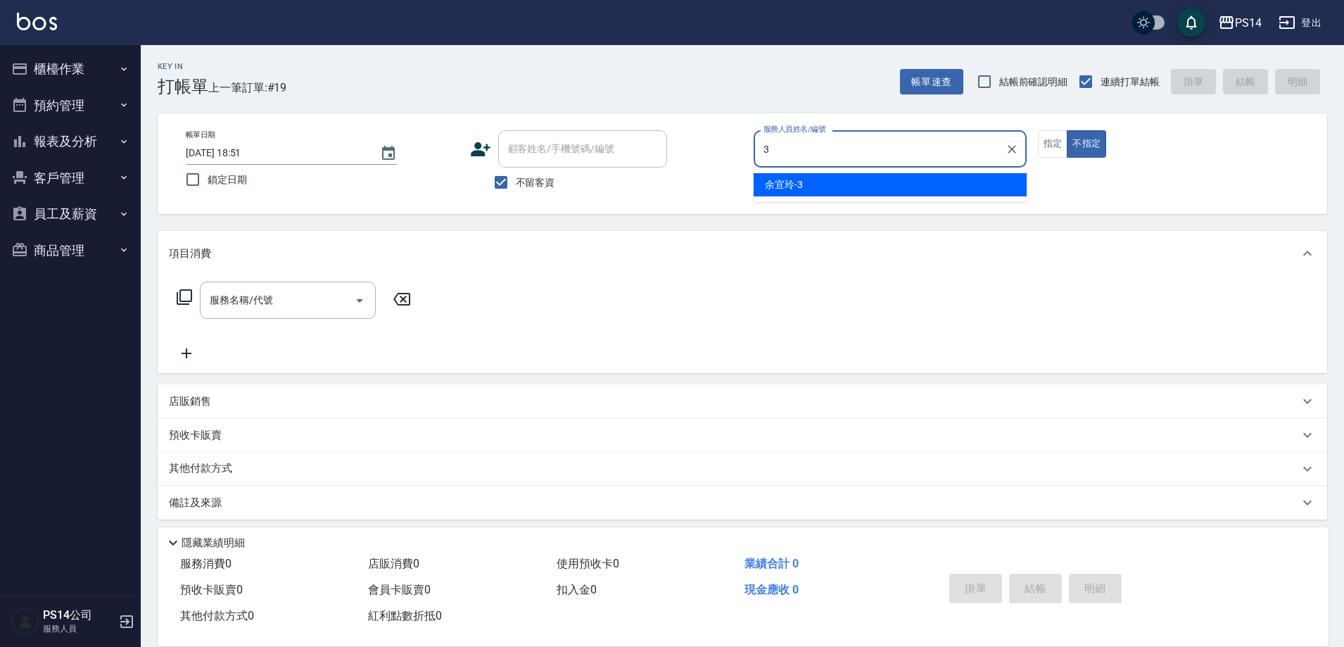
type input "余宜玲-3"
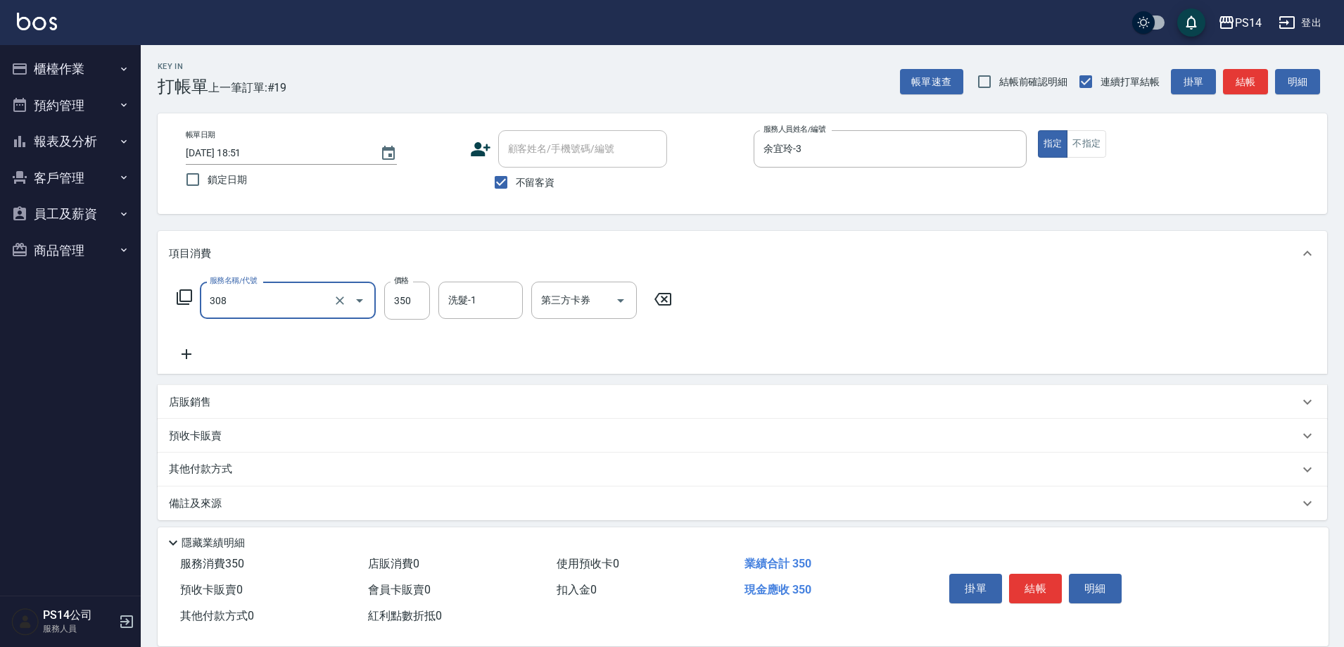
type input "洗+剪(308)"
type input "[PERSON_NAME]-11"
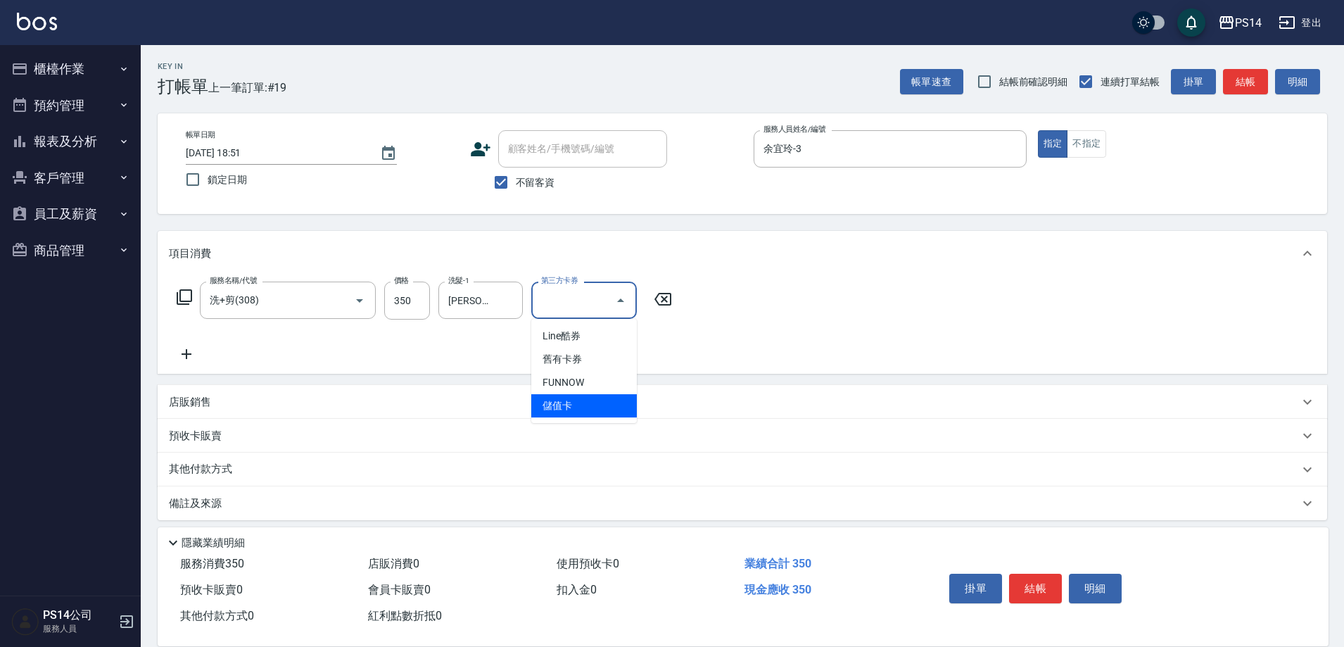
type input "儲值卡"
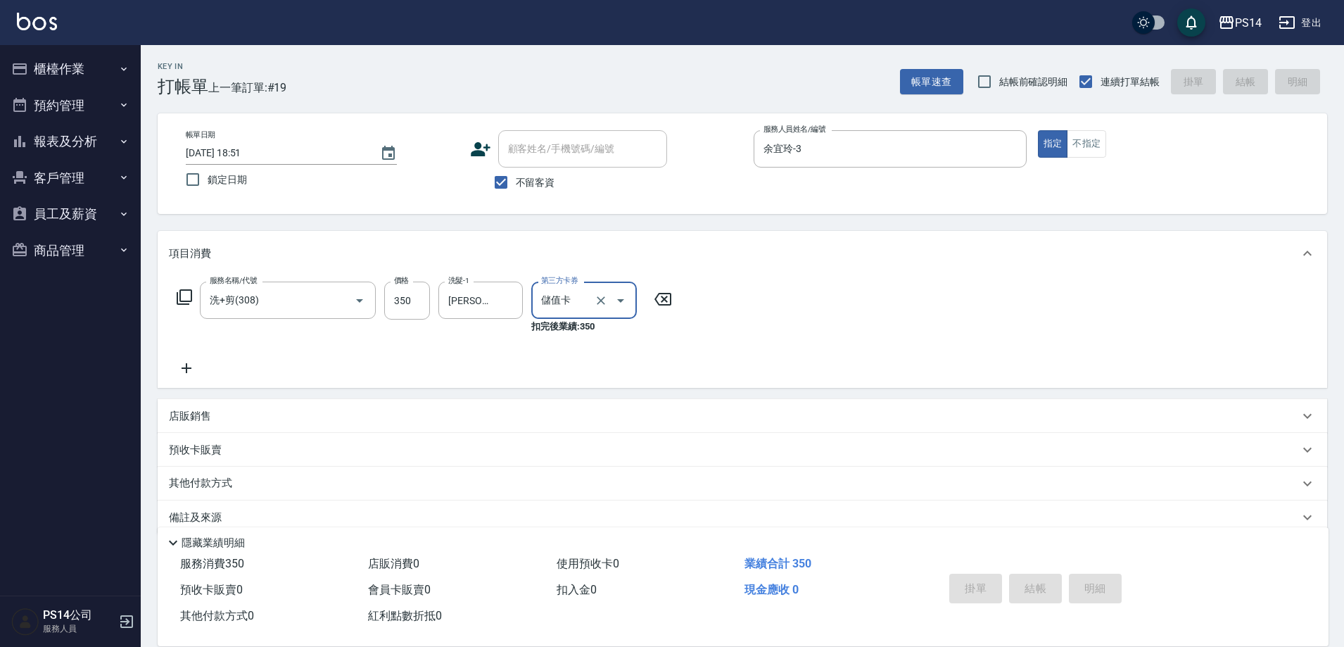
type input "[DATE] 18:57"
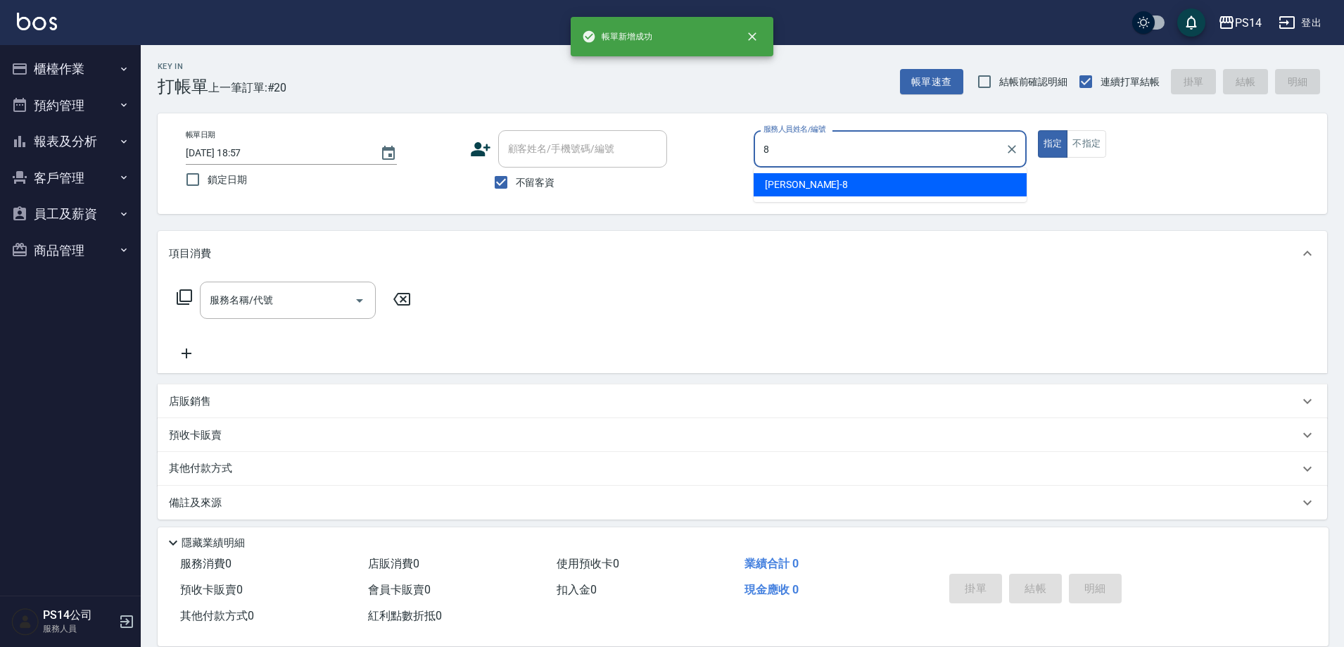
type input "[PERSON_NAME]-8"
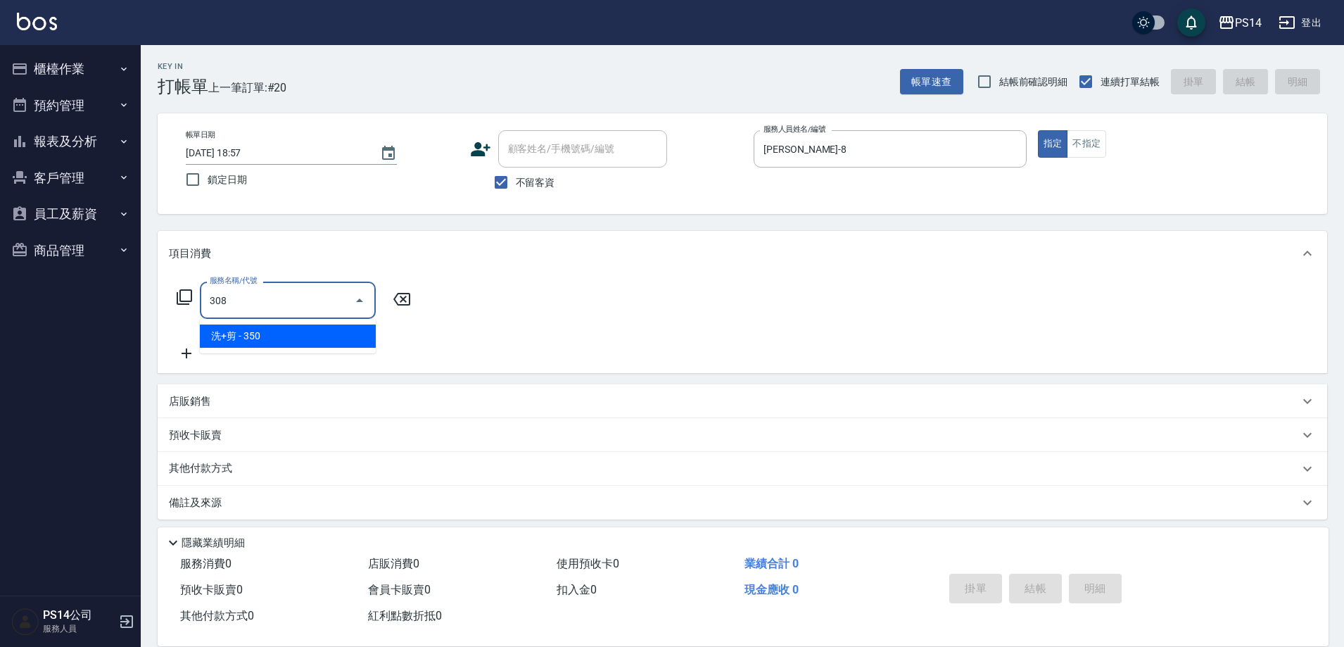
type input "洗+剪(308)"
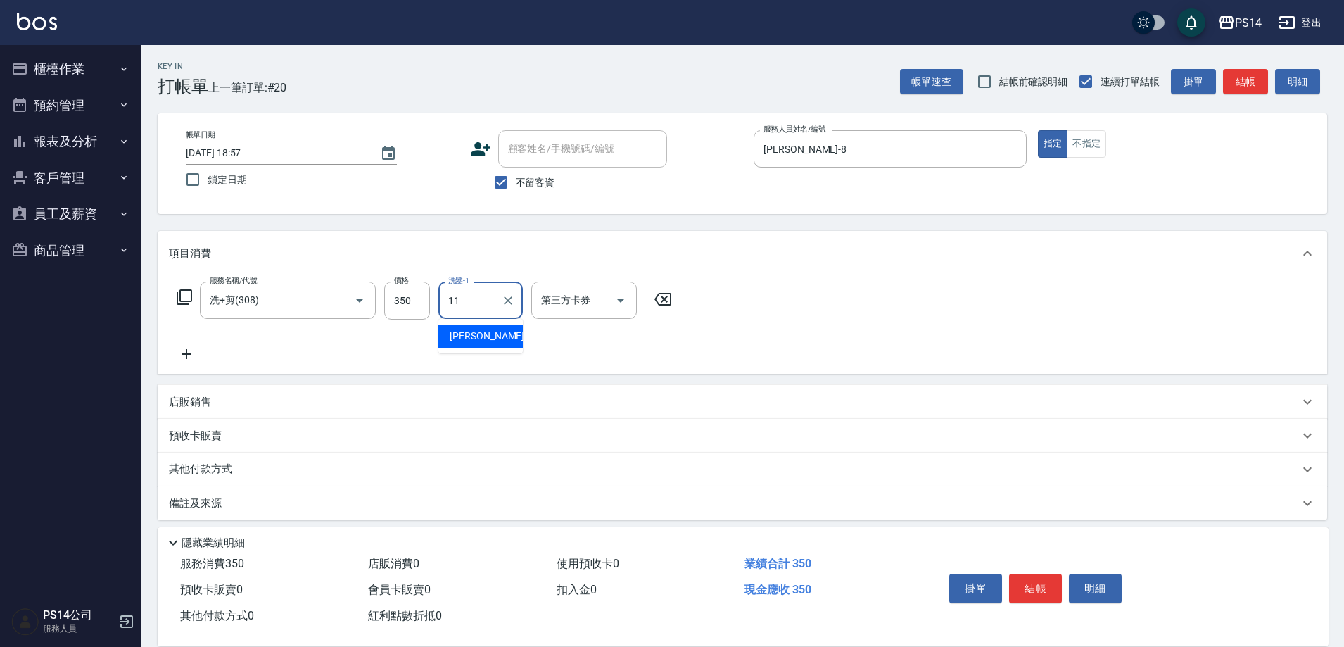
type input "[PERSON_NAME]-11"
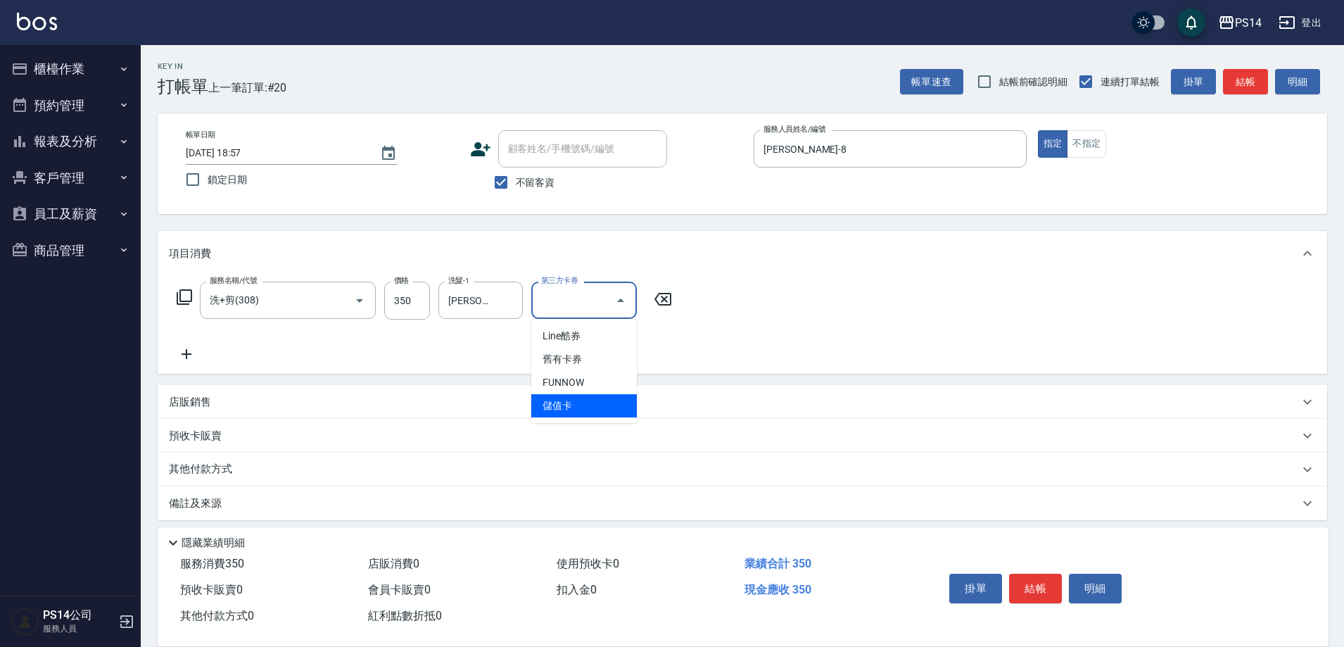
type input "儲值卡"
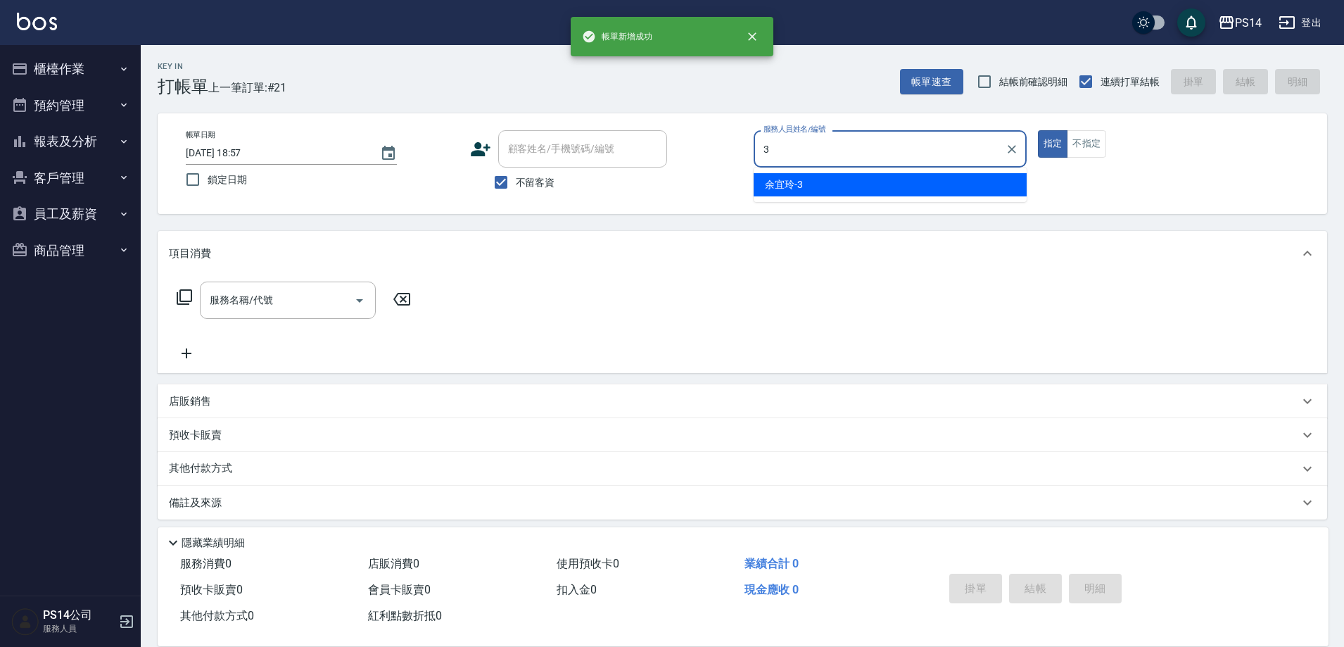
type input "余宜玲-3"
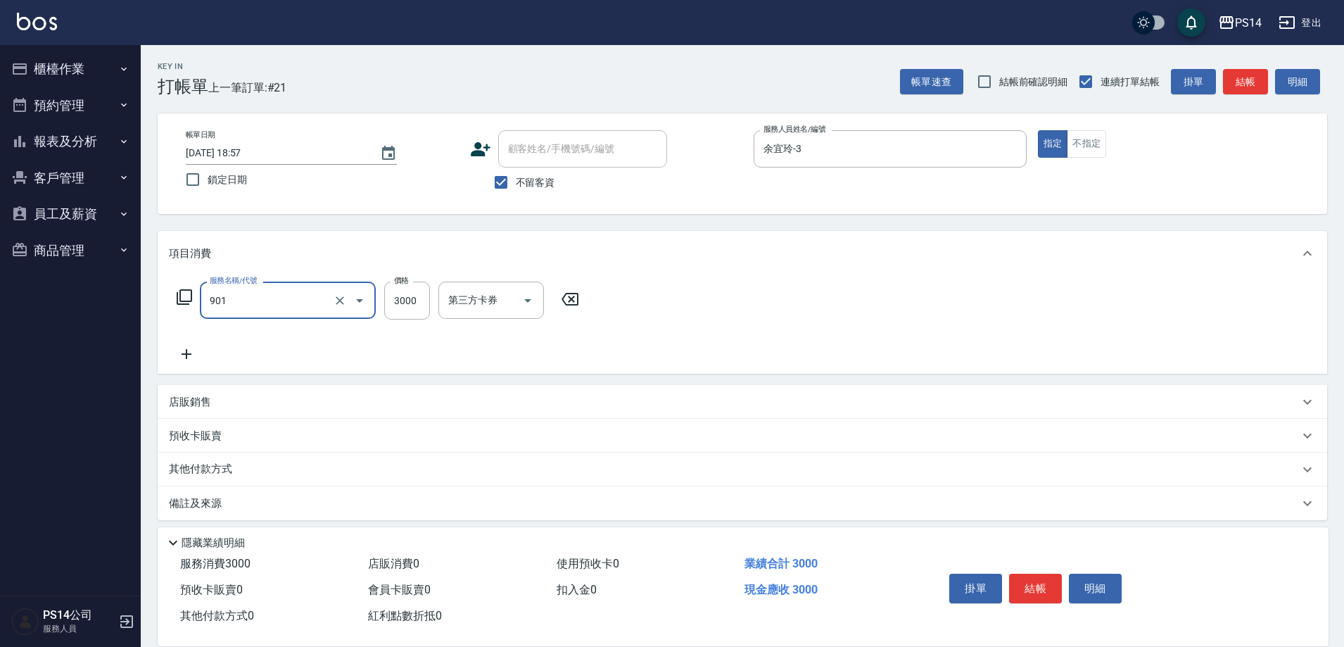
type input "儲值3000(901)"
type input "10000"
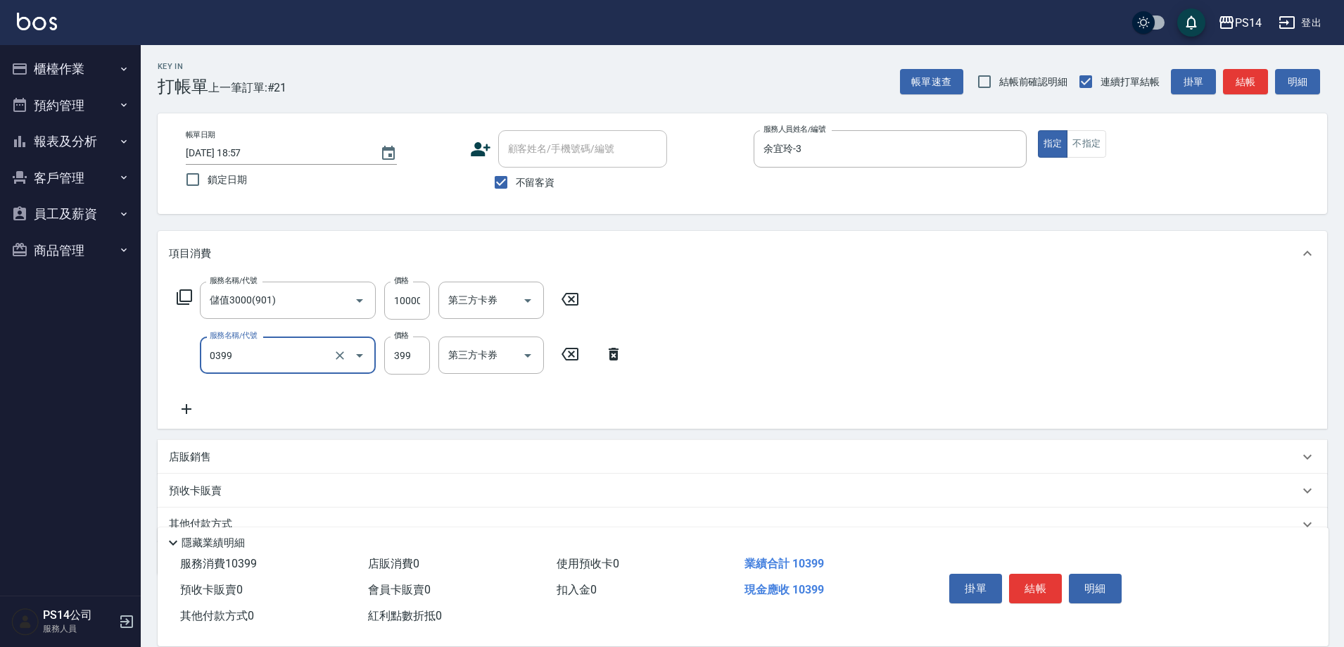
type input "海鹽399(0399)"
type input "399"
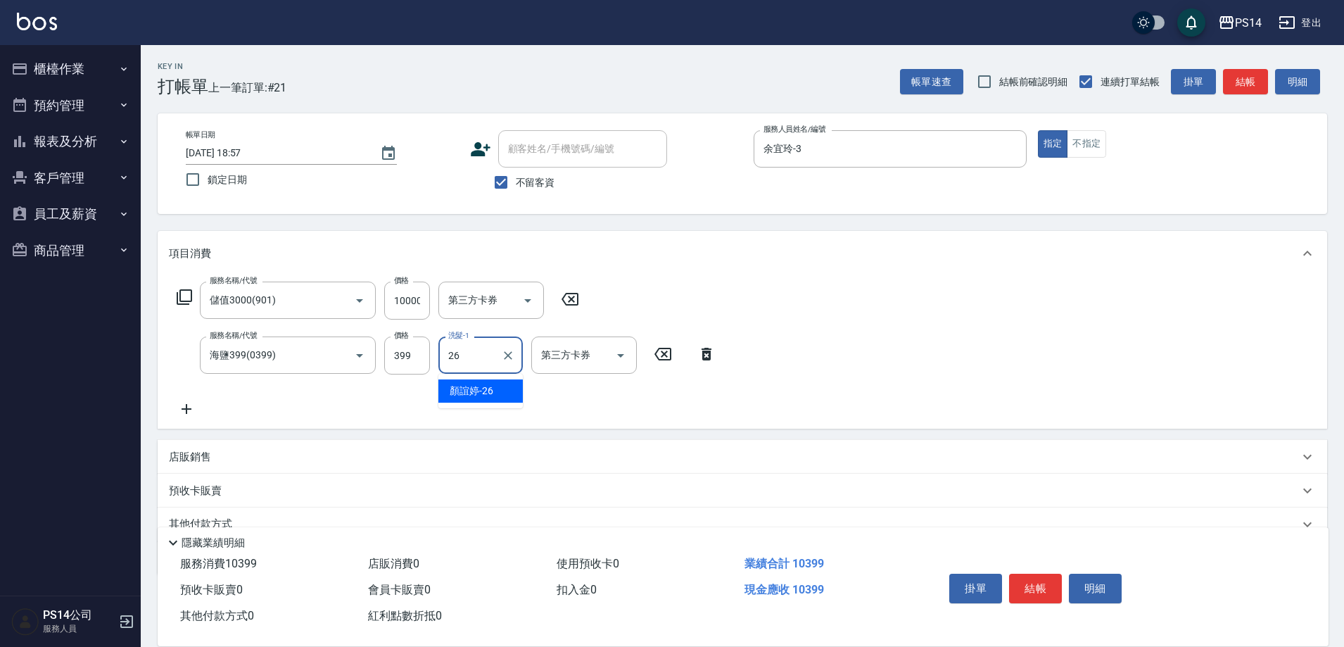
type input "顏誼婷-26"
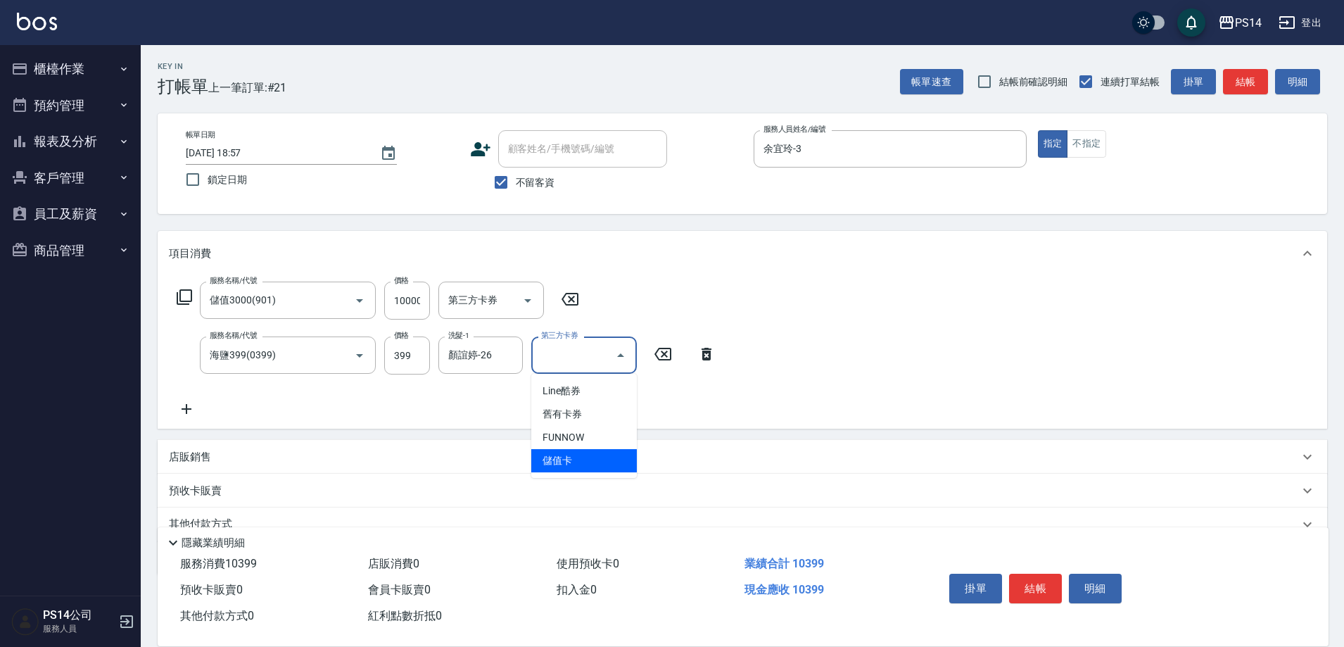
type input "儲值卡"
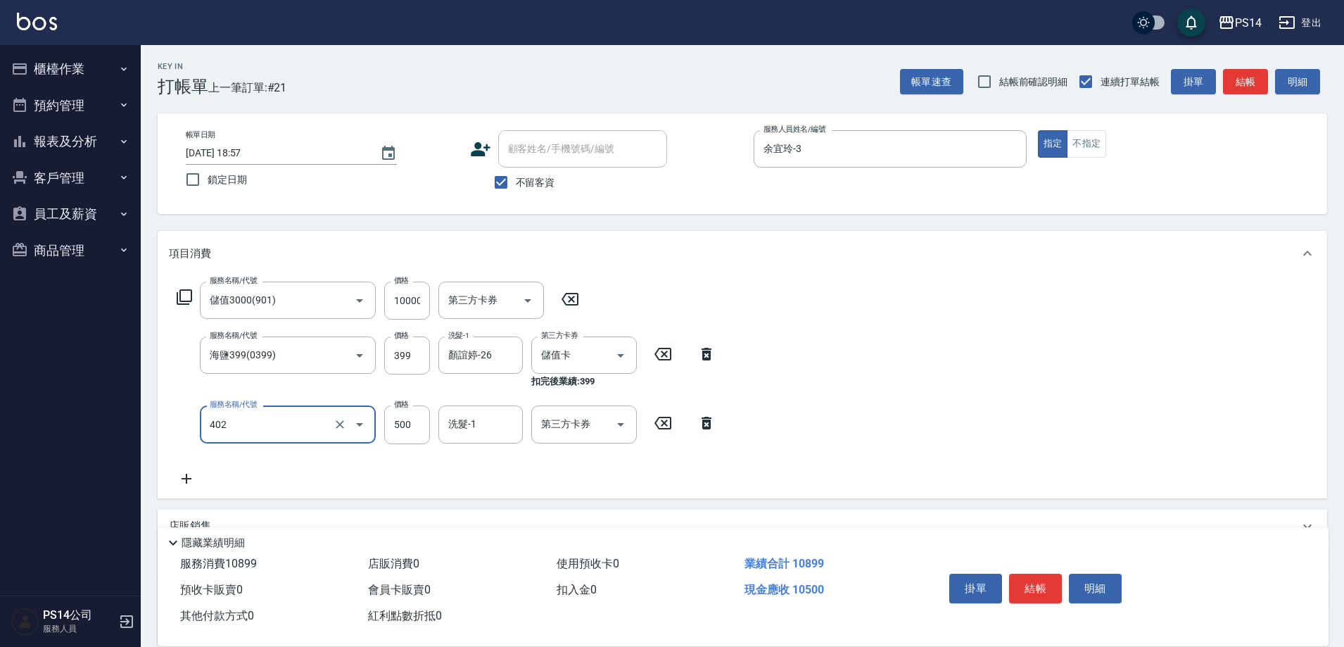
type input "500護(402)"
type input "600"
type input "顏誼婷-26"
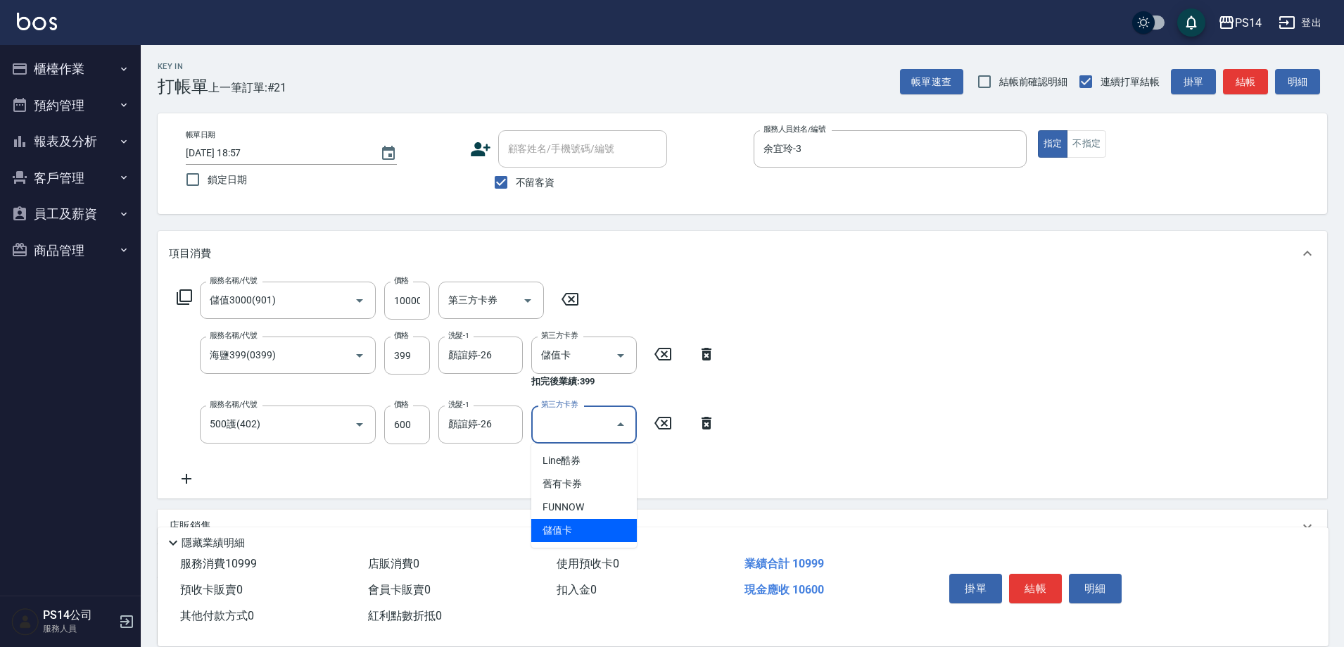
type input "儲值卡"
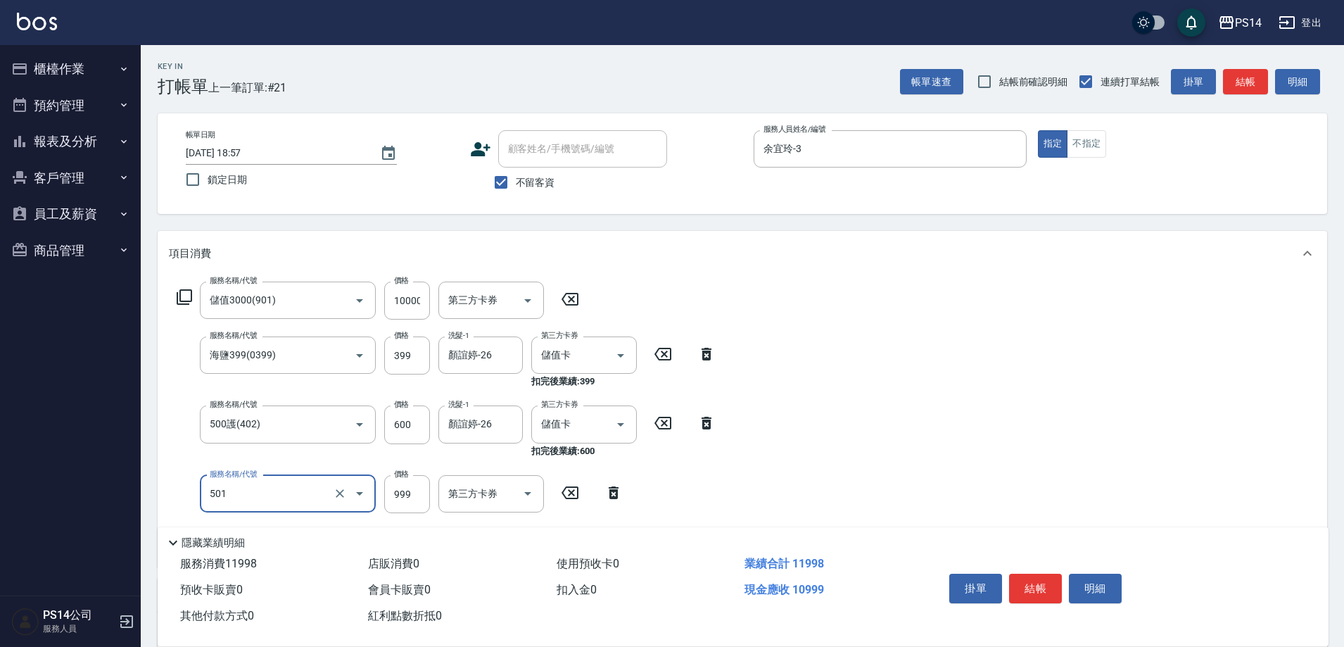
type input "染髮(501)"
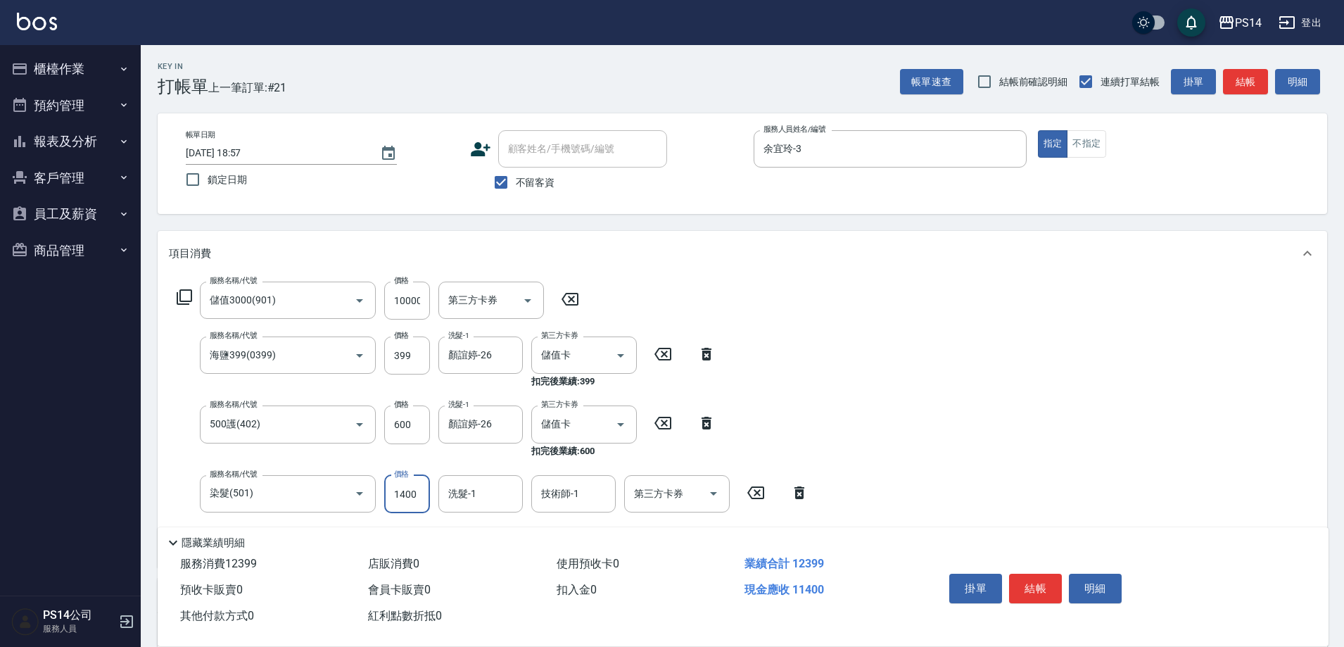
type input "1400"
type input "顏誼婷-26"
type input "26+"
click at [588, 494] on input "技術師-1" at bounding box center [574, 493] width 72 height 25
type input "顏誼婷-26"
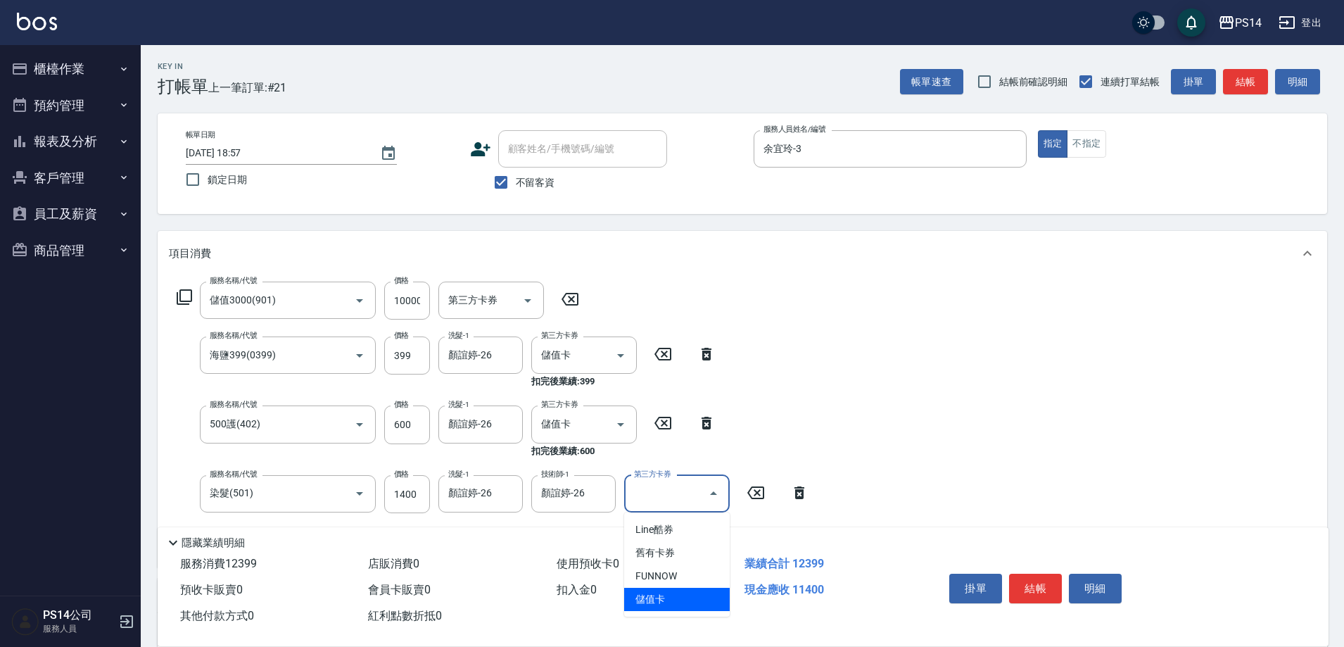
type input "儲值卡"
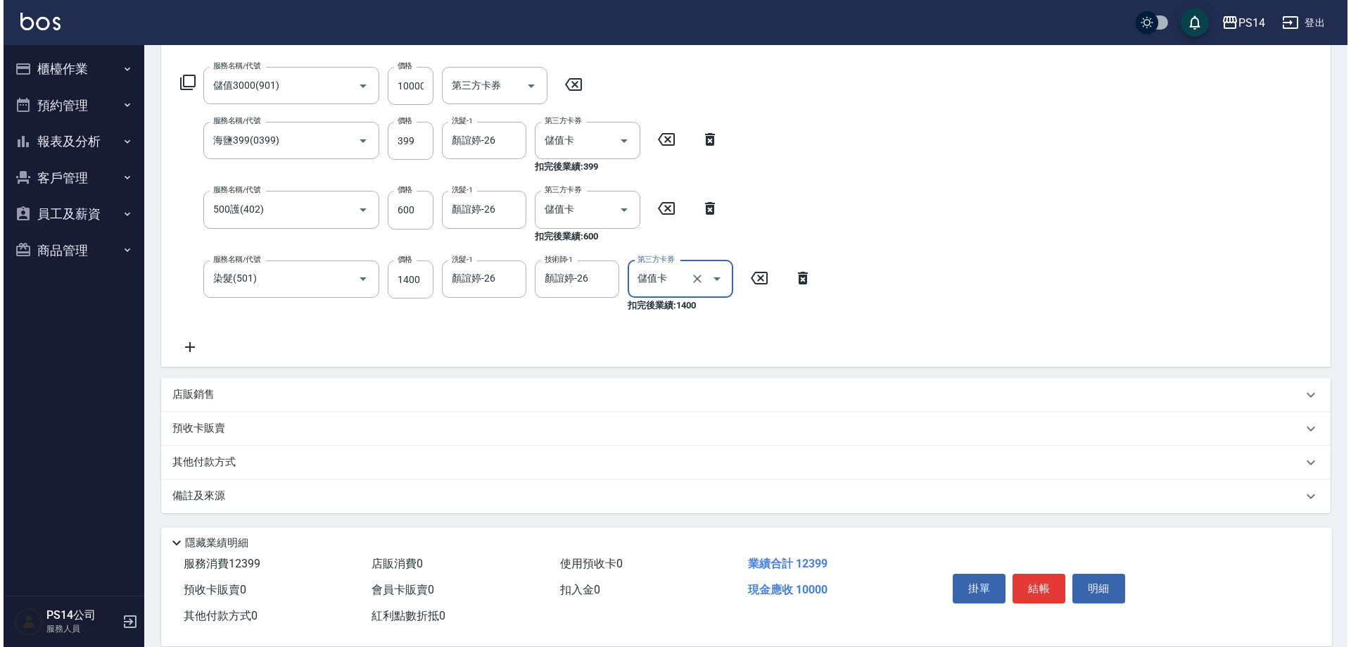
scroll to position [216, 0]
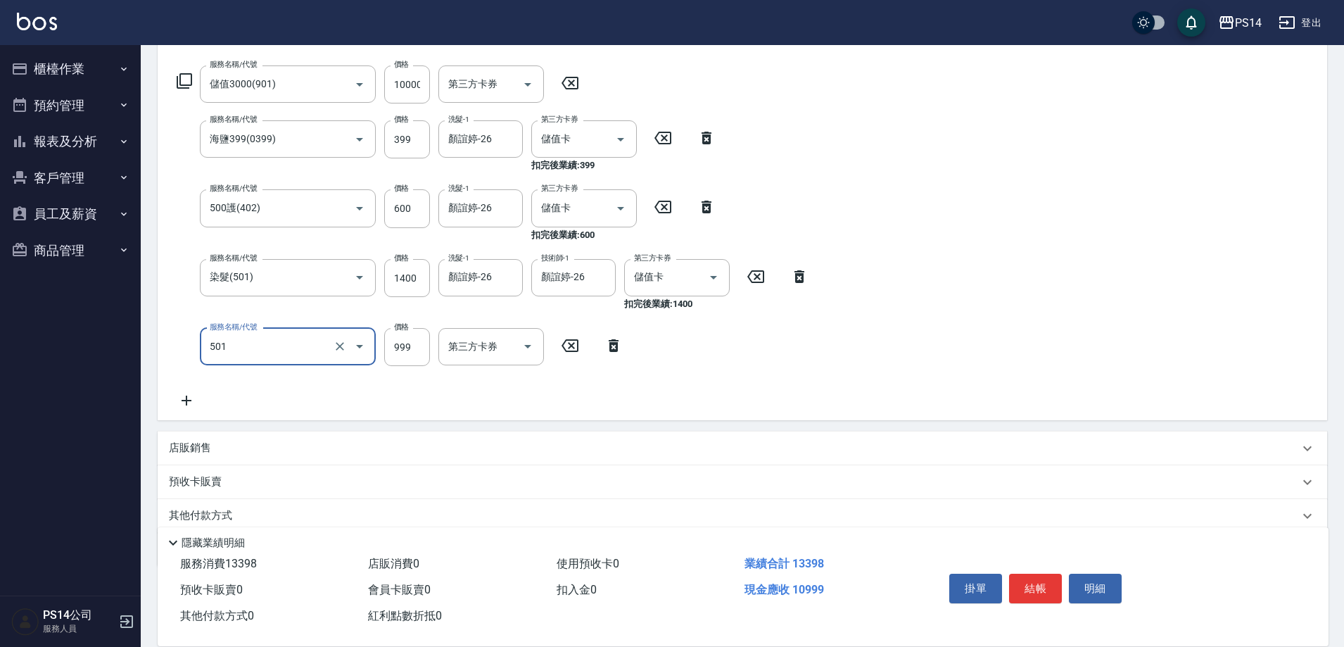
type input "染髮(501)"
type input "2000"
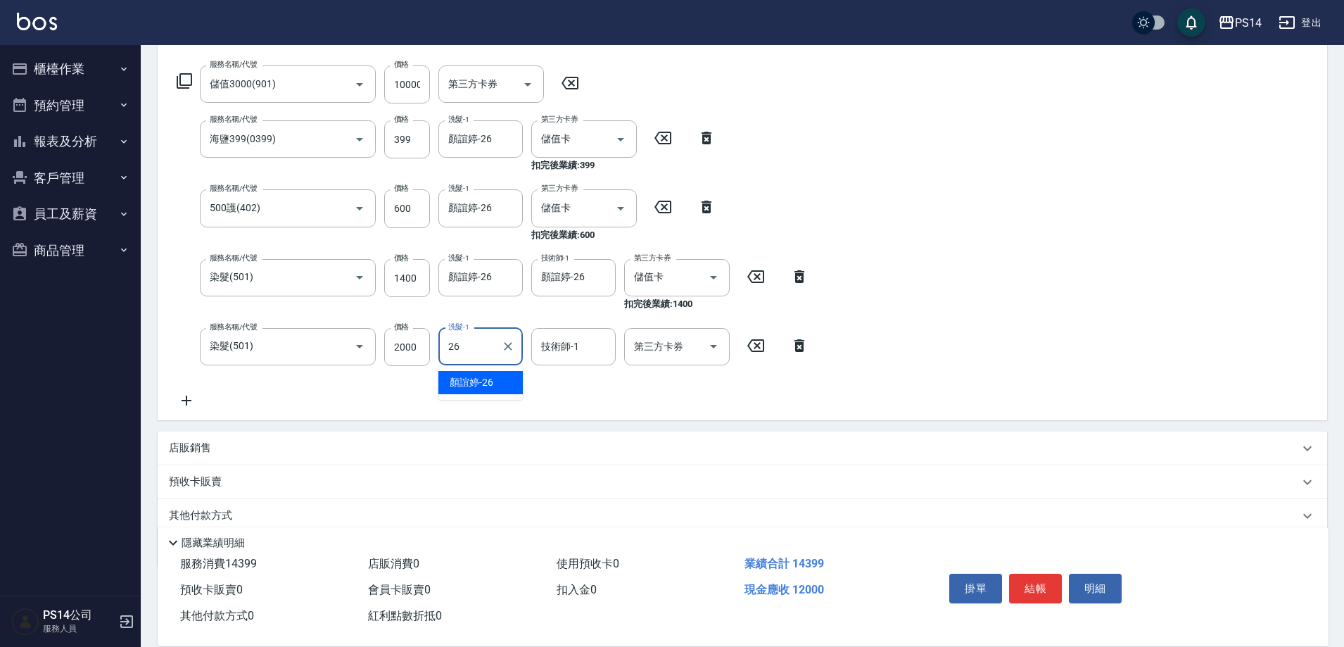
type input "顏誼婷-26"
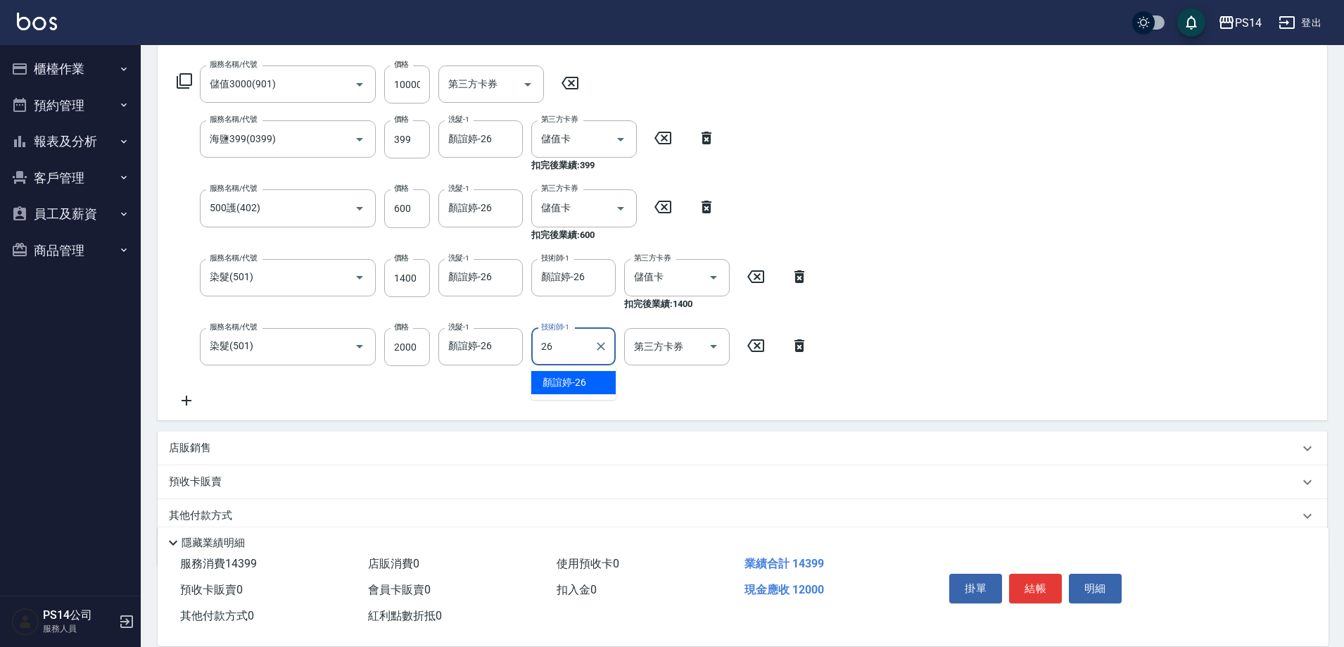
type input "顏誼婷-26"
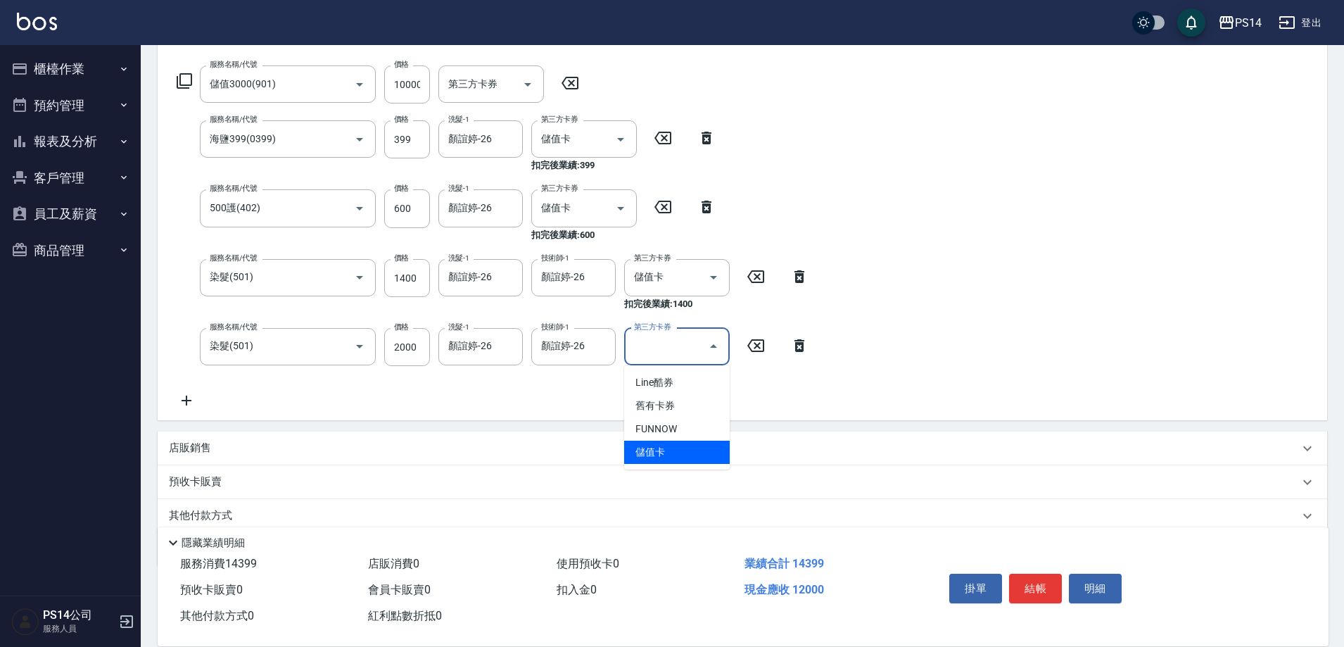
type input "儲值卡"
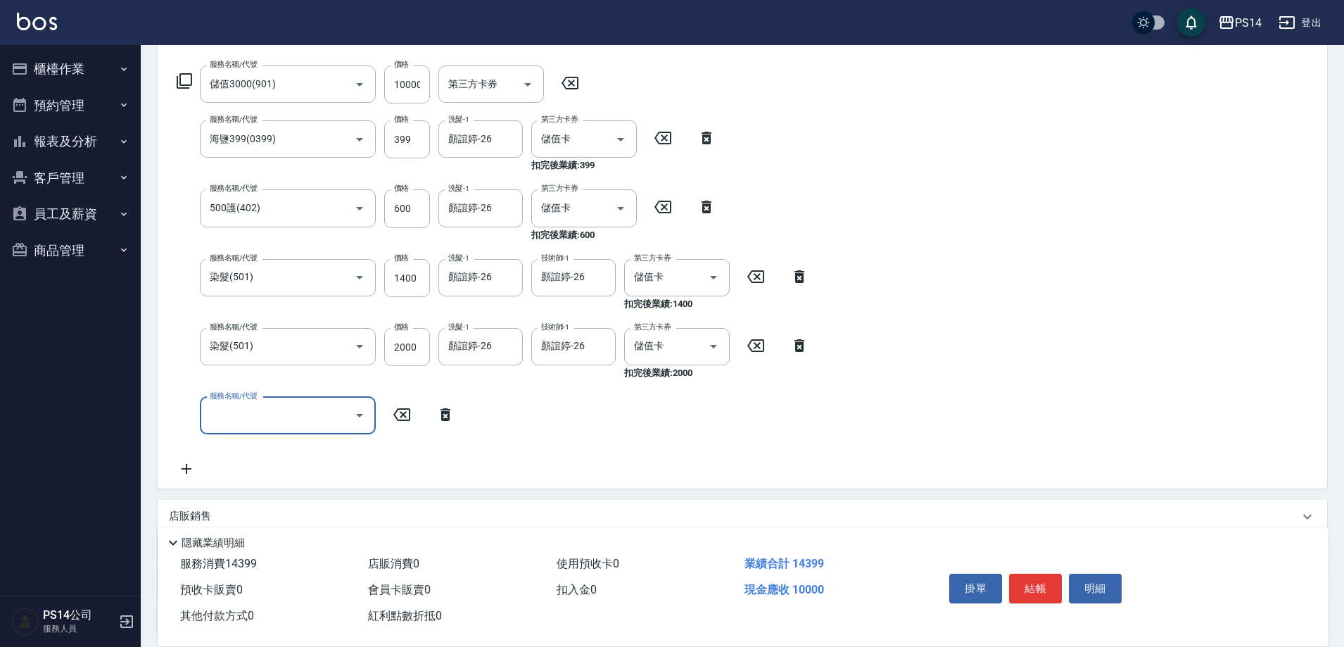
click at [191, 78] on icon at bounding box center [184, 80] width 15 height 15
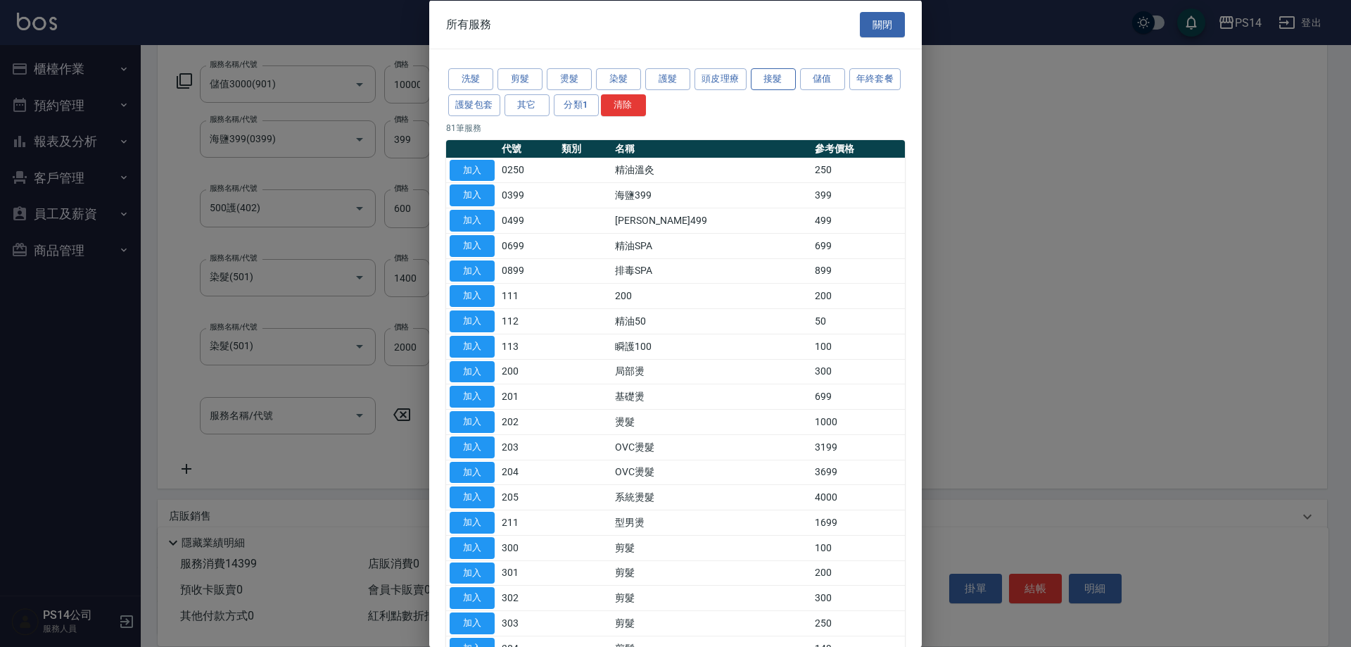
click at [768, 75] on button "接髮" at bounding box center [773, 79] width 45 height 22
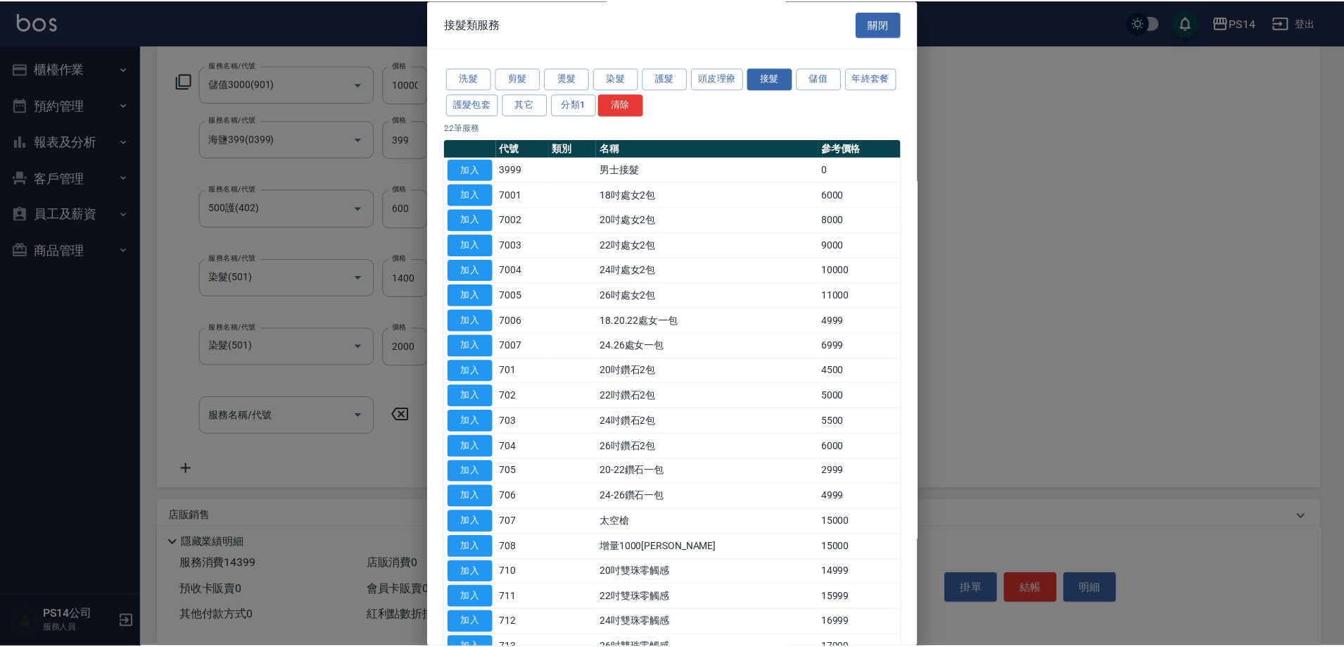
scroll to position [141, 0]
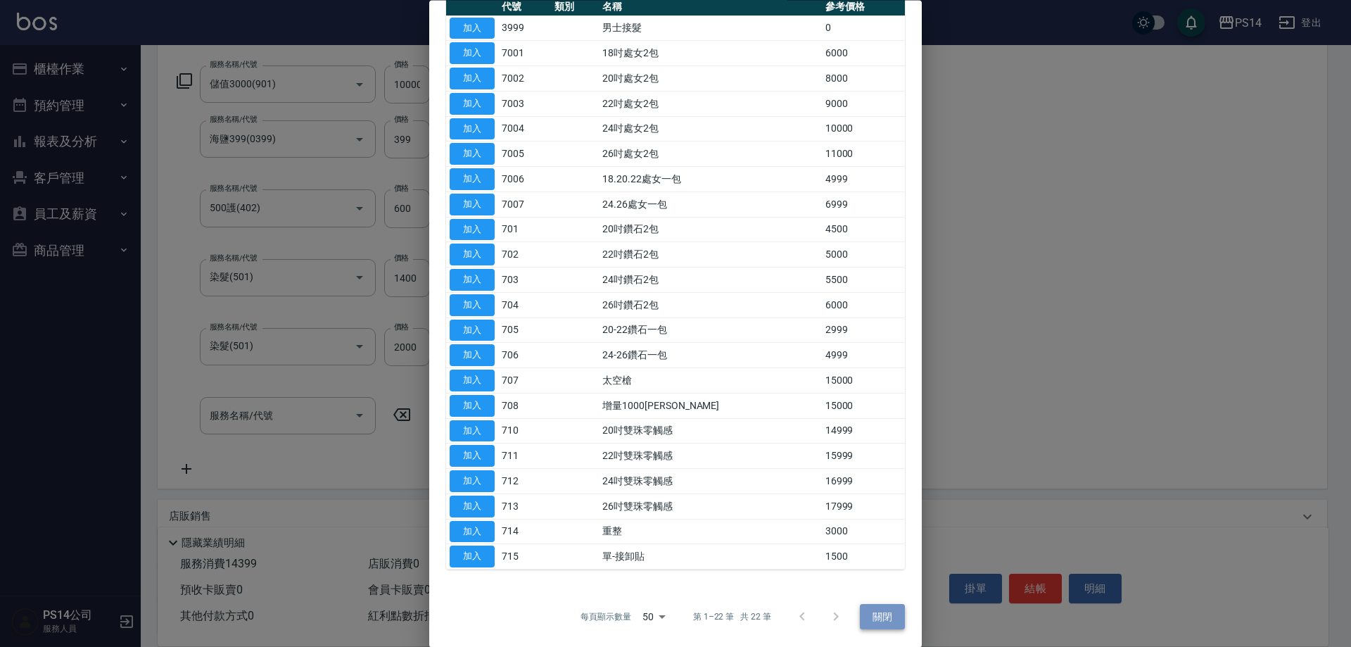
click at [884, 611] on button "關閉" at bounding box center [882, 617] width 45 height 26
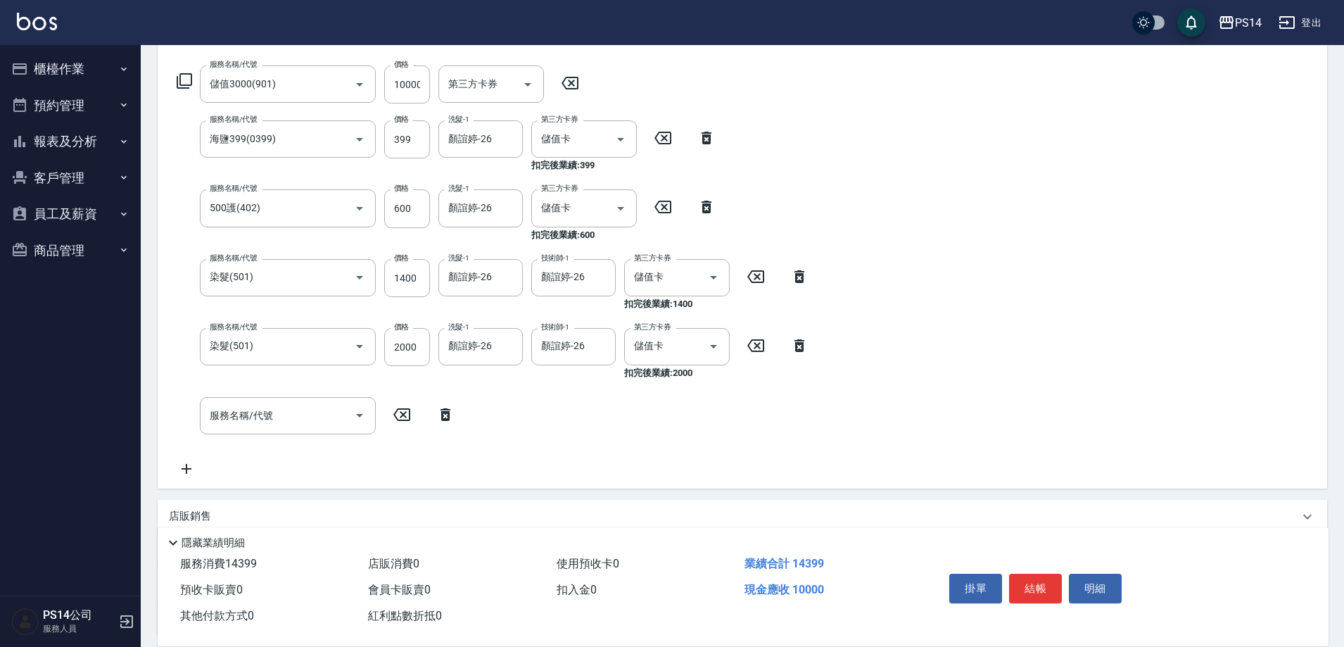
click at [262, 422] on div "服務名稱/代號" at bounding box center [288, 415] width 176 height 37
type input "重整(714)"
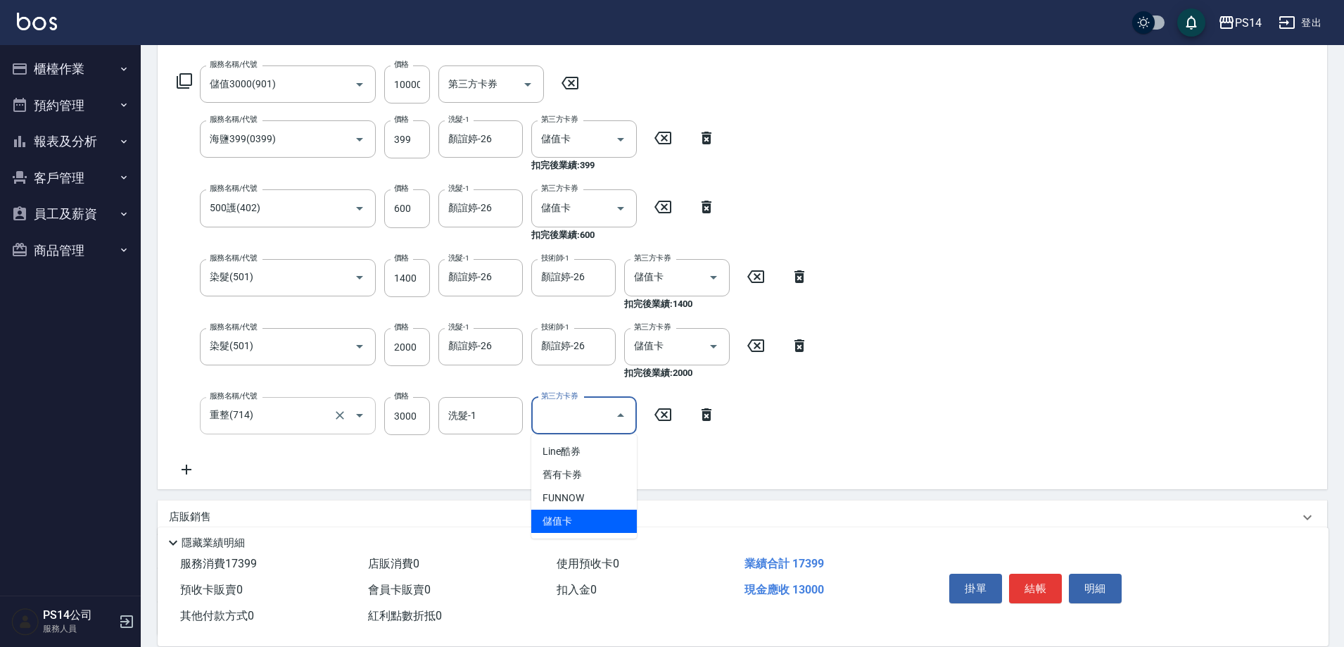
type input "儲值卡"
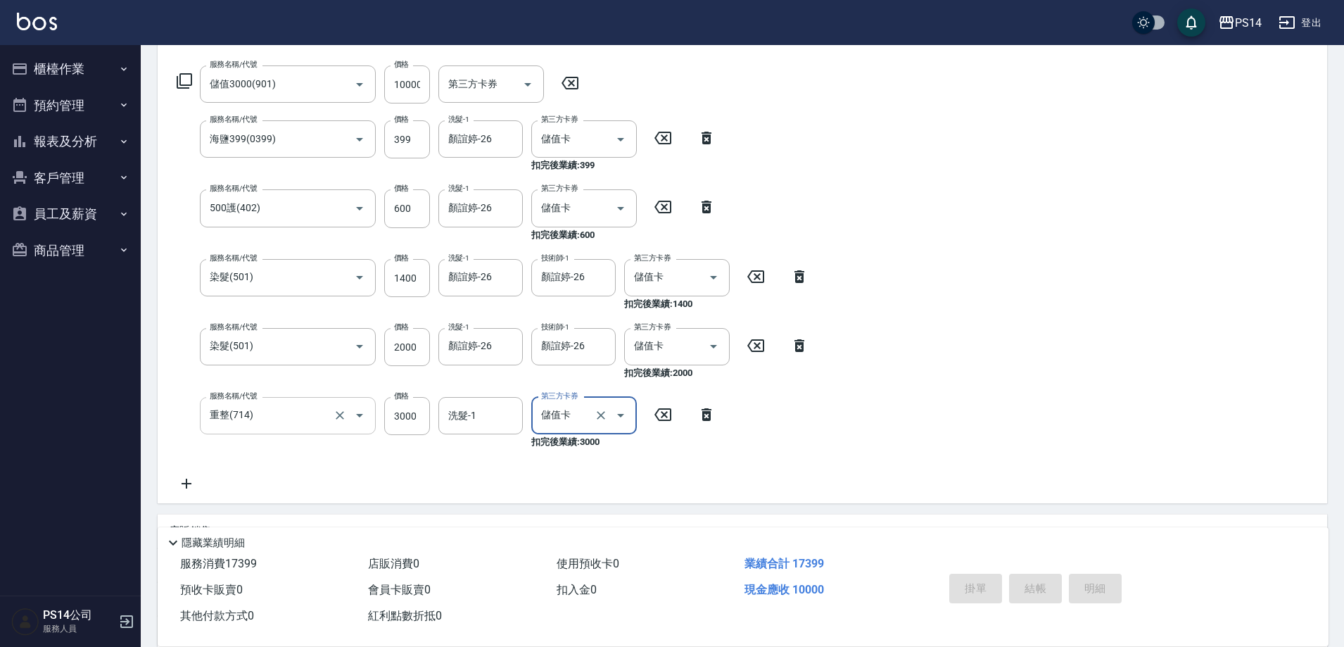
type input "[DATE] 18:59"
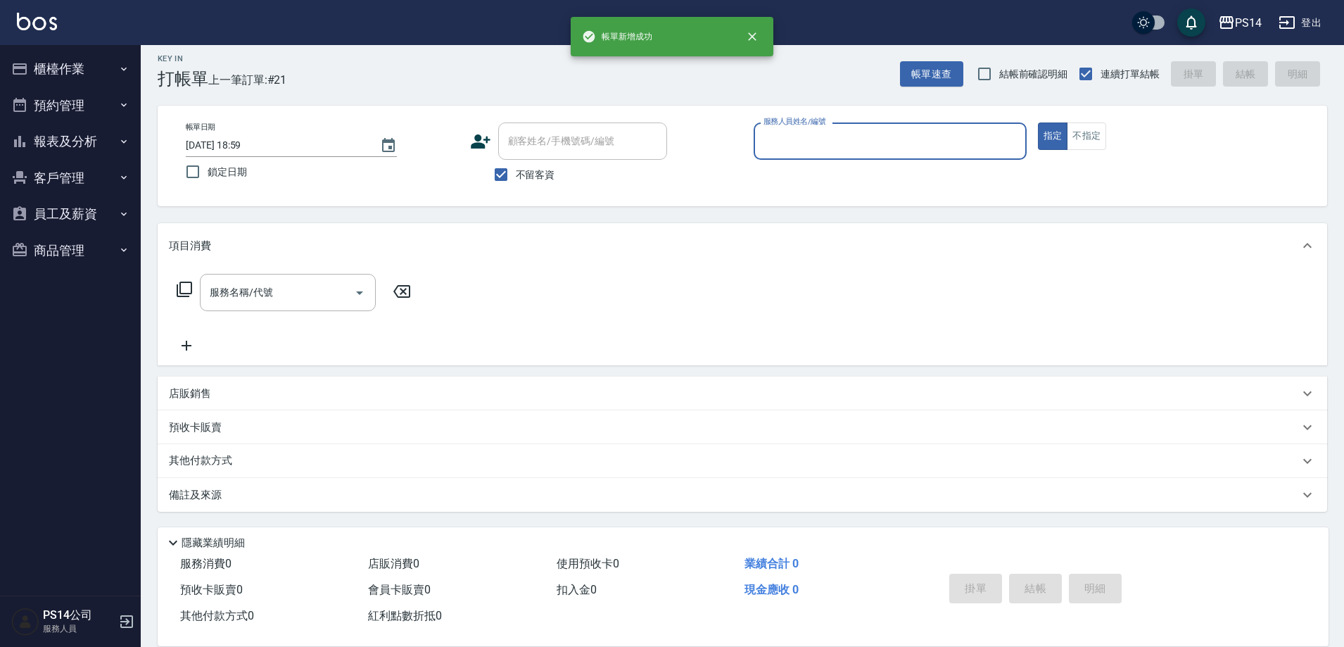
scroll to position [8, 0]
type input "[PERSON_NAME]-6"
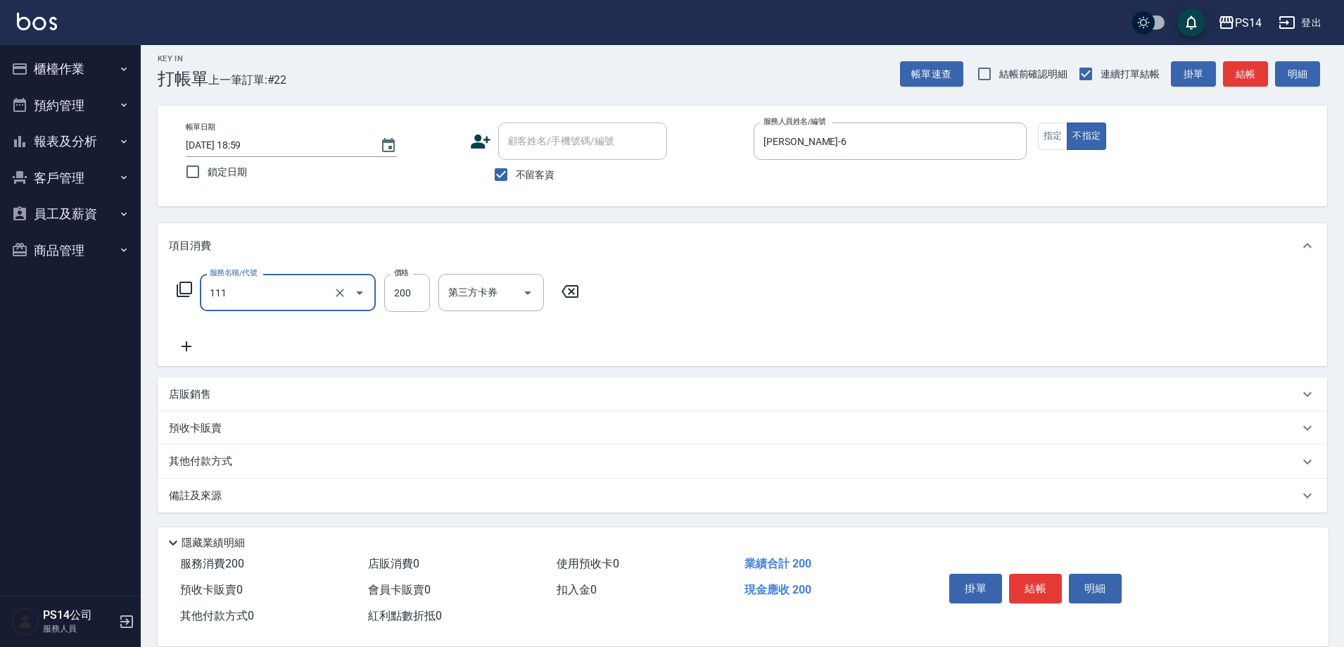
type input "200(111)"
type input "[PERSON_NAME]-6"
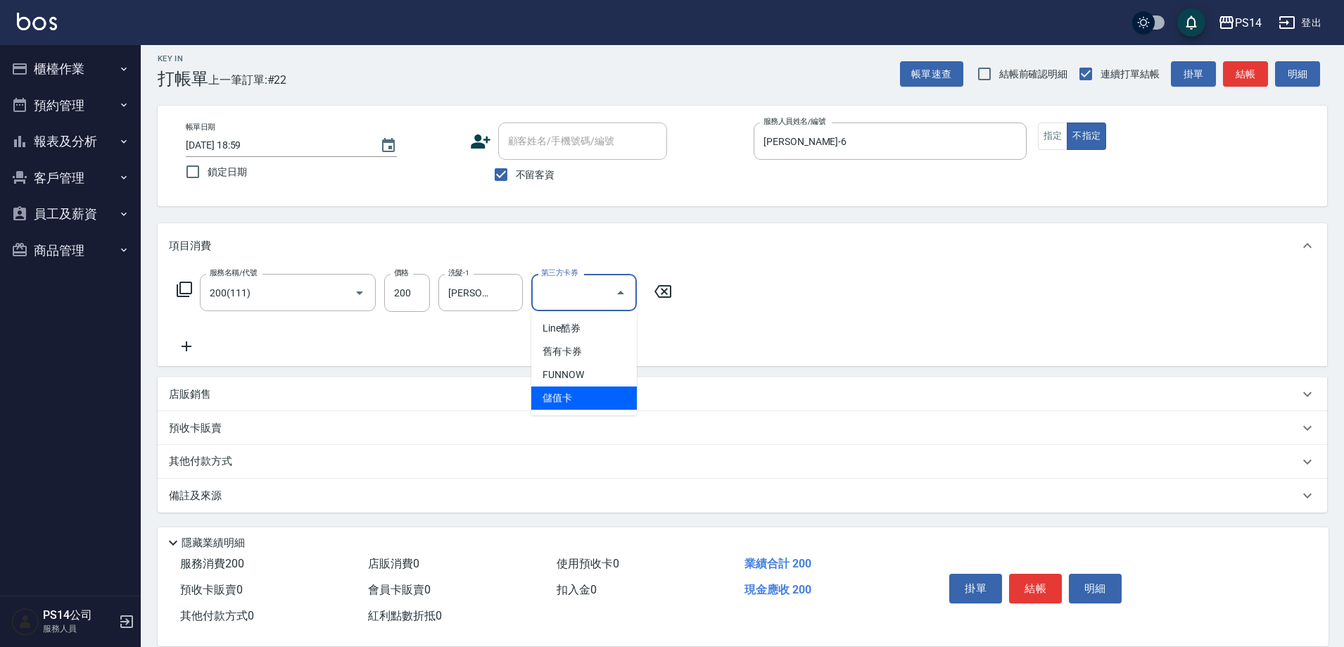
type input "儲值卡"
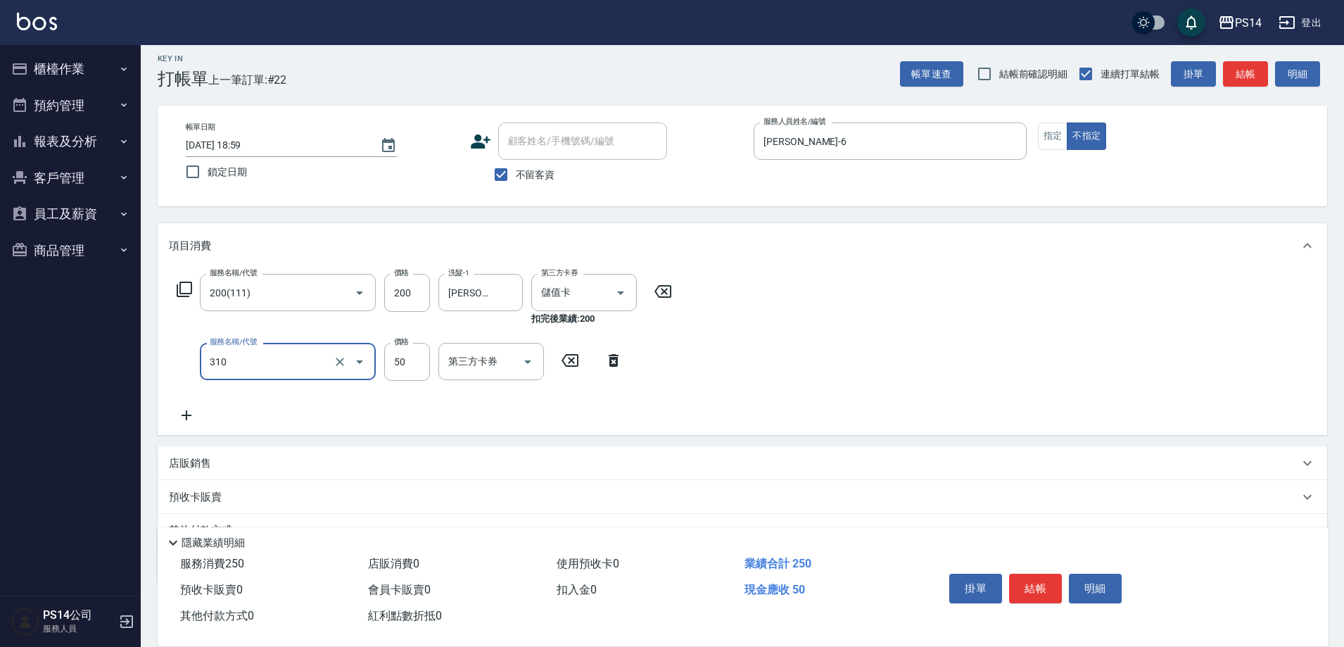
type input "剪瀏海(310)"
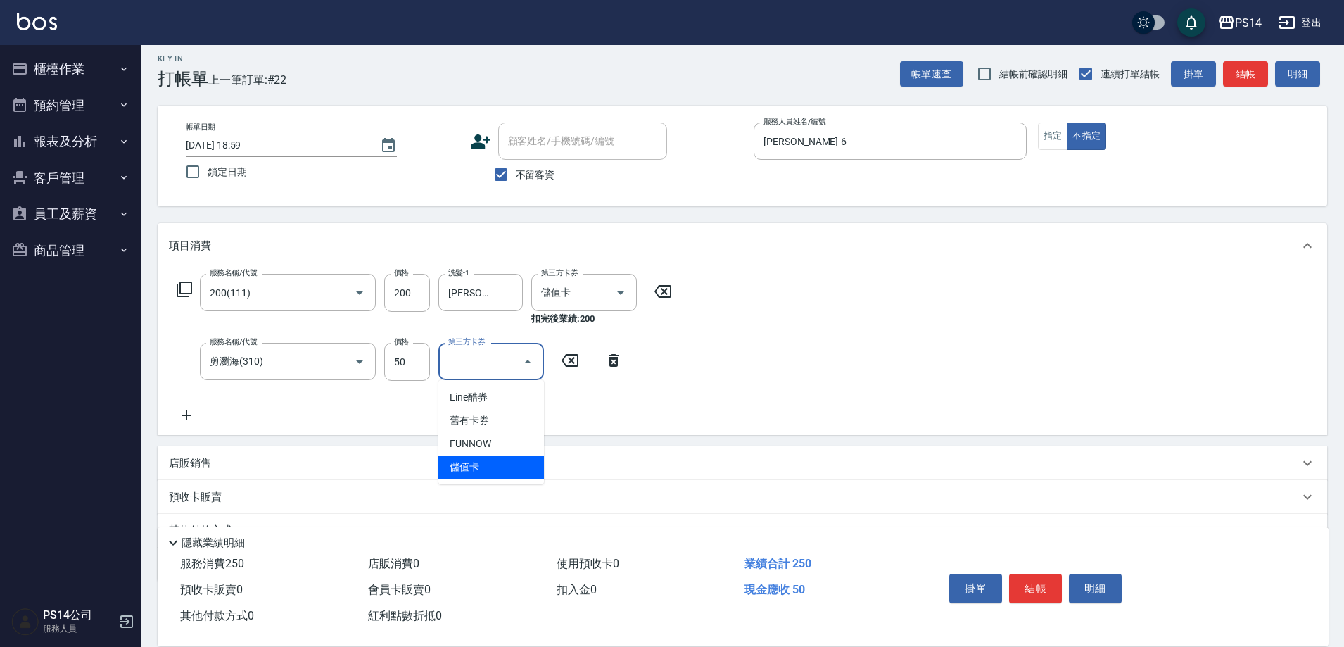
type input "儲值卡"
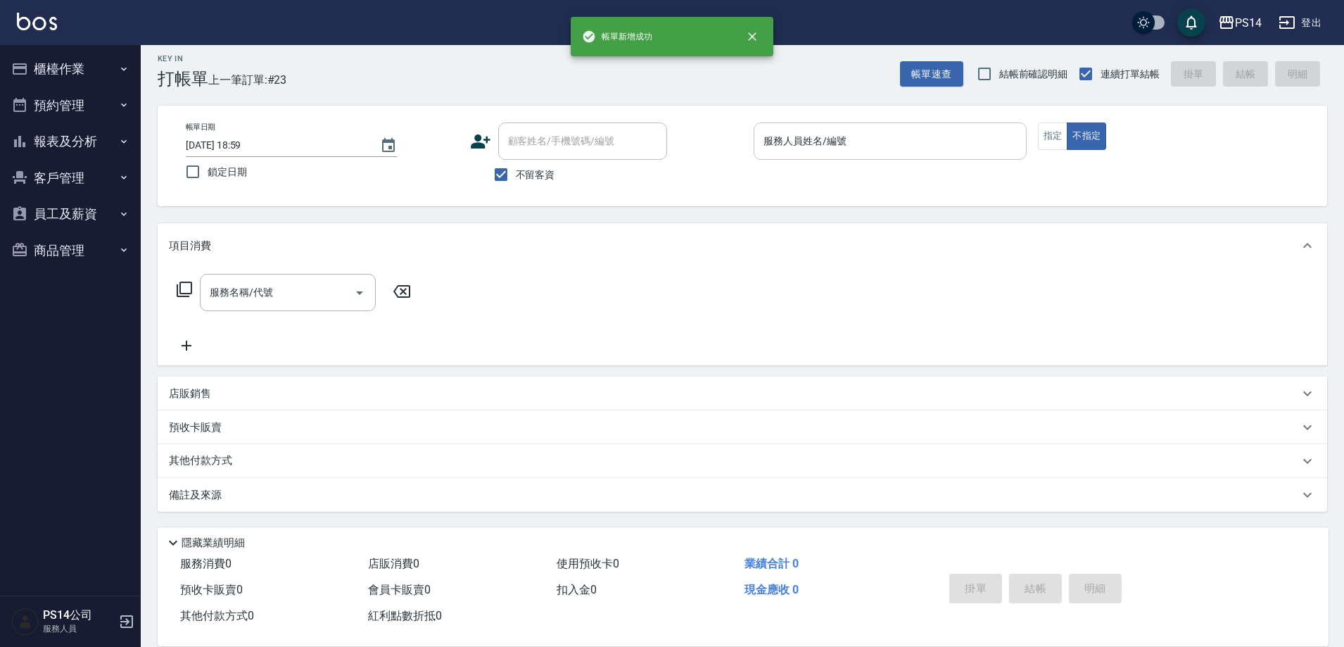
click at [935, 146] on input "服務人員姓名/編號" at bounding box center [890, 141] width 260 height 25
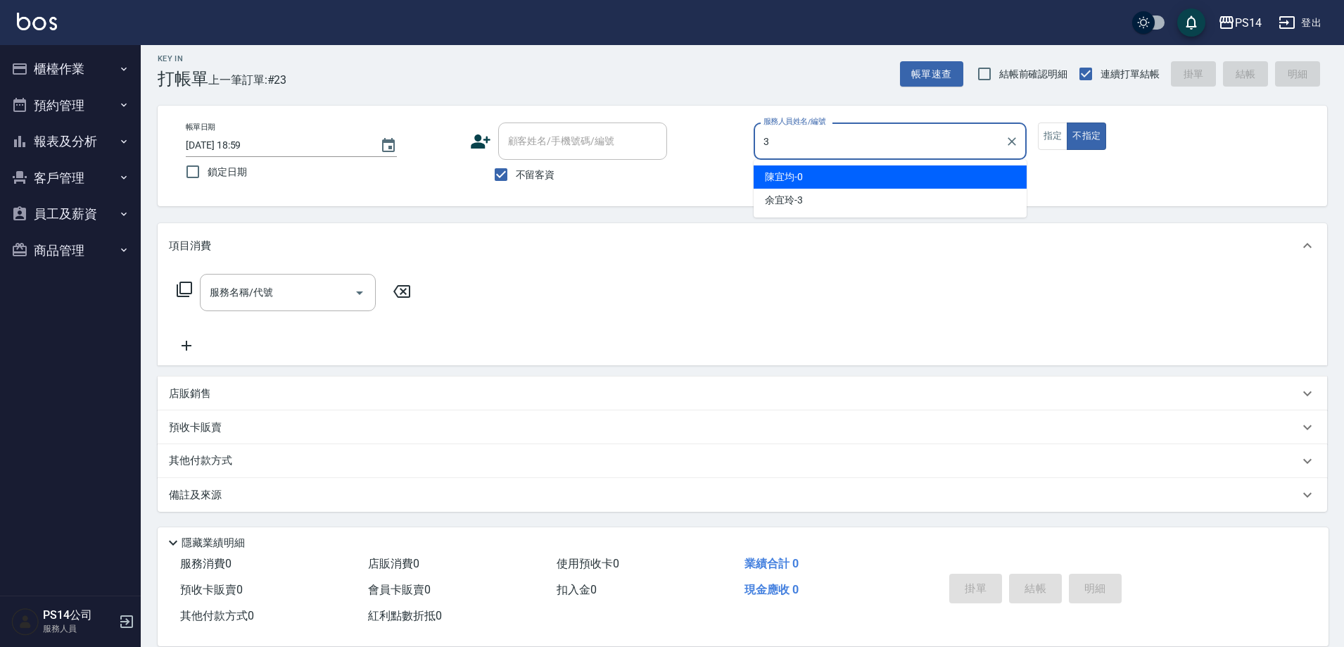
type input "余宜玲-3"
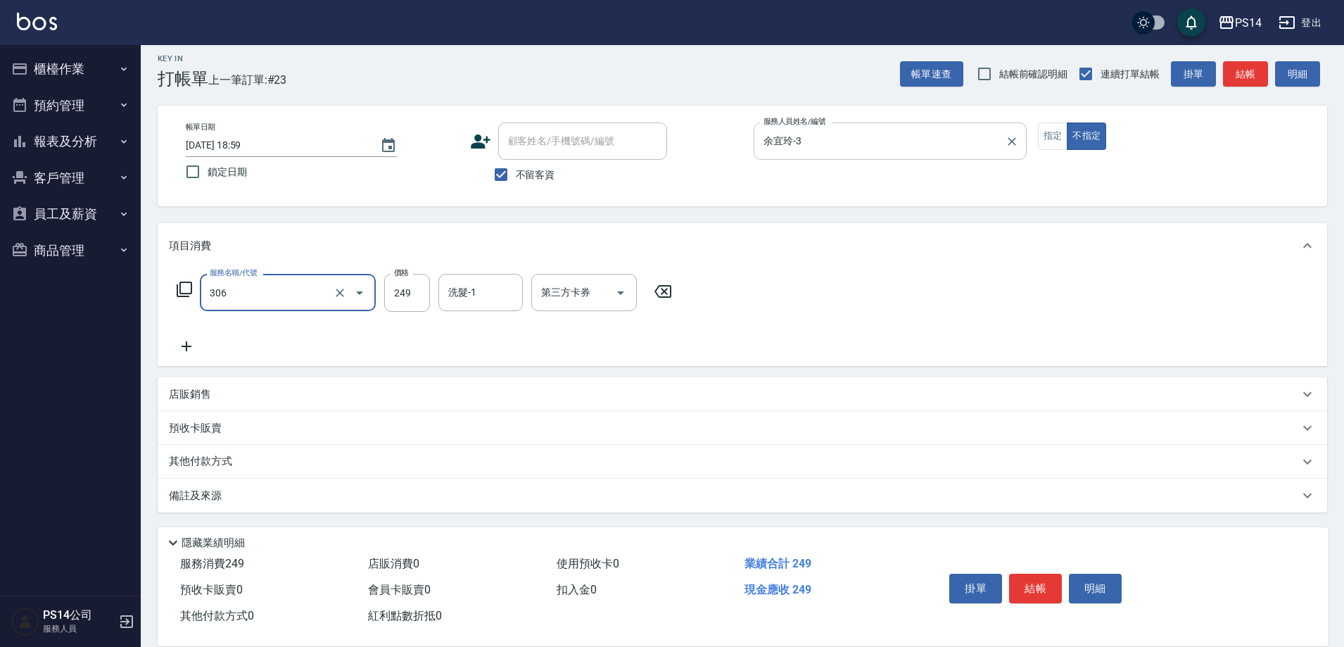
type input "剪髮(306)"
type input "[PERSON_NAME]-11"
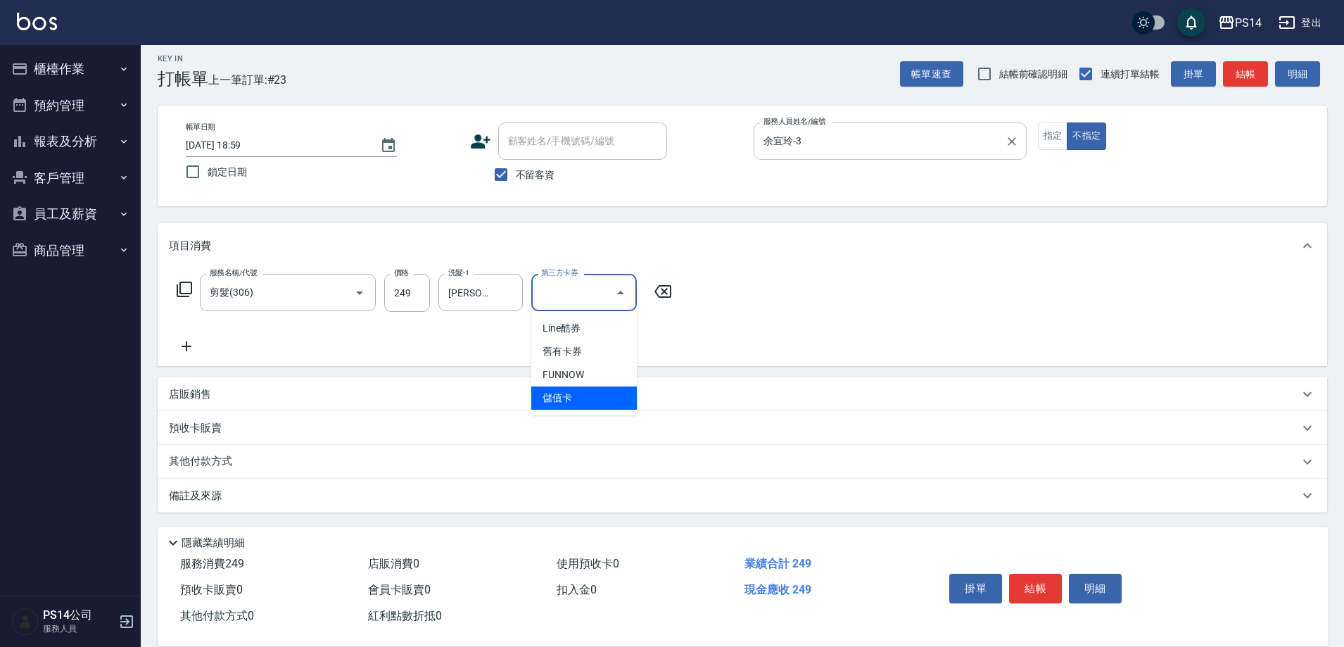
type input "儲值卡"
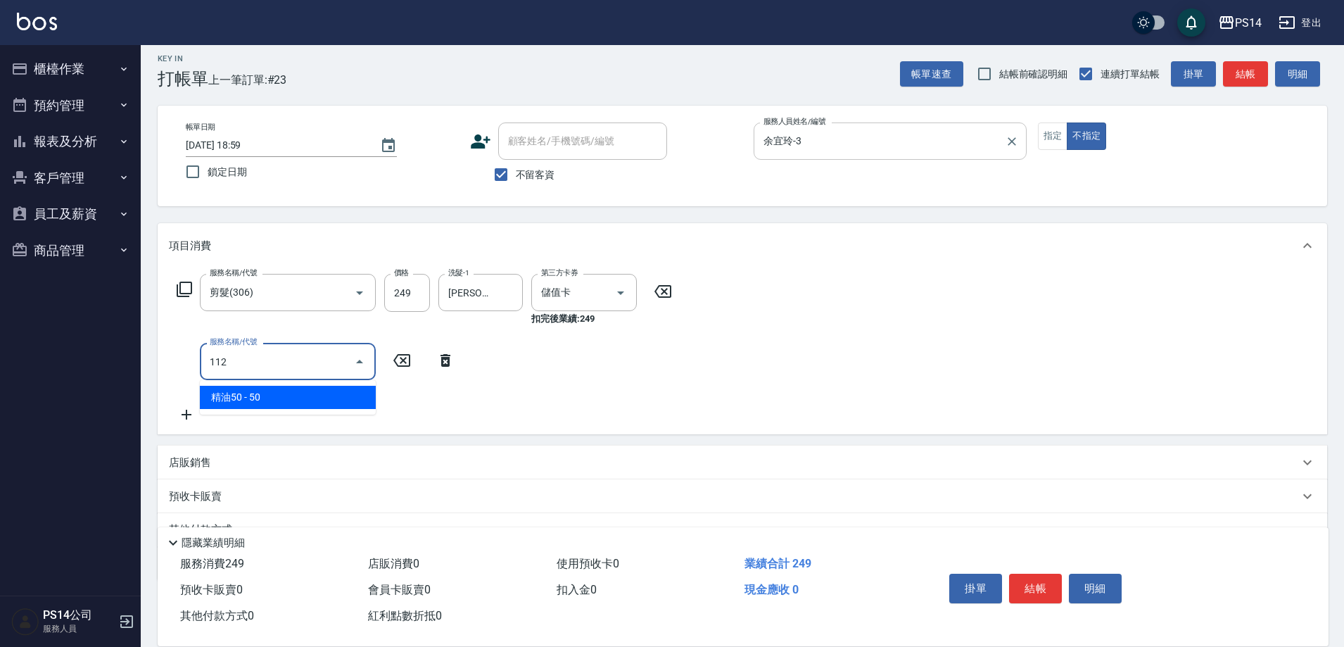
type input "精油50(112)"
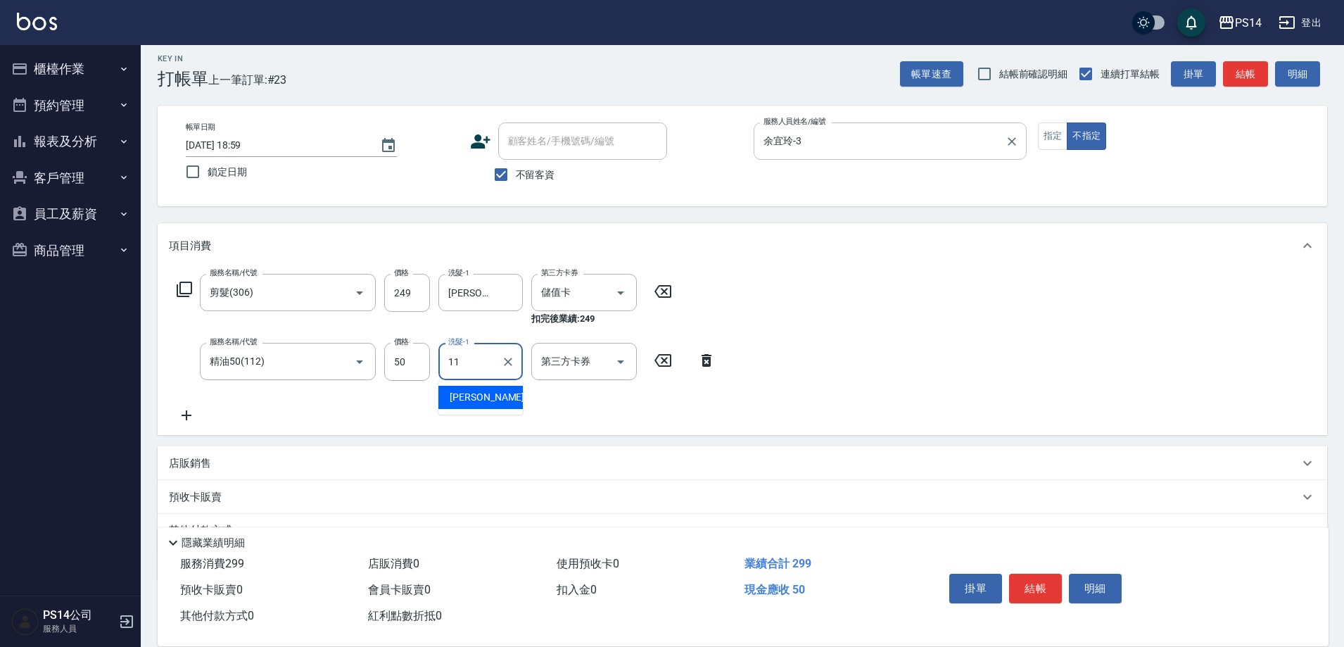
type input "[PERSON_NAME]-11"
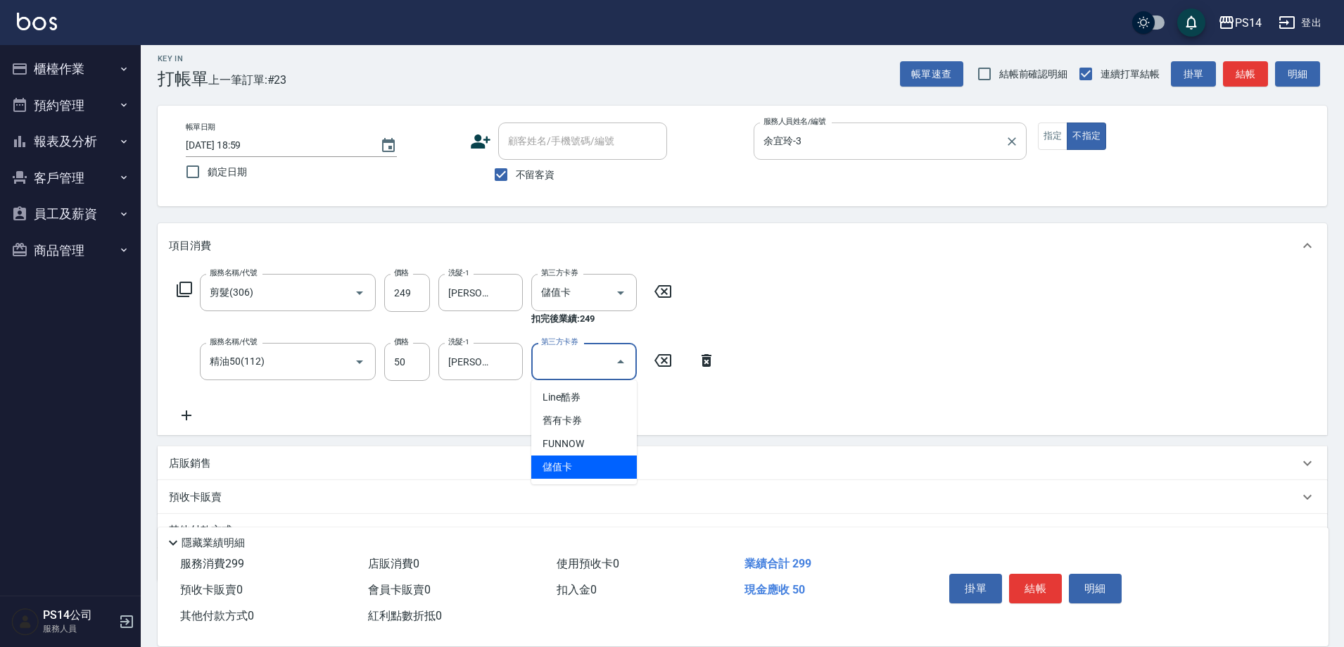
type input "儲值卡"
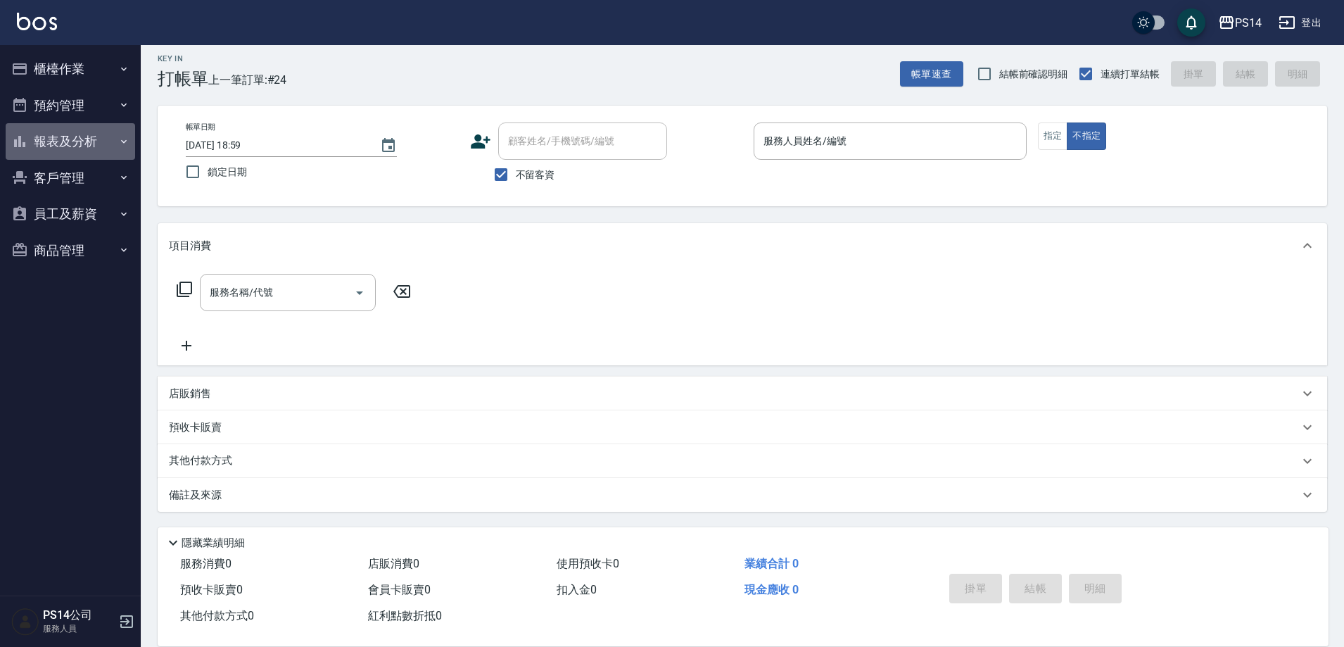
click at [80, 130] on button "報表及分析" at bounding box center [70, 141] width 129 height 37
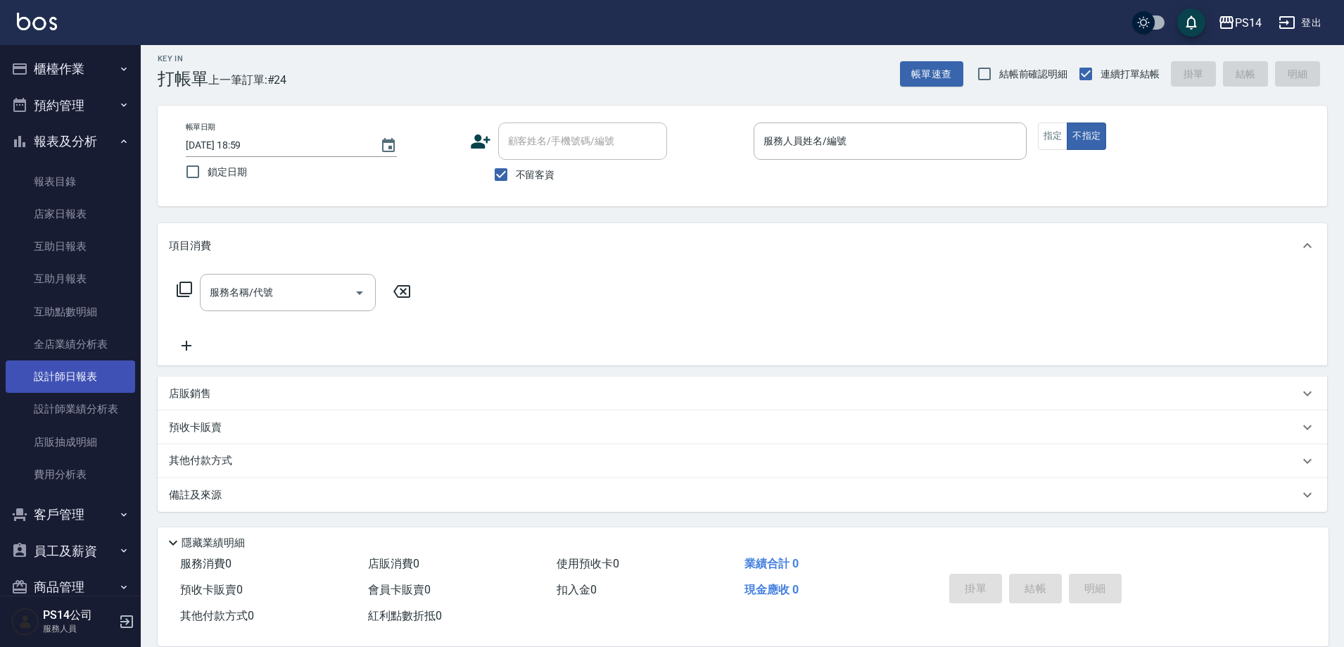
click at [63, 371] on link "設計師日報表" at bounding box center [70, 376] width 129 height 32
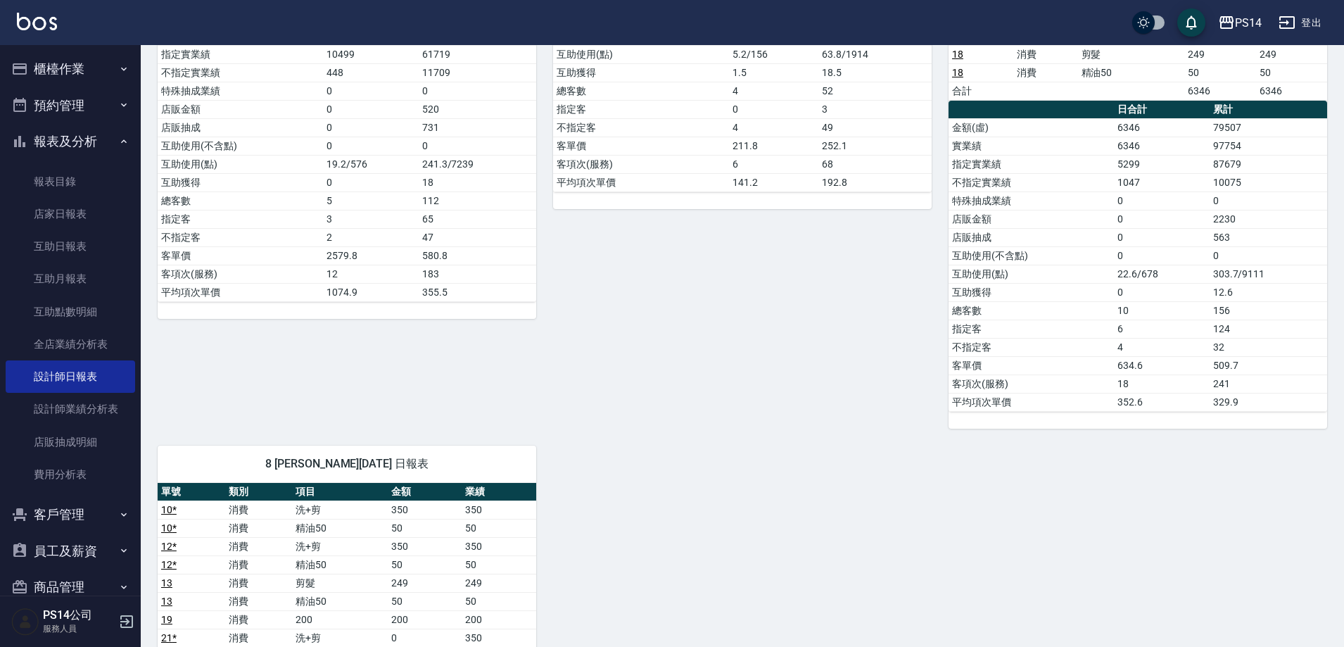
scroll to position [422, 0]
